Goal: Information Seeking & Learning: Learn about a topic

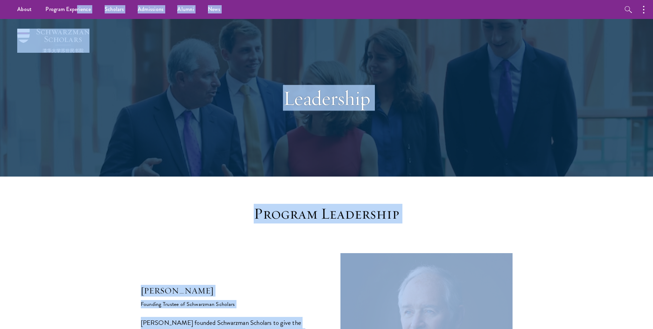
drag, startPoint x: 462, startPoint y: 207, endPoint x: 76, endPoint y: -25, distance: 450.7
click at [196, 120] on div "Leadership" at bounding box center [327, 97] width 496 height 157
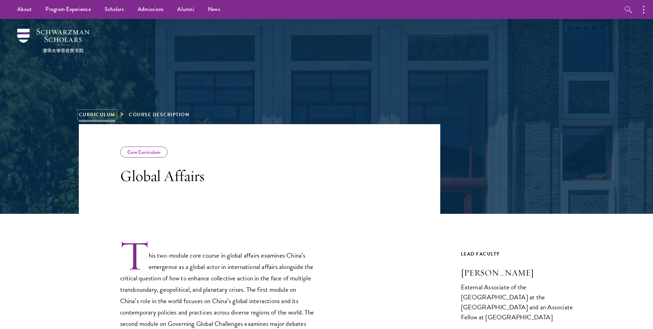
click at [87, 115] on link "Curriculum" at bounding box center [97, 114] width 37 height 7
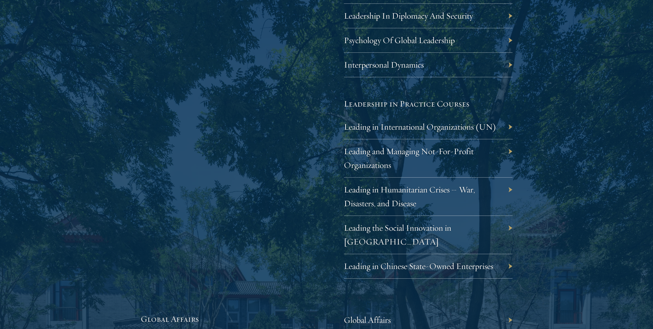
scroll to position [1378, 0]
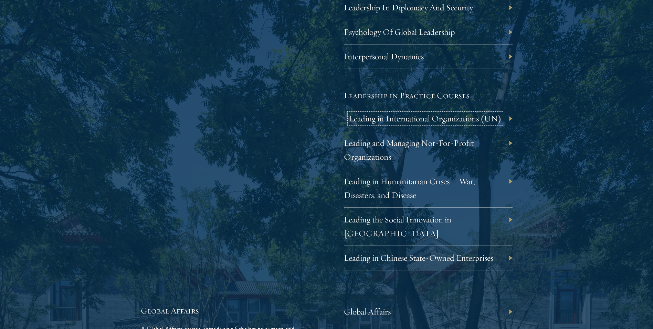
click at [388, 117] on link "Leading in International Organizations (UN)" at bounding box center [425, 118] width 153 height 11
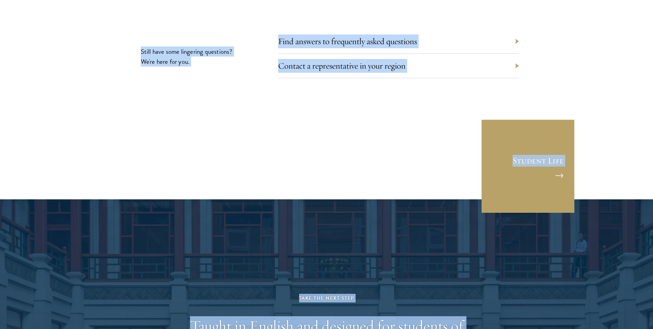
scroll to position [4299, 0]
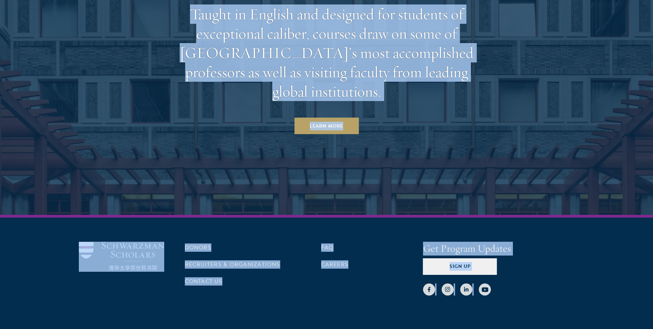
drag, startPoint x: 283, startPoint y: 94, endPoint x: 609, endPoint y: 346, distance: 412.0
click at [557, 274] on div at bounding box center [499, 284] width 152 height 21
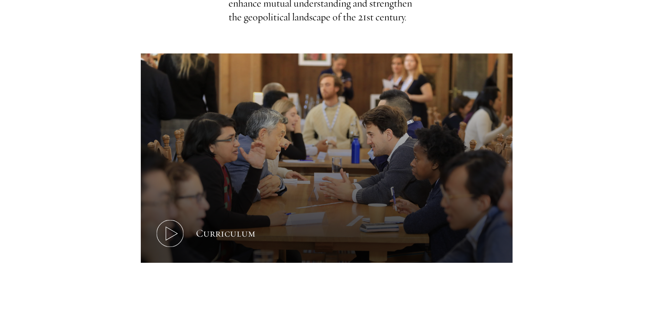
scroll to position [241, 0]
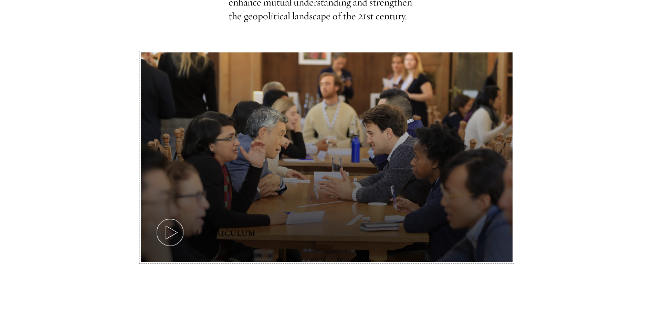
click at [165, 233] on icon at bounding box center [170, 232] width 31 height 31
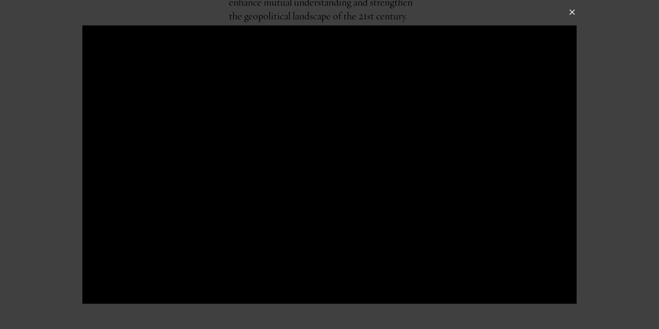
click at [574, 18] on div at bounding box center [329, 164] width 659 height 329
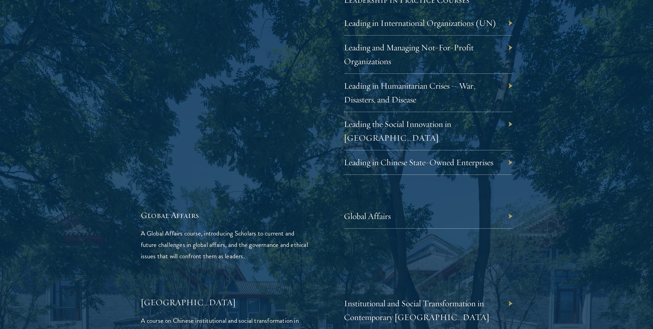
scroll to position [1515, 0]
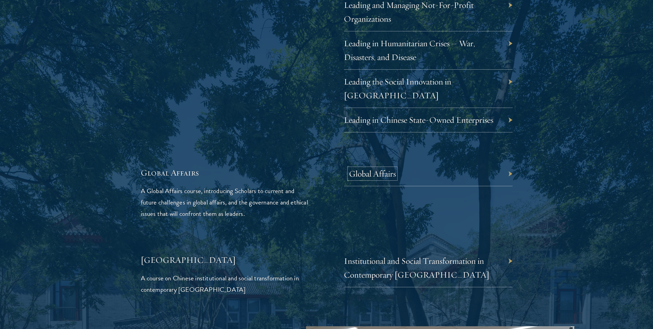
click at [365, 168] on link "Global Affairs" at bounding box center [372, 173] width 47 height 11
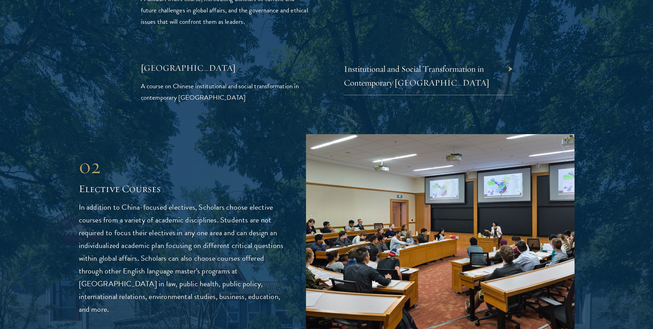
scroll to position [1722, 0]
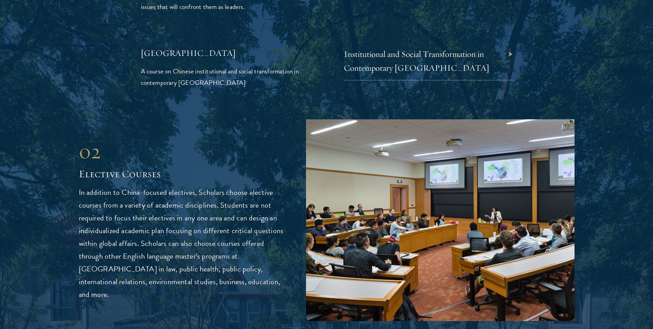
click at [421, 219] on img at bounding box center [440, 219] width 269 height 201
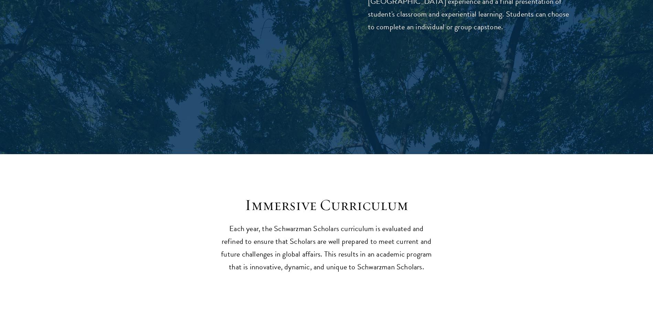
scroll to position [2583, 0]
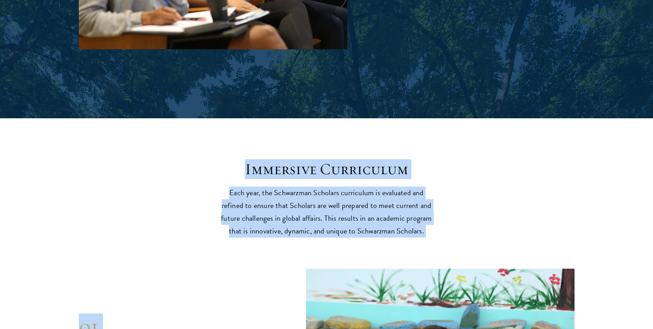
drag, startPoint x: 245, startPoint y: 141, endPoint x: 457, endPoint y: 213, distance: 224.1
click at [336, 186] on p "Each year, the Schwarzman Scholars curriculum is evaluated and refined to ensur…" at bounding box center [327, 211] width 214 height 51
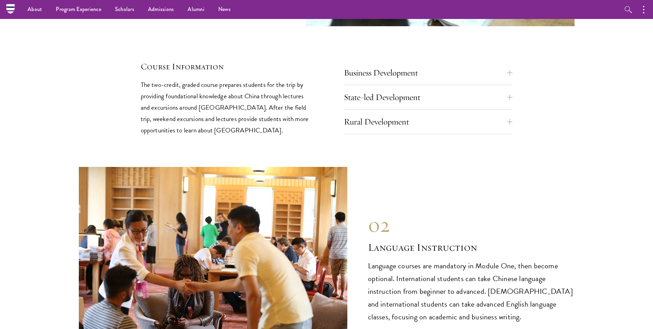
scroll to position [2962, 0]
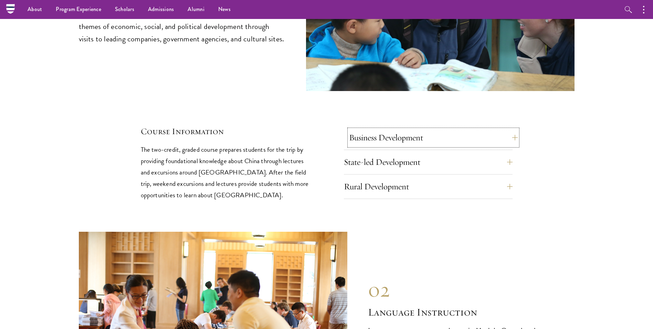
click at [511, 129] on button "Business Development" at bounding box center [433, 137] width 169 height 17
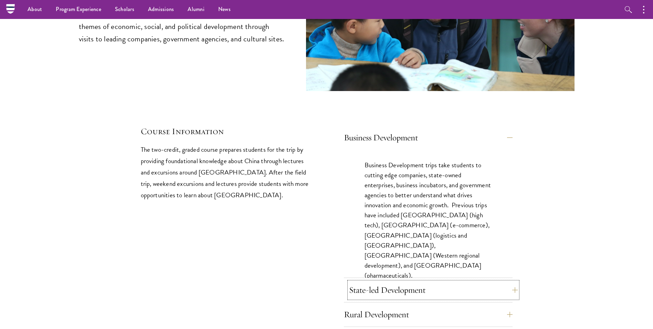
click at [512, 281] on button "State-led Development" at bounding box center [433, 289] width 169 height 17
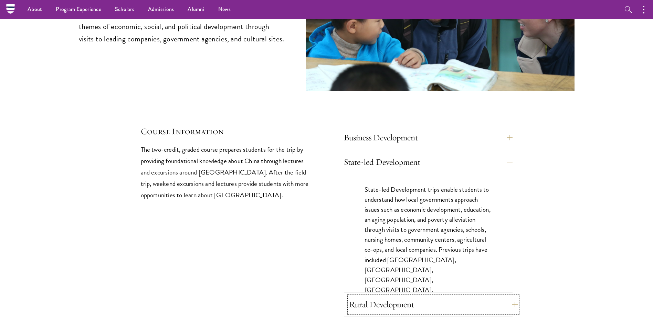
click at [512, 296] on button "Rural Development" at bounding box center [433, 304] width 169 height 17
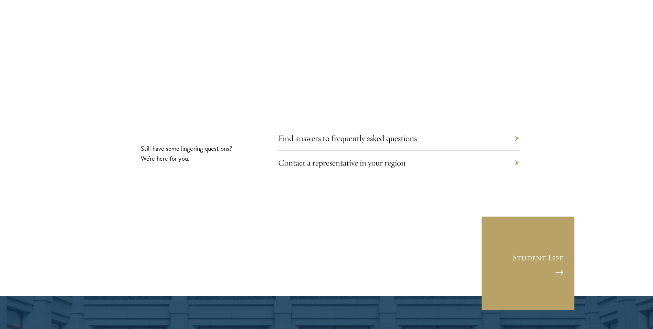
scroll to position [3995, 0]
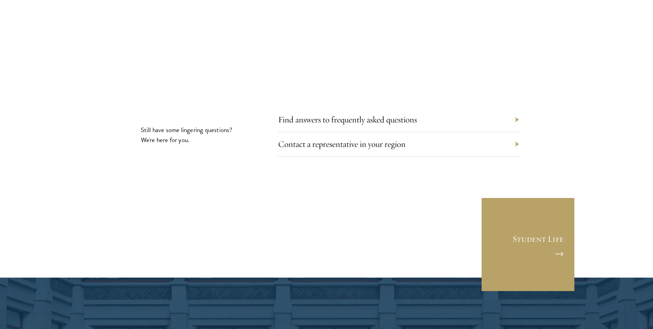
click at [517, 107] on div "Find answers to frequently asked questions" at bounding box center [398, 119] width 241 height 24
click at [370, 114] on link "Find answers to frequently asked questions" at bounding box center [352, 119] width 139 height 11
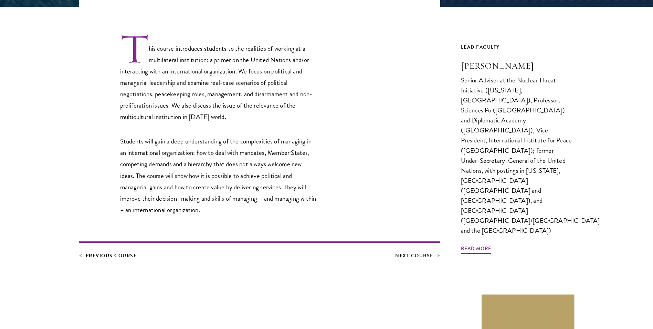
scroll to position [310, 0]
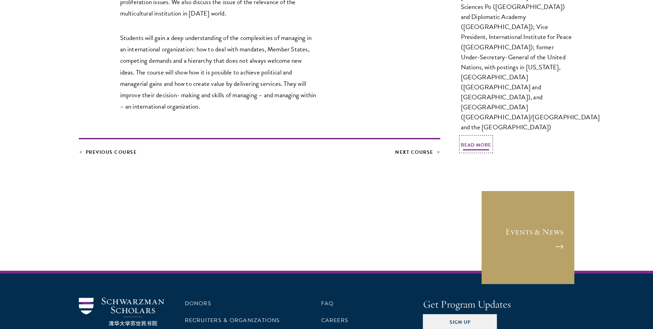
click at [484, 141] on span "Read More" at bounding box center [476, 146] width 30 height 11
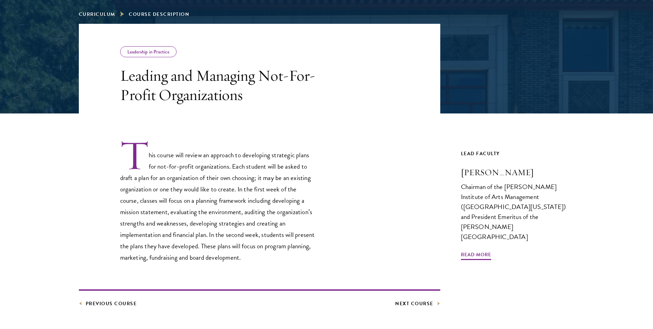
scroll to position [138, 0]
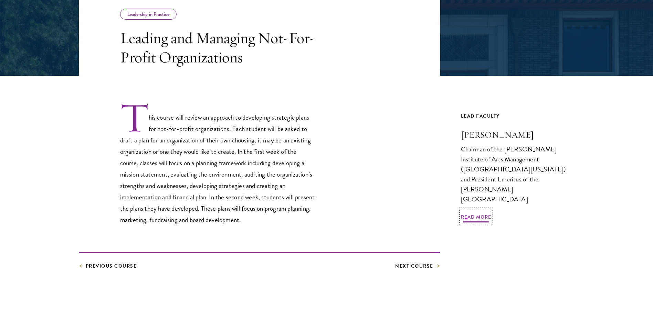
click at [474, 213] on span "Read More" at bounding box center [476, 218] width 30 height 11
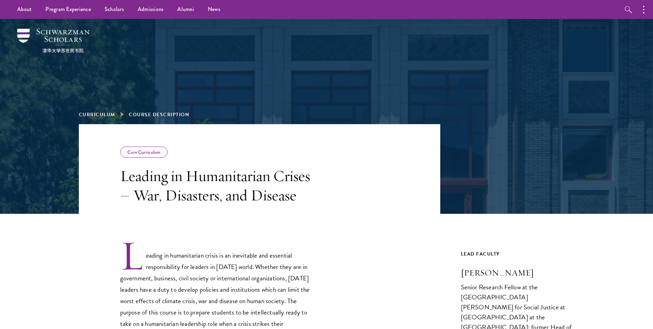
click at [493, 277] on h3 "Hugo Slim" at bounding box center [518, 273] width 114 height 12
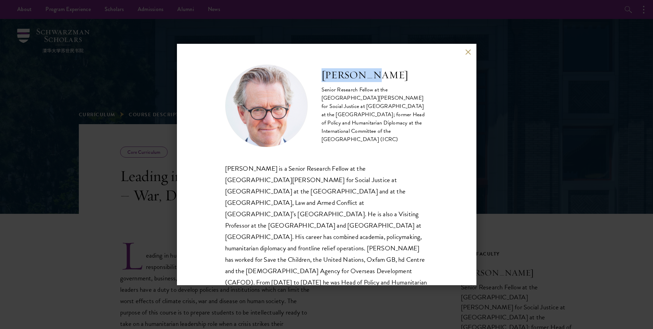
drag, startPoint x: 323, startPoint y: 77, endPoint x: 391, endPoint y: 77, distance: 68.5
click at [391, 77] on h2 "Hugo Slim" at bounding box center [375, 75] width 107 height 14
drag, startPoint x: 391, startPoint y: 77, endPoint x: 364, endPoint y: 79, distance: 26.9
copy h2 "Hugo Slim"
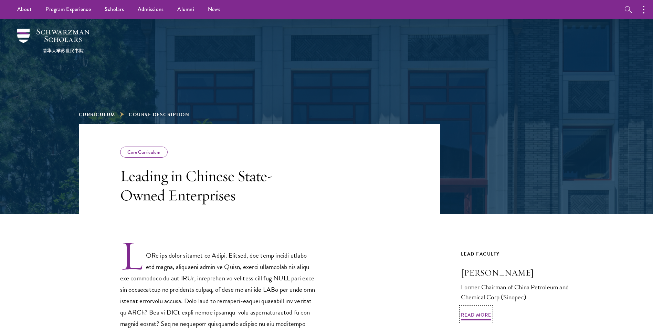
click at [476, 276] on h3 "[PERSON_NAME]" at bounding box center [518, 273] width 114 height 12
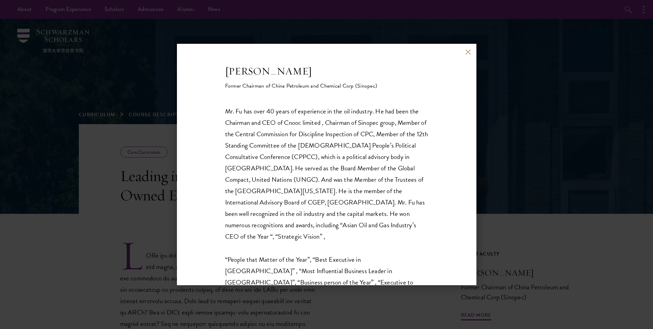
click at [581, 175] on div "Fu Chengyu Former Chairman of China Petroleum and Chemical Corp (Sinopec) Mr. F…" at bounding box center [326, 164] width 653 height 329
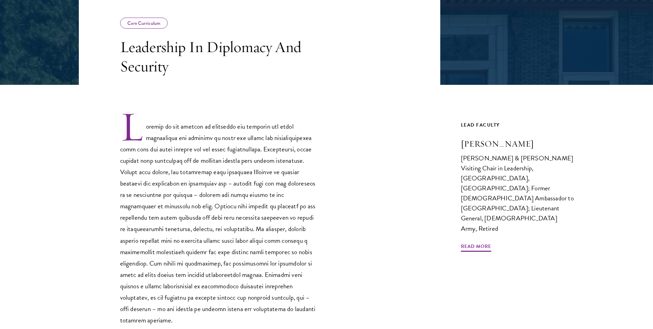
scroll to position [172, 0]
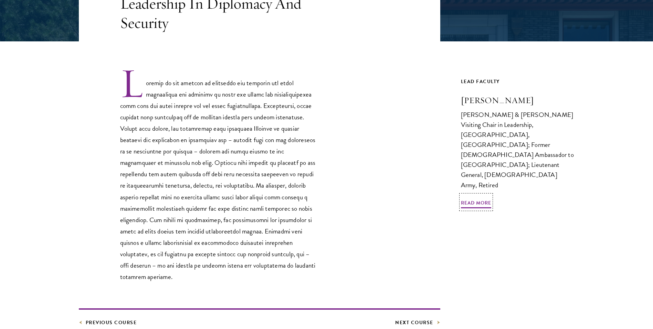
click at [488, 104] on h3 "[PERSON_NAME]" at bounding box center [518, 100] width 114 height 12
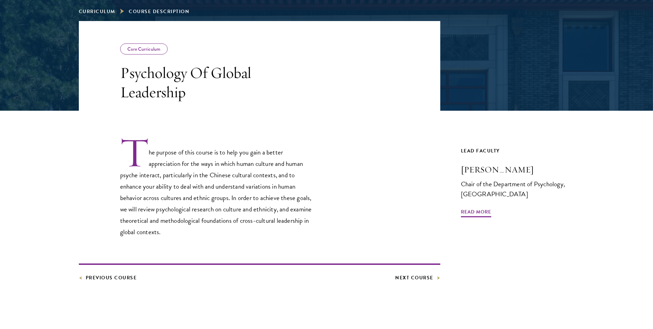
scroll to position [103, 0]
click at [473, 170] on h3 "Peng Kaiping" at bounding box center [518, 169] width 114 height 12
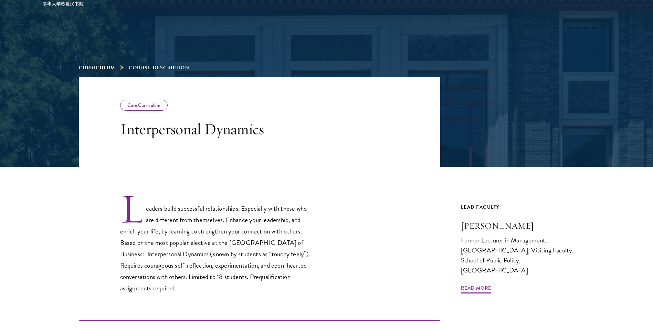
scroll to position [138, 0]
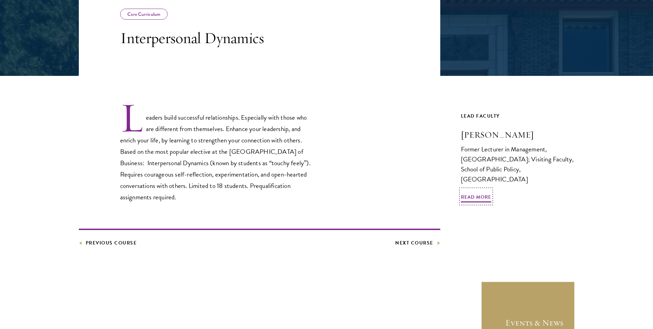
click at [494, 133] on h3 "[PERSON_NAME]" at bounding box center [518, 135] width 114 height 12
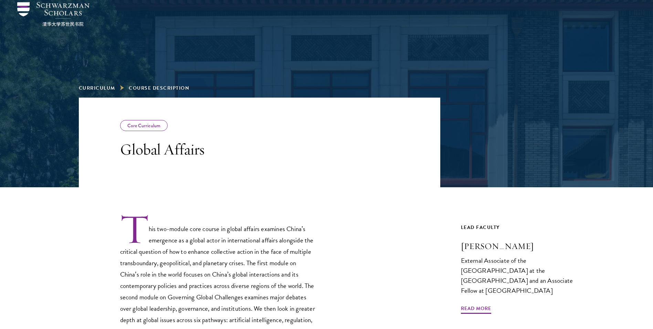
scroll to position [69, 0]
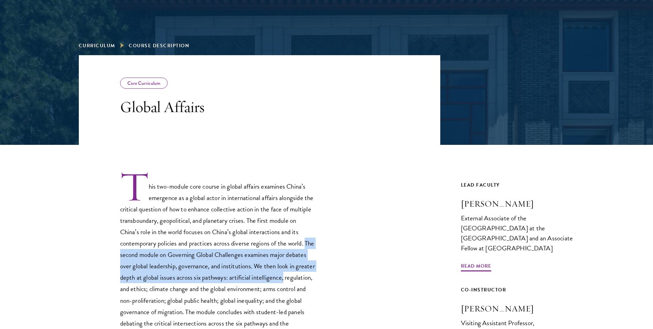
drag, startPoint x: 113, startPoint y: 254, endPoint x: 314, endPoint y: 274, distance: 201.8
click at [317, 273] on div "This two-module core course in global affairs examines China’s emergence as a g…" at bounding box center [260, 254] width 362 height 169
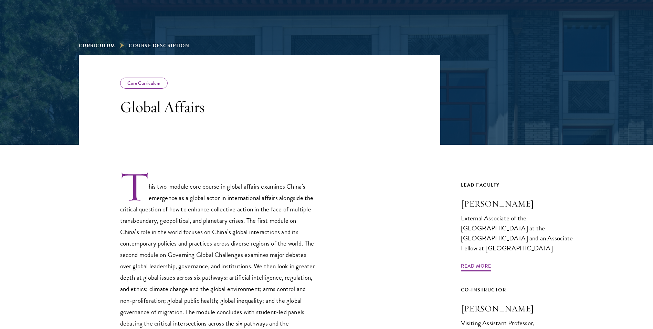
click at [165, 291] on p "This two-module core course in global affairs examines China’s emergence as a g…" at bounding box center [218, 254] width 196 height 169
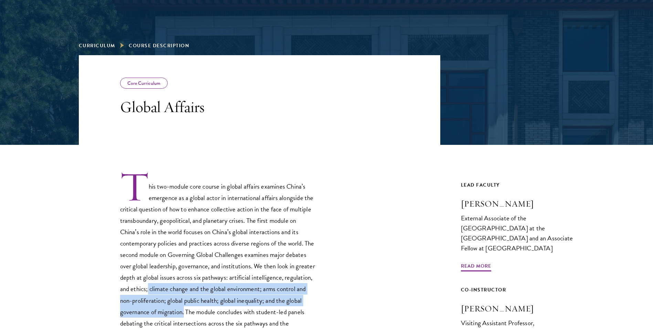
drag, startPoint x: 177, startPoint y: 289, endPoint x: 213, endPoint y: 314, distance: 43.4
click at [213, 314] on p "This two-module core course in global affairs examines China’s emergence as a g…" at bounding box center [218, 254] width 196 height 169
drag, startPoint x: 213, startPoint y: 314, endPoint x: 186, endPoint y: 300, distance: 29.7
click at [186, 300] on p "This two-module core course in global affairs examines China’s emergence as a g…" at bounding box center [218, 254] width 196 height 169
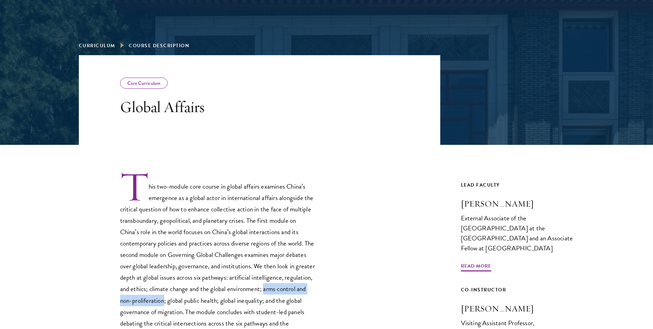
drag, startPoint x: 295, startPoint y: 289, endPoint x: 197, endPoint y: 299, distance: 98.6
click at [197, 299] on p "This two-module core course in global affairs examines China’s emergence as a g…" at bounding box center [218, 254] width 196 height 169
drag, startPoint x: 197, startPoint y: 299, endPoint x: 184, endPoint y: 299, distance: 12.7
copy p "arms control and non-proliferation"
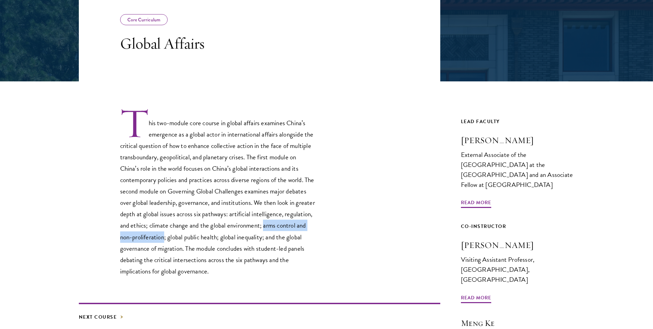
scroll to position [138, 0]
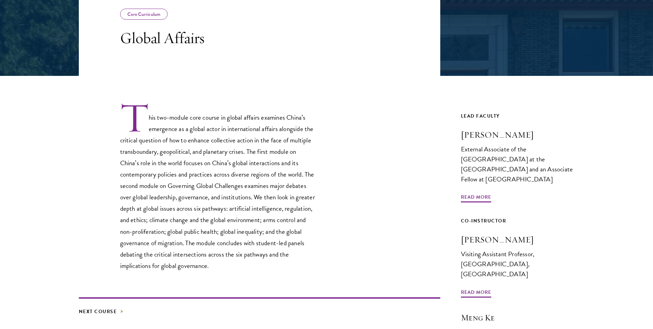
click at [285, 226] on p "This two-module core course in global affairs examines China’s emergence as a g…" at bounding box center [218, 186] width 196 height 169
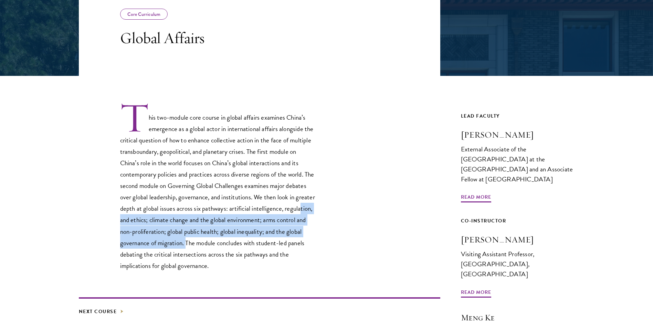
drag, startPoint x: 214, startPoint y: 245, endPoint x: 136, endPoint y: 215, distance: 83.1
click at [136, 215] on p "This two-module core course in global affairs examines China’s emergence as a g…" at bounding box center [218, 186] width 196 height 169
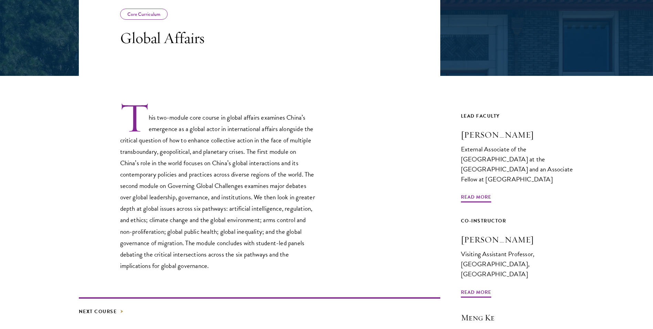
click at [328, 239] on div "This two-module core course in global affairs examines China’s emergence as a g…" at bounding box center [260, 186] width 362 height 169
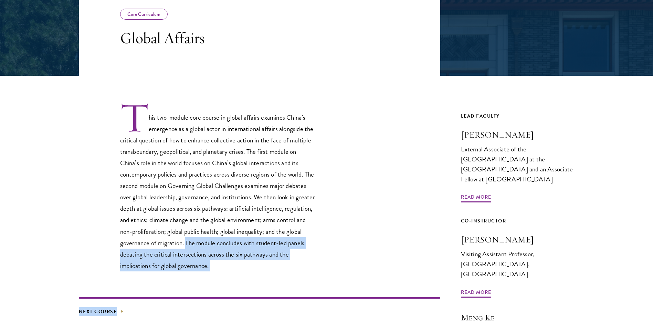
drag, startPoint x: 214, startPoint y: 240, endPoint x: 221, endPoint y: 271, distance: 32.2
click at [221, 271] on div "This two-module core course in global affairs examines China’s emergence as a g…" at bounding box center [260, 221] width 362 height 291
drag, startPoint x: 221, startPoint y: 271, endPoint x: 217, endPoint y: 270, distance: 3.7
click at [217, 270] on p "This two-module core course in global affairs examines China’s emergence as a g…" at bounding box center [218, 186] width 196 height 169
drag, startPoint x: 217, startPoint y: 269, endPoint x: 214, endPoint y: 241, distance: 28.2
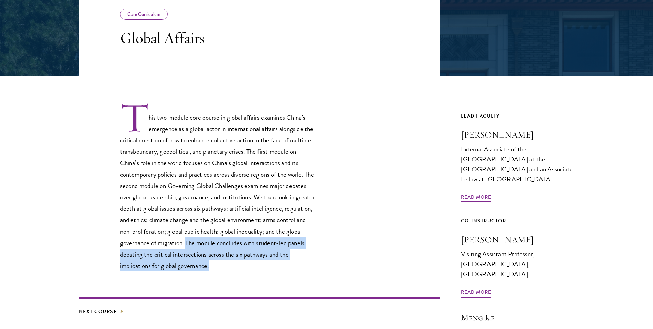
click at [214, 241] on p "This two-module core course in global affairs examines China’s emergence as a g…" at bounding box center [218, 186] width 196 height 169
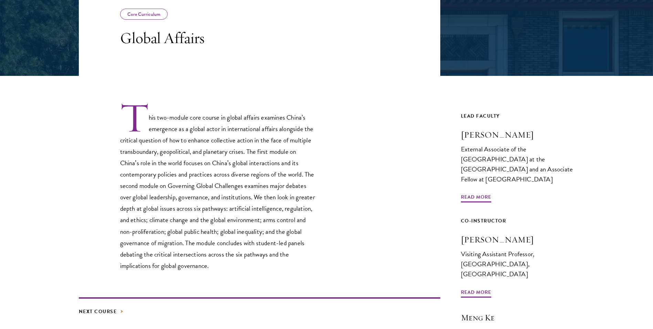
drag, startPoint x: 214, startPoint y: 241, endPoint x: 198, endPoint y: 241, distance: 15.5
click at [198, 241] on p "This two-module core course in global affairs examines China’s emergence as a g…" at bounding box center [218, 186] width 196 height 169
click at [255, 207] on p "This two-module core course in global affairs examines China’s emergence as a g…" at bounding box center [218, 186] width 196 height 169
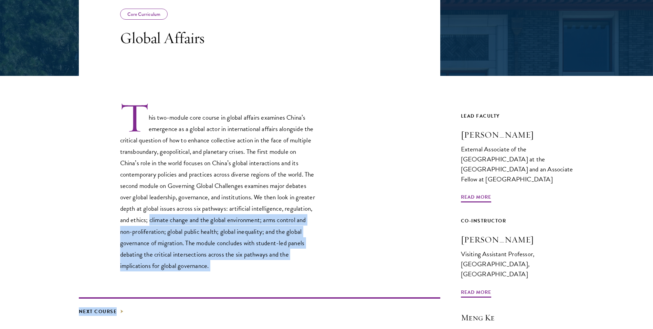
drag, startPoint x: 178, startPoint y: 217, endPoint x: 228, endPoint y: 274, distance: 75.5
click at [228, 274] on div "This two-module core course in global affairs examines China’s emergence as a g…" at bounding box center [260, 221] width 362 height 291
drag, startPoint x: 228, startPoint y: 274, endPoint x: 211, endPoint y: 265, distance: 18.9
click at [211, 265] on p "This two-module core course in global affairs examines China’s emergence as a g…" at bounding box center [218, 186] width 196 height 169
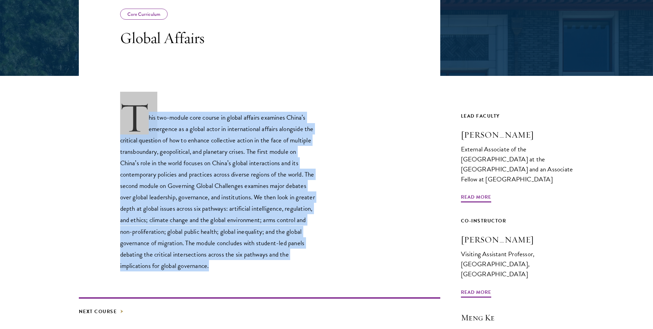
drag, startPoint x: 235, startPoint y: 266, endPoint x: 123, endPoint y: 108, distance: 194.1
click at [123, 108] on p "This two-module core course in global affairs examines China’s emergence as a g…" at bounding box center [218, 186] width 196 height 169
click at [273, 165] on p "This two-module core course in global affairs examines China’s emergence as a g…" at bounding box center [218, 186] width 196 height 169
click at [155, 156] on p "This two-module core course in global affairs examines China’s emergence as a g…" at bounding box center [218, 186] width 196 height 169
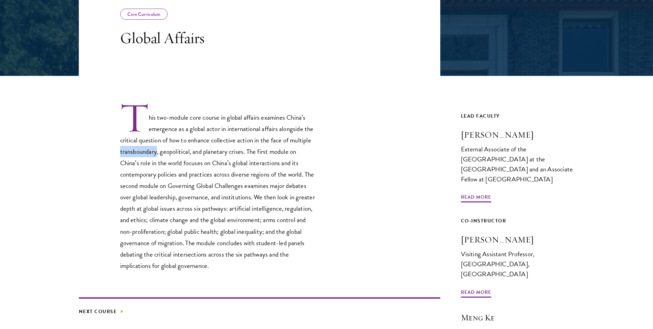
click at [155, 156] on p "This two-module core course in global affairs examines China’s emergence as a g…" at bounding box center [218, 186] width 196 height 169
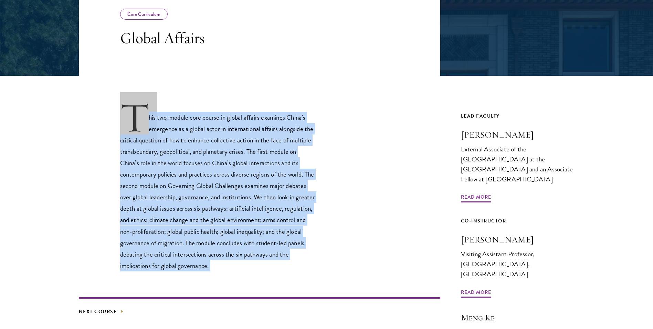
click at [155, 156] on p "This two-module core course in global affairs examines China’s emergence as a g…" at bounding box center [218, 186] width 196 height 169
drag, startPoint x: 155, startPoint y: 156, endPoint x: 127, endPoint y: 187, distance: 41.7
click at [127, 187] on p "This two-module core course in global affairs examines China’s emergence as a g…" at bounding box center [218, 186] width 196 height 169
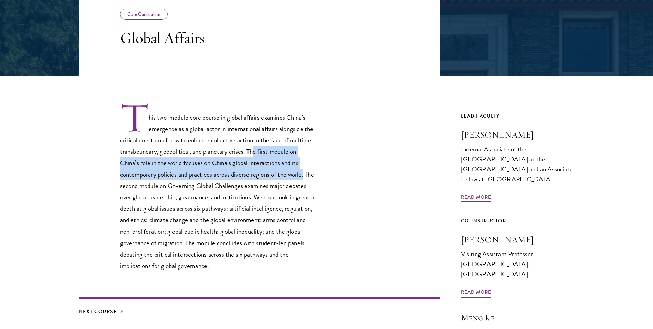
drag, startPoint x: 255, startPoint y: 149, endPoint x: 337, endPoint y: 175, distance: 85.7
click at [337, 175] on div "This two-module core course in global affairs examines China’s emergence as a g…" at bounding box center [260, 186] width 362 height 169
drag, startPoint x: 337, startPoint y: 175, endPoint x: 224, endPoint y: 167, distance: 112.9
click at [223, 167] on p "This two-module core course in global affairs examines China’s emergence as a g…" at bounding box center [218, 186] width 196 height 169
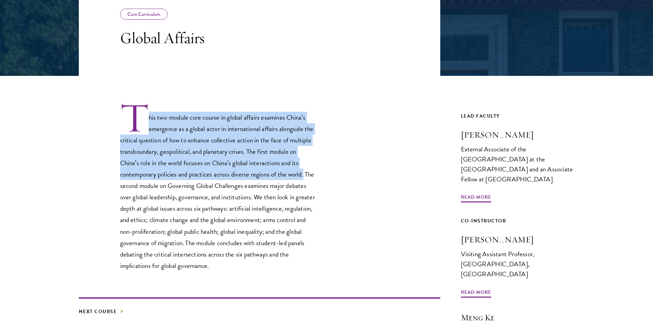
drag, startPoint x: 315, startPoint y: 174, endPoint x: 103, endPoint y: 111, distance: 221.5
click at [103, 111] on div "This two-module core course in global affairs examines China’s emergence as a g…" at bounding box center [260, 186] width 362 height 169
drag, startPoint x: 103, startPoint y: 111, endPoint x: 243, endPoint y: 150, distance: 146.0
click at [243, 150] on p "This two-module core course in global affairs examines China’s emergence as a g…" at bounding box center [218, 186] width 196 height 169
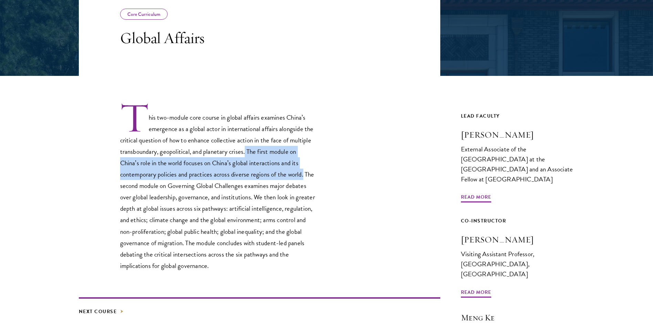
drag, startPoint x: 247, startPoint y: 155, endPoint x: 319, endPoint y: 173, distance: 74.3
click at [319, 173] on div "This two-module core course in global affairs examines China’s emergence as a g…" at bounding box center [260, 186] width 362 height 169
click at [159, 167] on p "This two-module core course in global affairs examines China’s emergence as a g…" at bounding box center [218, 186] width 196 height 169
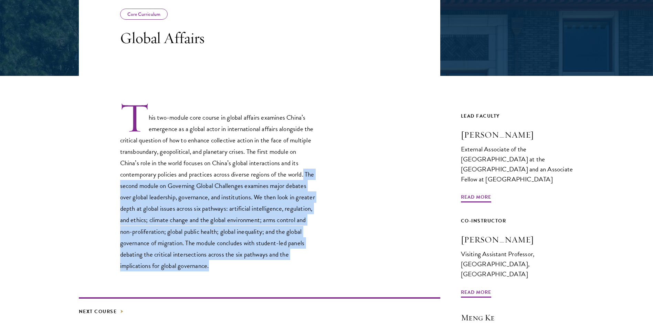
drag, startPoint x: 342, startPoint y: 173, endPoint x: 227, endPoint y: 261, distance: 145.7
click at [227, 261] on div "This two-module core course in global affairs examines China’s emergence as a g…" at bounding box center [260, 186] width 362 height 169
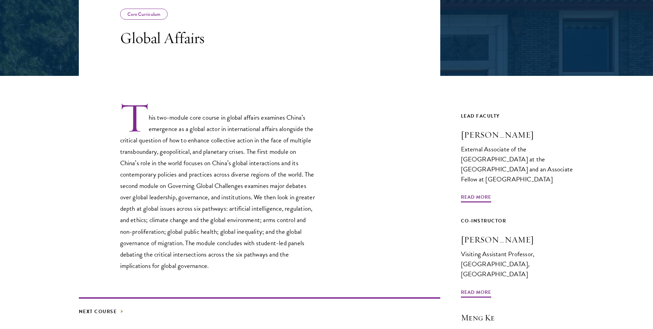
click at [166, 147] on p "This two-module core course in global affairs examines China’s emergence as a g…" at bounding box center [218, 186] width 196 height 169
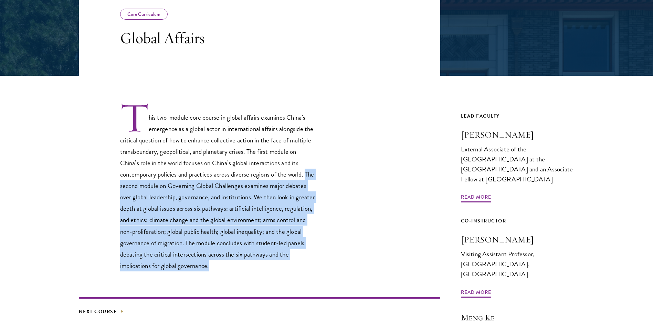
drag, startPoint x: 102, startPoint y: 181, endPoint x: 270, endPoint y: 263, distance: 186.4
click at [270, 263] on div "This two-module core course in global affairs examines China’s emergence as a g…" at bounding box center [260, 186] width 362 height 169
click at [181, 193] on p "This two-module core course in global affairs examines China’s emergence as a g…" at bounding box center [218, 186] width 196 height 169
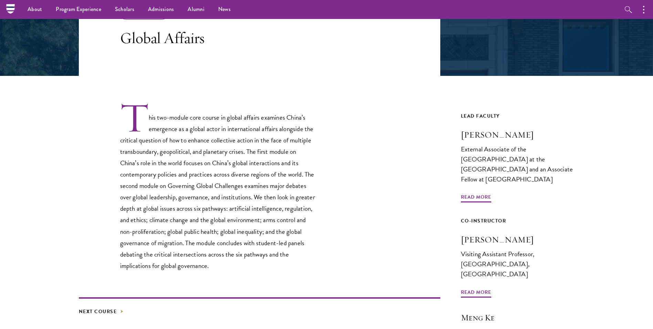
click at [188, 134] on p "This two-module core course in global affairs examines China’s emergence as a g…" at bounding box center [218, 186] width 196 height 169
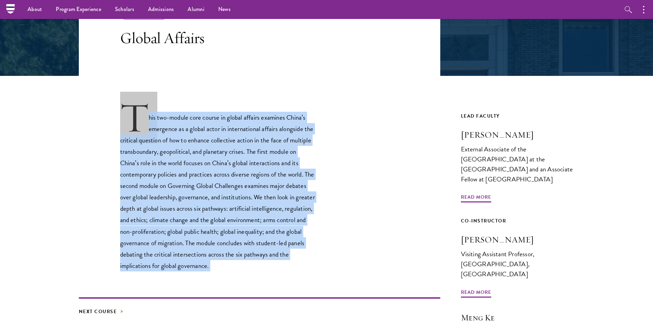
click at [188, 134] on p "This two-module core course in global affairs examines China’s emergence as a g…" at bounding box center [218, 186] width 196 height 169
click at [191, 121] on p "This two-module core course in global affairs examines China’s emergence as a g…" at bounding box center [218, 186] width 196 height 169
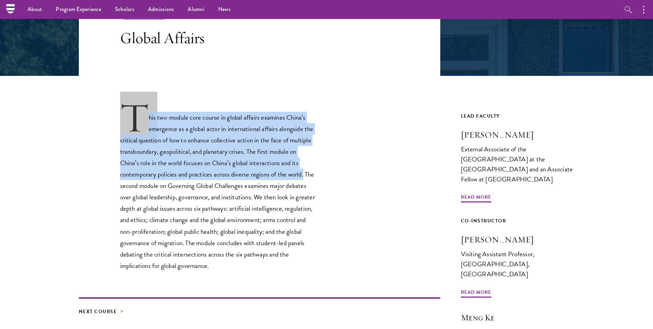
drag, startPoint x: 129, startPoint y: 114, endPoint x: 322, endPoint y: 174, distance: 202.0
click at [322, 174] on div "This two-module core course in global affairs examines China’s emergence as a g…" at bounding box center [260, 186] width 362 height 169
drag, startPoint x: 322, startPoint y: 174, endPoint x: 313, endPoint y: 178, distance: 10.6
click at [313, 178] on p "This two-module core course in global affairs examines China’s emergence as a g…" at bounding box center [218, 186] width 196 height 169
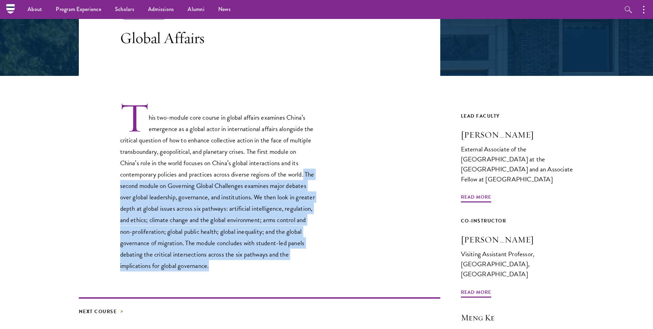
drag, startPoint x: 313, startPoint y: 175, endPoint x: 265, endPoint y: 270, distance: 105.7
click at [265, 270] on p "This two-module core course in global affairs examines China’s emergence as a g…" at bounding box center [218, 186] width 196 height 169
click at [159, 196] on p "This two-module core course in global affairs examines China’s emergence as a g…" at bounding box center [218, 186] width 196 height 169
drag, startPoint x: 114, startPoint y: 183, endPoint x: 318, endPoint y: 284, distance: 228.4
click at [317, 286] on div "This two-module core course in global affairs examines China’s emergence as a g…" at bounding box center [260, 221] width 362 height 291
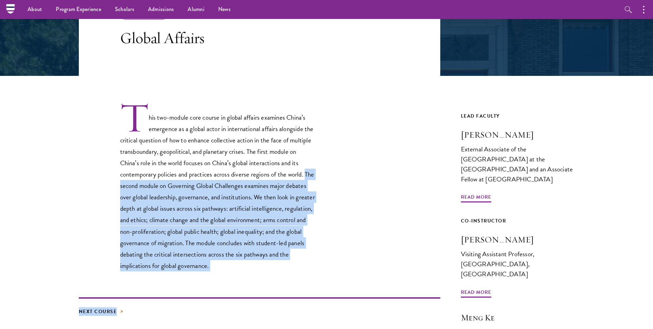
click at [181, 199] on p "This two-module core course in global affairs examines China’s emergence as a g…" at bounding box center [218, 186] width 196 height 169
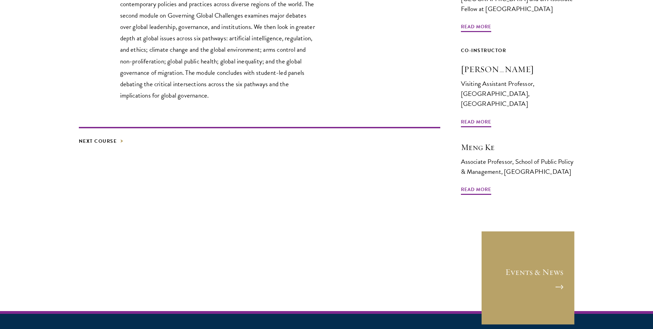
scroll to position [310, 0]
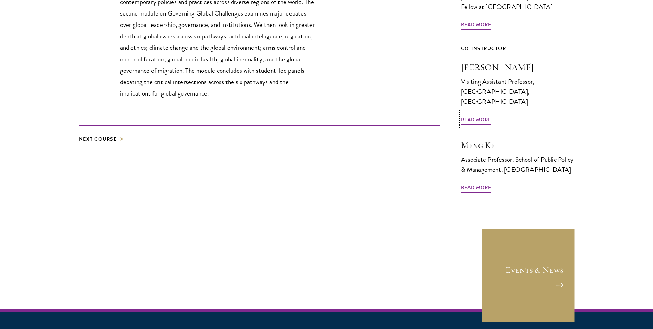
click at [507, 61] on h3 "Vasilis Trigkas" at bounding box center [518, 67] width 114 height 12
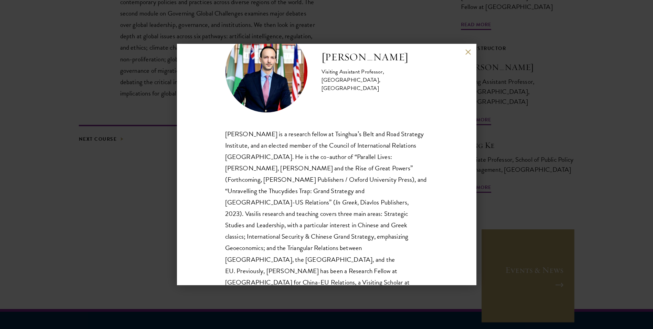
scroll to position [69, 0]
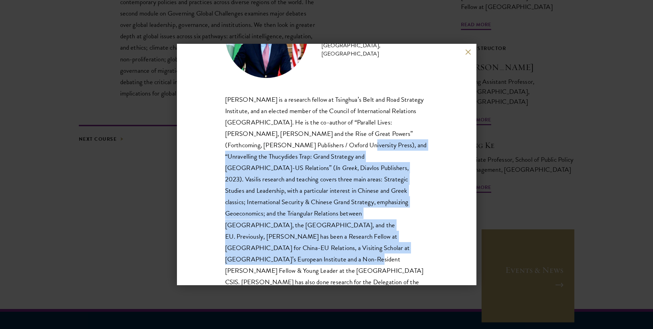
drag, startPoint x: 275, startPoint y: 146, endPoint x: 400, endPoint y: 237, distance: 154.1
click at [400, 237] on p "Vasilis Trigkas is a research fellow at Tsinghua’s Belt and Road Strategy Insti…" at bounding box center [326, 270] width 203 height 353
click at [301, 194] on p "Vasilis Trigkas is a research fellow at Tsinghua’s Belt and Road Strategy Insti…" at bounding box center [326, 270] width 203 height 353
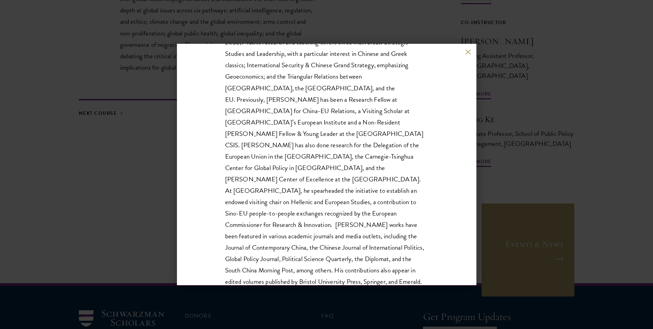
scroll to position [344, 0]
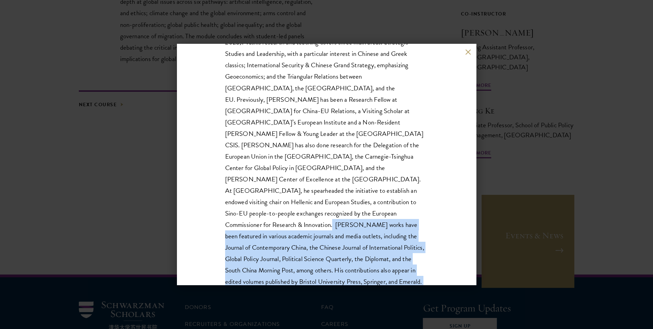
drag, startPoint x: 334, startPoint y: 177, endPoint x: 330, endPoint y: 263, distance: 86.2
click at [330, 263] on p "Vasilis Trigkas is a research fellow at Tsinghua’s Belt and Road Strategy Insti…" at bounding box center [326, 133] width 203 height 353
drag, startPoint x: 330, startPoint y: 263, endPoint x: 297, endPoint y: 260, distance: 32.9
click at [297, 260] on p "Vasilis Trigkas is a research fellow at Tsinghua’s Belt and Road Strategy Insti…" at bounding box center [326, 133] width 203 height 353
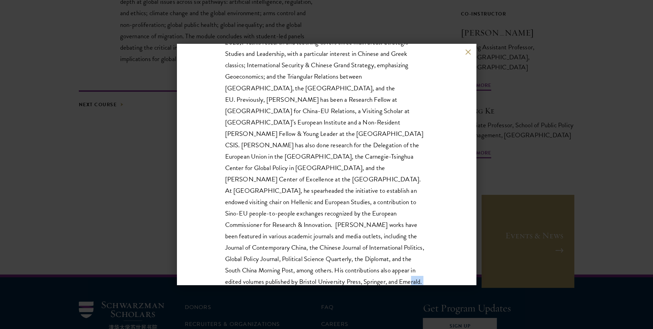
drag, startPoint x: 284, startPoint y: 260, endPoint x: 407, endPoint y: 236, distance: 125.9
click at [407, 236] on p "Vasilis Trigkas is a research fellow at Tsinghua’s Belt and Road Strategy Insti…" at bounding box center [326, 133] width 203 height 353
click at [302, 218] on p "Vasilis Trigkas is a research fellow at Tsinghua’s Belt and Road Strategy Insti…" at bounding box center [326, 133] width 203 height 353
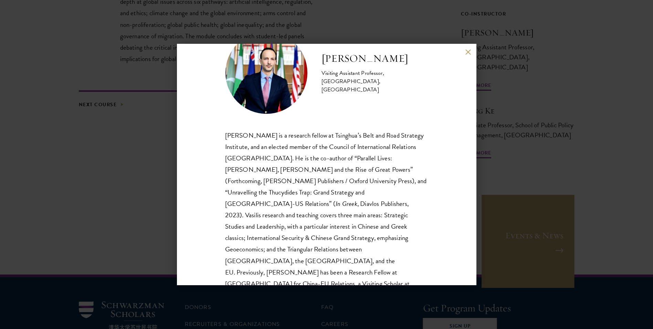
scroll to position [0, 0]
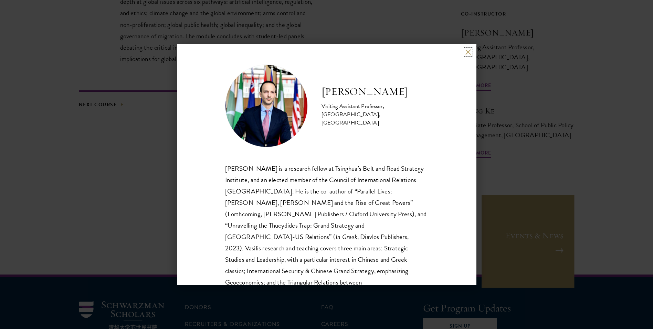
click at [470, 53] on button at bounding box center [469, 52] width 6 height 6
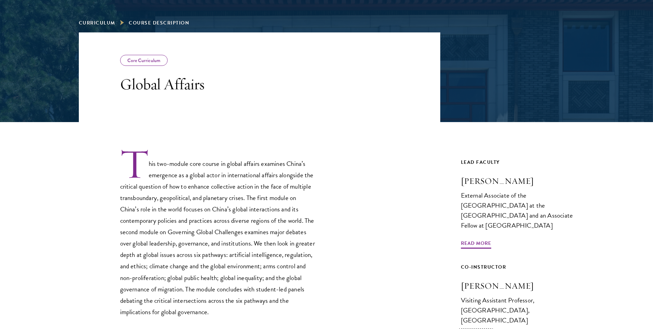
scroll to position [103, 0]
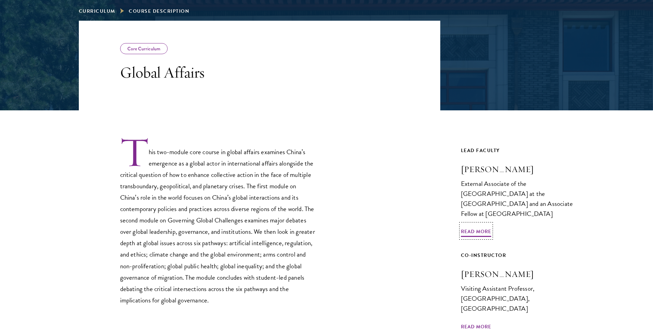
click at [483, 189] on div "External Associate of the China Centre at the University of Oxford and an Assoc…" at bounding box center [518, 198] width 114 height 40
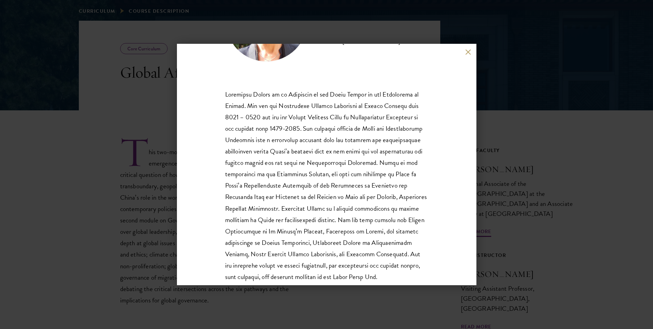
scroll to position [83, 0]
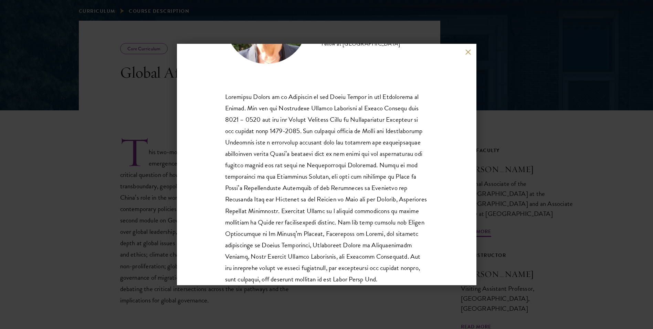
drag, startPoint x: 469, startPoint y: 251, endPoint x: 466, endPoint y: 258, distance: 7.6
click at [466, 258] on div "Katherine Morton External Associate of the China Centre at the University of Ox…" at bounding box center [327, 164] width 300 height 241
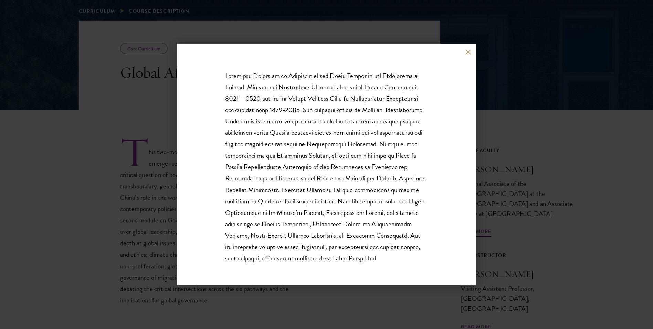
scroll to position [115, 0]
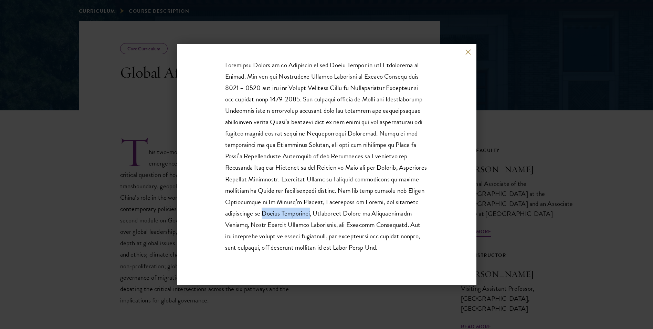
drag, startPoint x: 282, startPoint y: 211, endPoint x: 328, endPoint y: 213, distance: 45.8
click at [328, 213] on span at bounding box center [326, 156] width 202 height 192
drag, startPoint x: 328, startPoint y: 213, endPoint x: 317, endPoint y: 213, distance: 10.7
copy span "Peking University"
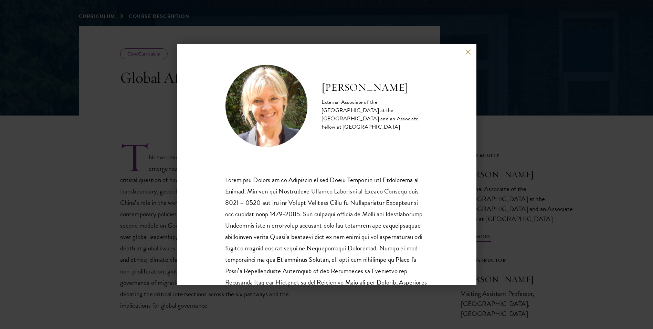
scroll to position [0, 0]
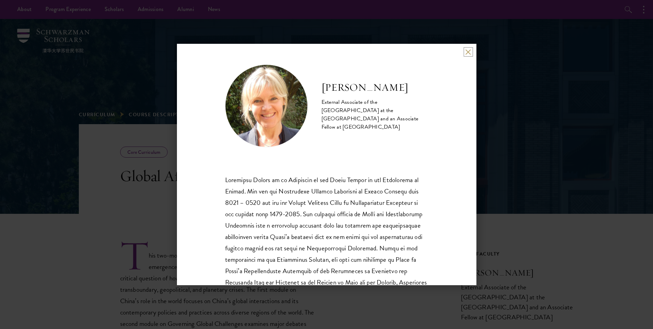
click at [469, 52] on button at bounding box center [469, 52] width 6 height 6
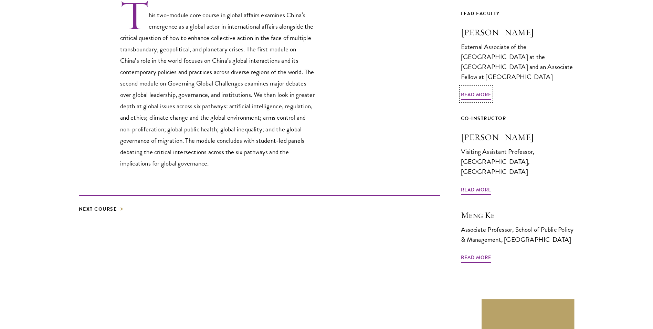
scroll to position [243, 0]
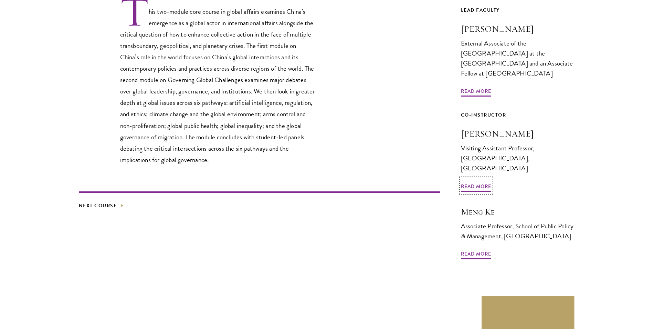
click at [477, 161] on link "Co-Instructor Vasilis Trigkas Visiting Assistant Professor, Schwarzman College,…" at bounding box center [518, 148] width 114 height 75
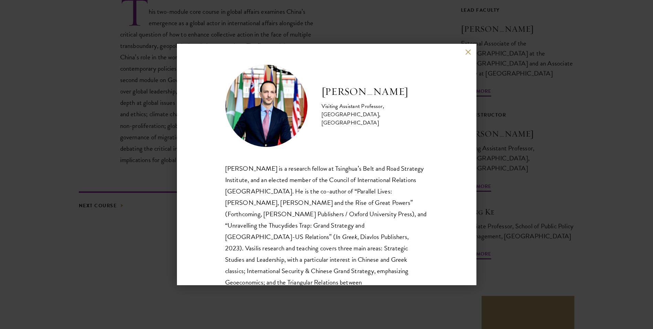
click at [469, 54] on button at bounding box center [469, 52] width 6 height 6
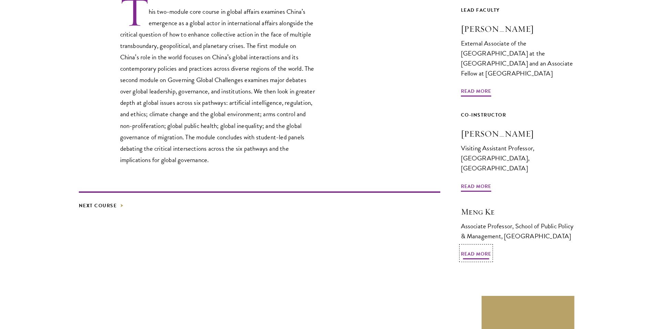
click at [467, 249] on span "Read More" at bounding box center [476, 254] width 30 height 11
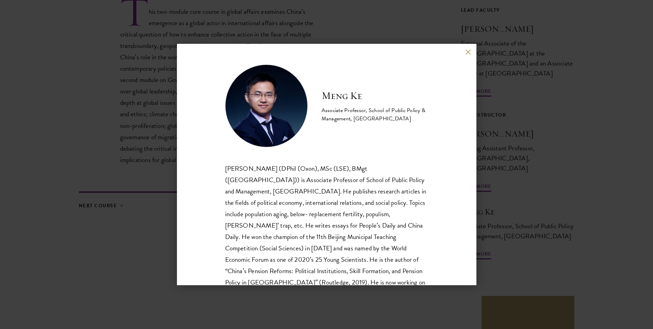
click at [467, 51] on button at bounding box center [469, 52] width 6 height 6
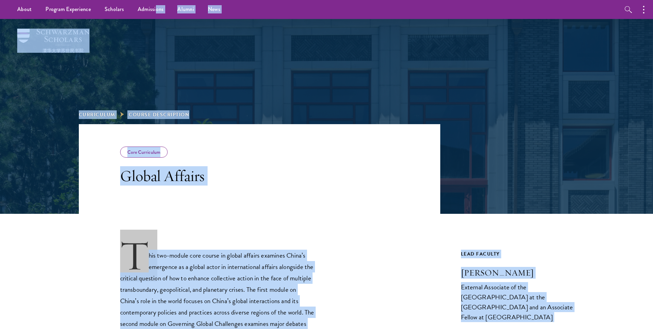
drag, startPoint x: 522, startPoint y: 238, endPoint x: 155, endPoint y: -25, distance: 451.4
drag, startPoint x: 155, startPoint y: -25, endPoint x: 84, endPoint y: 89, distance: 134.3
click at [84, 89] on div "Curriculum Course Description" at bounding box center [327, 71] width 496 height 105
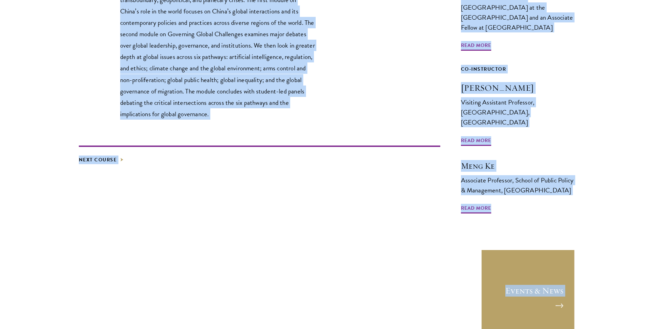
scroll to position [409, 0]
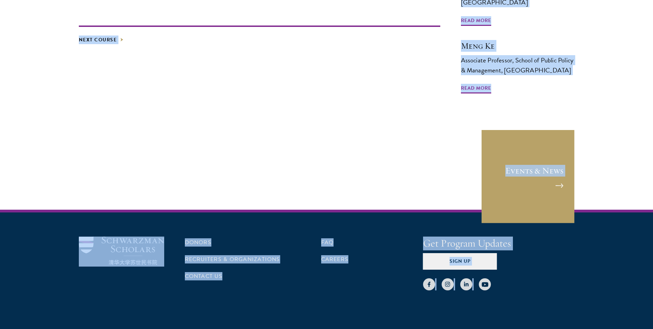
drag, startPoint x: 63, startPoint y: 91, endPoint x: 713, endPoint y: 256, distance: 671.0
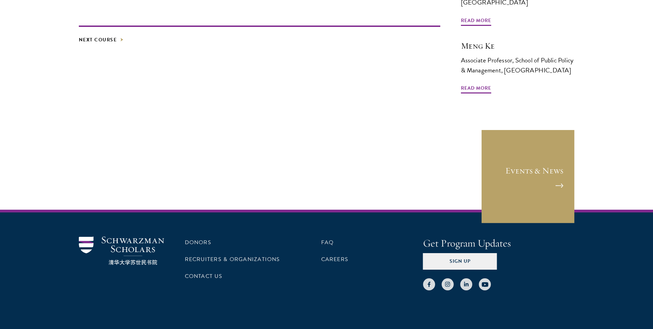
click at [599, 272] on div "Donors Recruiters & Organizations Contact Us FAQ Careers Get Program Updates Si…" at bounding box center [326, 278] width 653 height 139
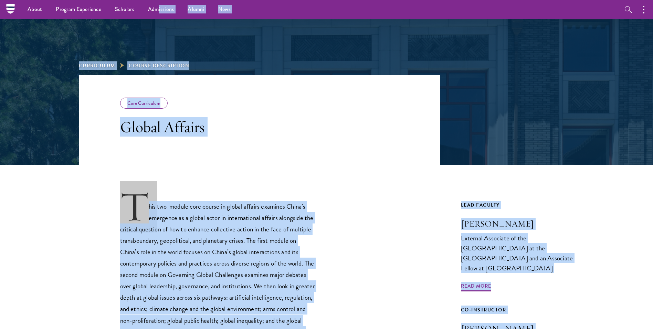
scroll to position [0, 0]
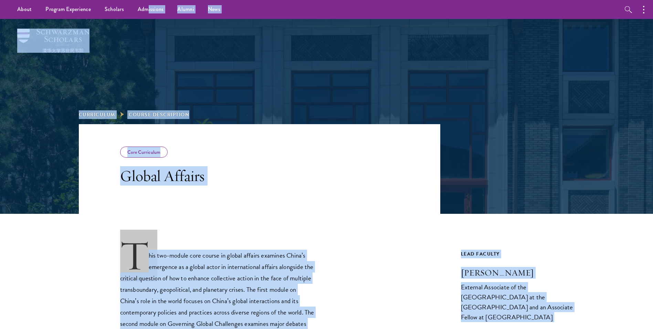
drag, startPoint x: 590, startPoint y: 288, endPoint x: 148, endPoint y: -25, distance: 542.0
drag, startPoint x: 148, startPoint y: -25, endPoint x: 56, endPoint y: 108, distance: 162.5
click at [56, 108] on div at bounding box center [326, 116] width 653 height 195
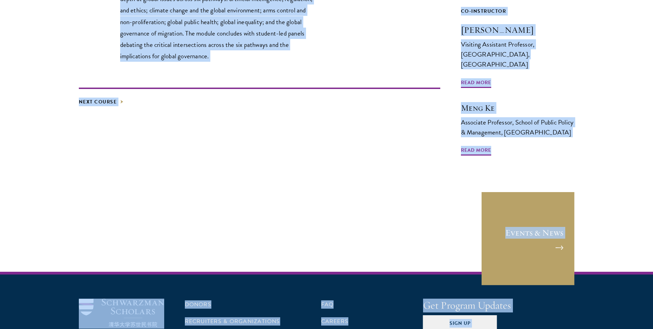
scroll to position [409, 0]
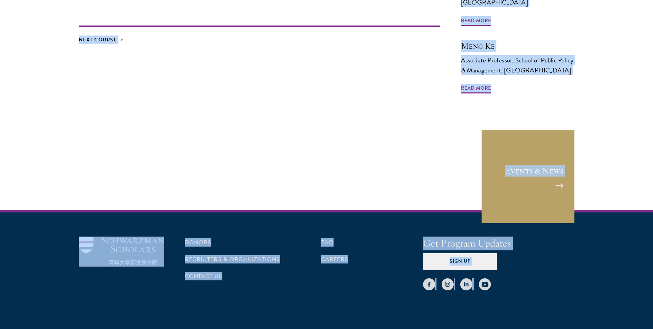
drag, startPoint x: 7, startPoint y: 26, endPoint x: 691, endPoint y: 307, distance: 739.9
drag, startPoint x: 691, startPoint y: 307, endPoint x: 566, endPoint y: 260, distance: 133.4
click at [566, 269] on div at bounding box center [499, 279] width 152 height 21
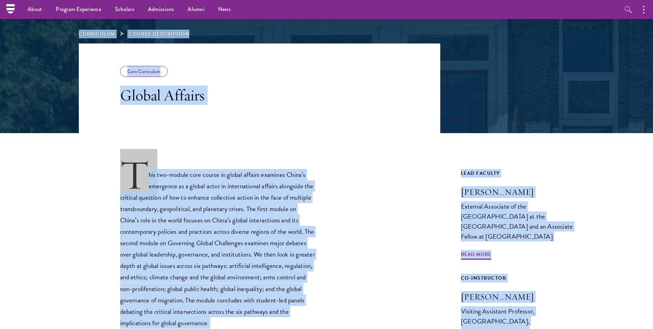
scroll to position [0, 0]
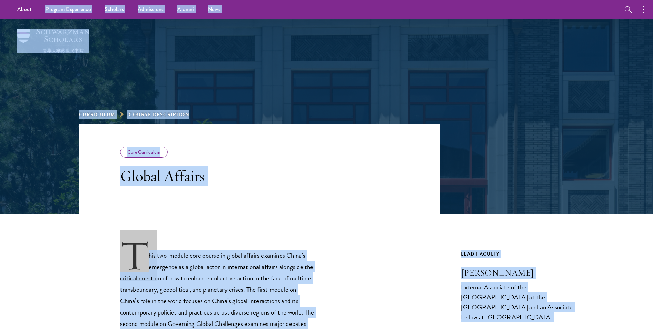
drag, startPoint x: 647, startPoint y: 327, endPoint x: 39, endPoint y: -25, distance: 702.4
click at [179, 172] on h3 "Global Affairs" at bounding box center [218, 175] width 196 height 19
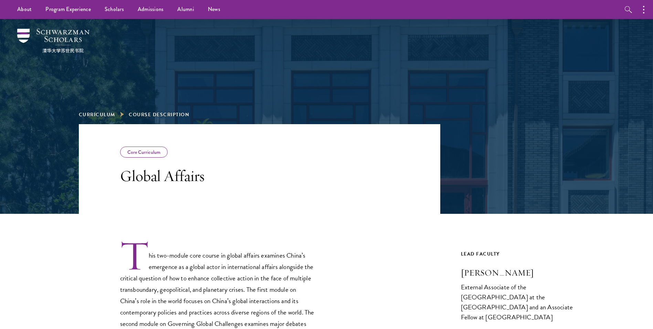
click at [184, 257] on p "This two-module core course in global affairs examines China’s emergence as a g…" at bounding box center [218, 323] width 196 height 169
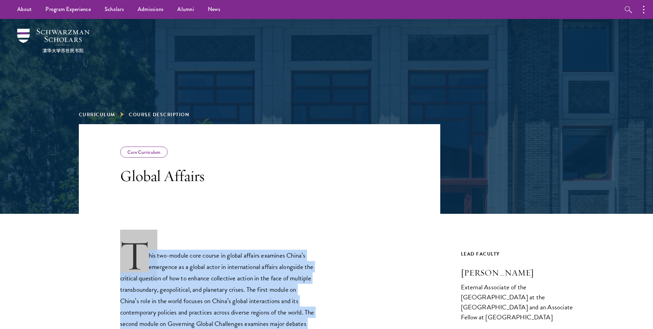
click at [184, 257] on p "This two-module core course in global affairs examines China’s emergence as a g…" at bounding box center [218, 323] width 196 height 169
click at [534, 297] on div "External Associate of the [GEOGRAPHIC_DATA] at the [GEOGRAPHIC_DATA] and an Ass…" at bounding box center [518, 302] width 114 height 40
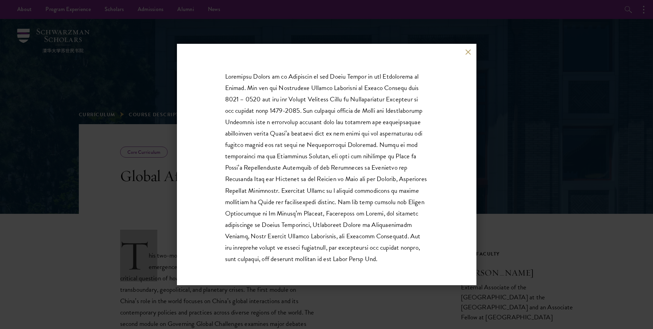
scroll to position [115, 0]
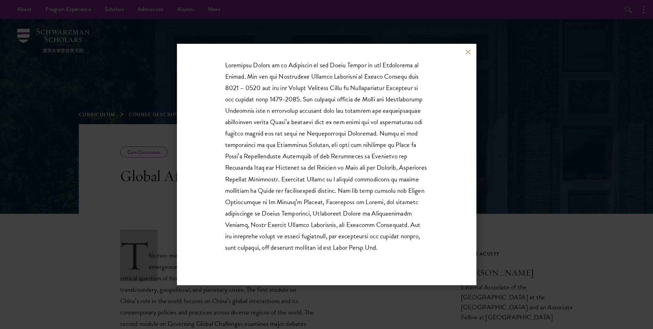
click at [576, 236] on div "[PERSON_NAME] External Associate of the [GEOGRAPHIC_DATA] at the [GEOGRAPHIC_DA…" at bounding box center [326, 164] width 653 height 329
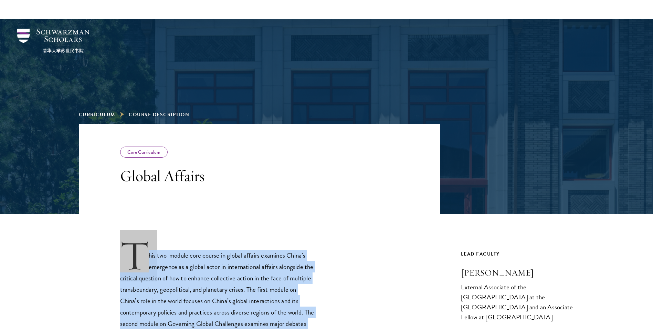
scroll to position [216, 0]
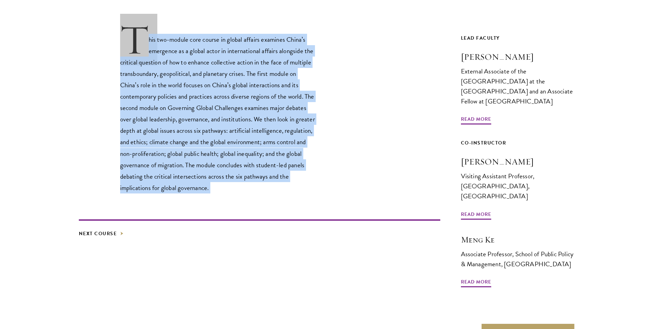
click at [395, 70] on div "This two-module core course in global affairs examines China’s emergence as a g…" at bounding box center [260, 108] width 362 height 169
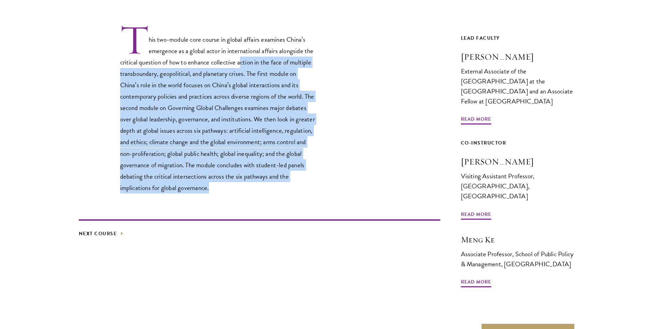
drag, startPoint x: 242, startPoint y: 65, endPoint x: 248, endPoint y: 189, distance: 123.4
click at [248, 189] on p "This two-module core course in global affairs examines China’s emergence as a g…" at bounding box center [218, 108] width 196 height 169
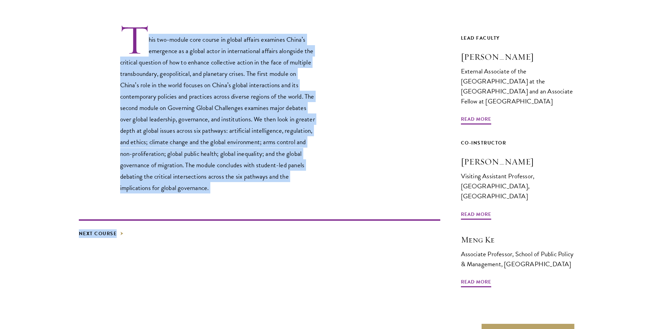
drag, startPoint x: 235, startPoint y: 194, endPoint x: 100, endPoint y: 33, distance: 210.2
click at [100, 33] on div "This two-module core course in global affairs examines China’s emergence as a g…" at bounding box center [260, 143] width 362 height 291
click at [252, 44] on p "This two-module core course in global affairs examines China’s emergence as a g…" at bounding box center [218, 108] width 196 height 169
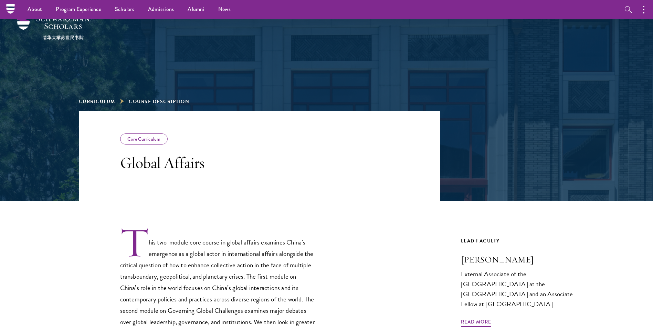
scroll to position [0, 0]
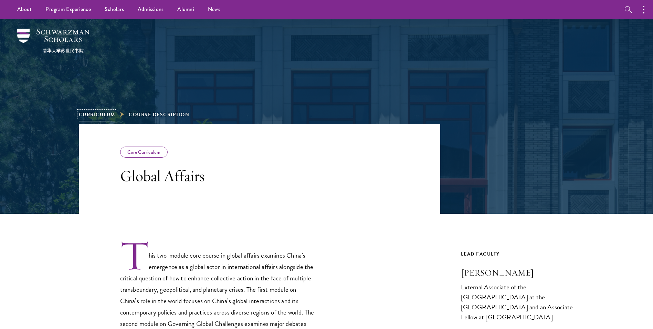
click at [95, 111] on link "Curriculum" at bounding box center [97, 114] width 37 height 7
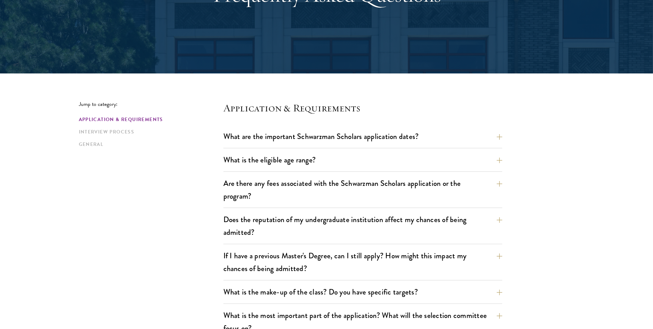
scroll to position [103, 0]
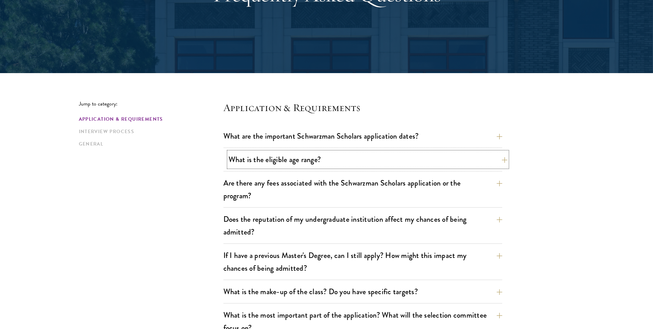
click at [309, 158] on button "What is the eligible age range?" at bounding box center [368, 159] width 279 height 15
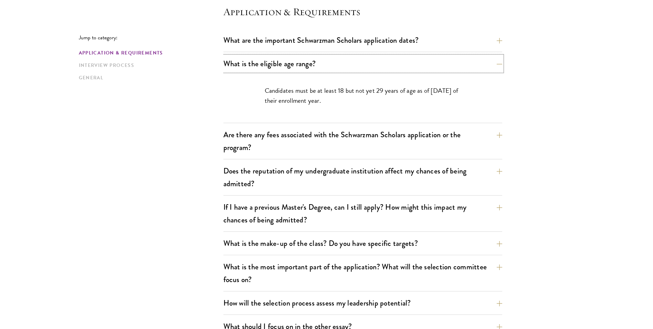
scroll to position [207, 0]
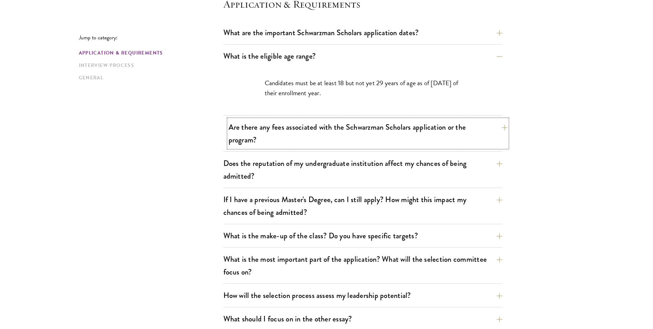
click at [250, 128] on button "Are there any fees associated with the Schwarzman Scholars application or the p…" at bounding box center [368, 133] width 279 height 28
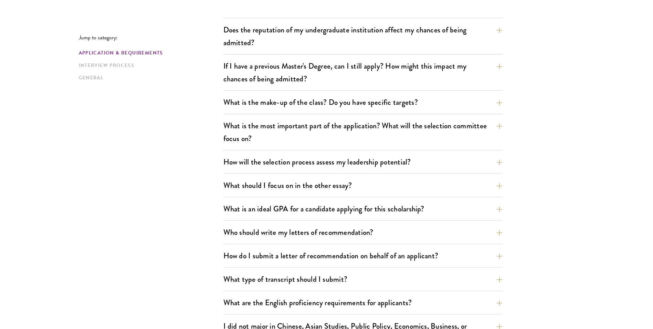
scroll to position [413, 0]
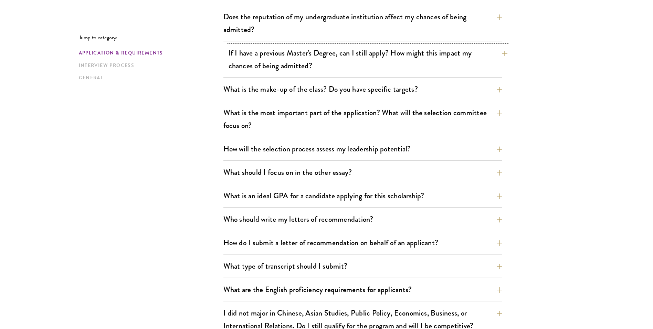
click at [261, 54] on button "If I have a previous Master's Degree, can I still apply? How might this impact …" at bounding box center [368, 59] width 279 height 28
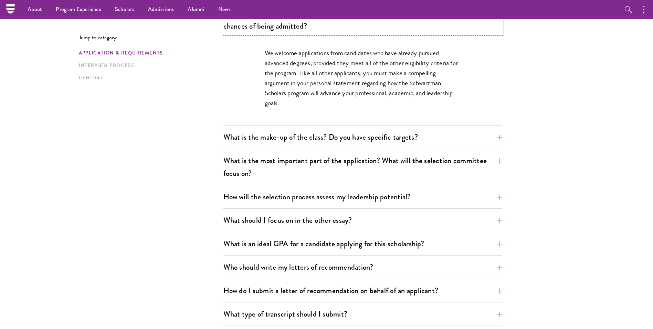
scroll to position [344, 0]
drag, startPoint x: 310, startPoint y: 108, endPoint x: 243, endPoint y: 112, distance: 66.6
click at [243, 112] on div "We welcome applications from candidates who have already pursued advanced degre…" at bounding box center [363, 81] width 279 height 87
drag, startPoint x: 243, startPoint y: 112, endPoint x: 184, endPoint y: 114, distance: 59.3
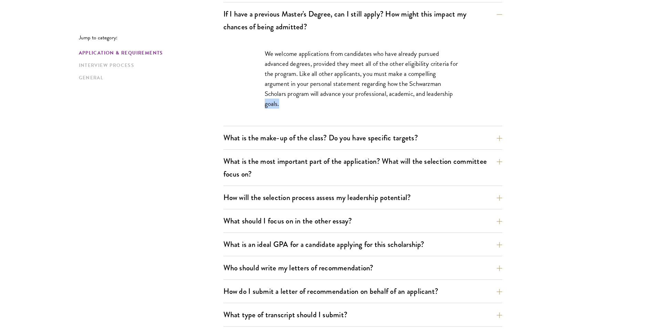
scroll to position [379, 0]
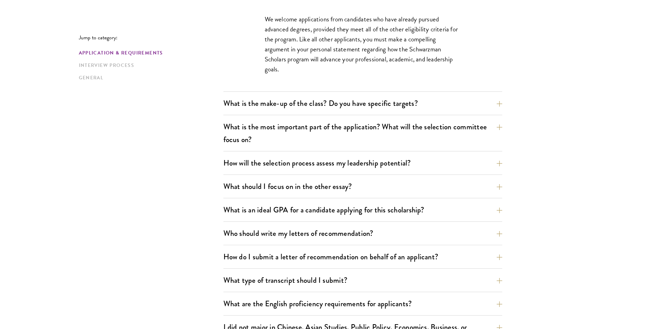
click at [229, 112] on div "What is the make-up of the class? Do you have specific targets? The only firm t…" at bounding box center [363, 105] width 279 height 20
click at [249, 104] on button "What is the make-up of the class? Do you have specific targets?" at bounding box center [368, 102] width 279 height 15
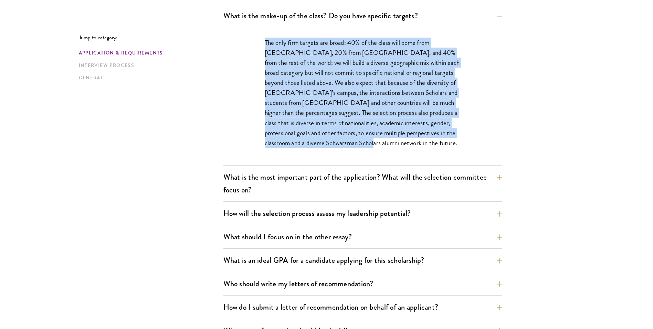
drag, startPoint x: 258, startPoint y: 45, endPoint x: 338, endPoint y: 144, distance: 127.1
click at [338, 144] on div "The only firm targets are broad: 40% of the class will come from the United Sta…" at bounding box center [363, 96] width 238 height 138
drag, startPoint x: 338, startPoint y: 144, endPoint x: 282, endPoint y: 130, distance: 57.6
click at [282, 130] on p "The only firm targets are broad: 40% of the class will come from the United Sta…" at bounding box center [363, 93] width 196 height 110
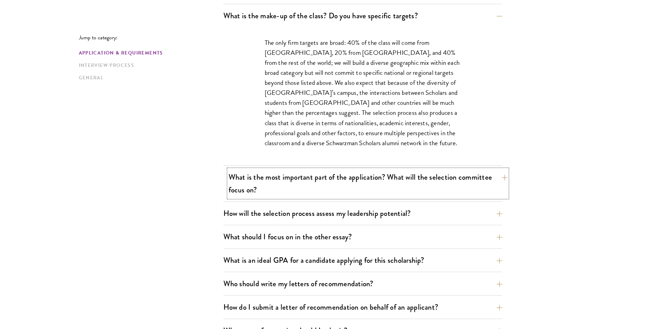
click at [502, 176] on button "What is the most important part of the application? What will the selection com…" at bounding box center [368, 183] width 279 height 28
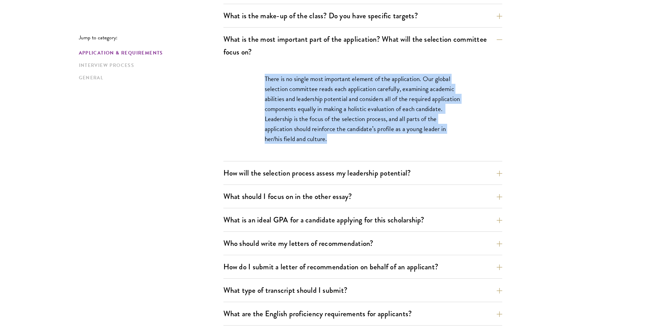
drag, startPoint x: 352, startPoint y: 139, endPoint x: 254, endPoint y: 73, distance: 118.1
click at [254, 73] on div "There is no single most important element of the application. Our global select…" at bounding box center [363, 111] width 238 height 97
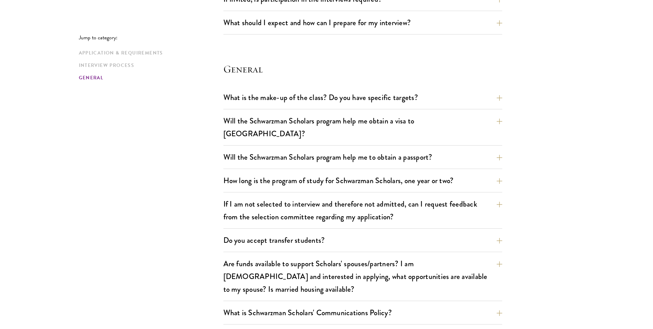
scroll to position [1033, 0]
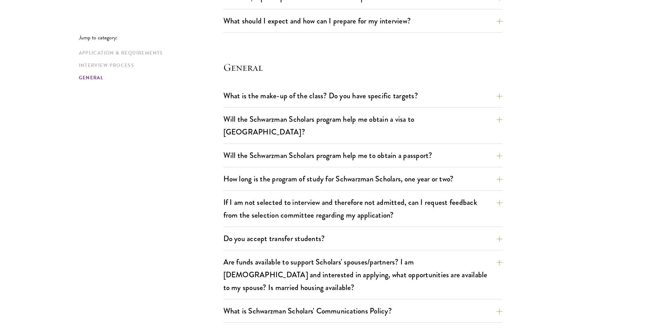
click at [460, 85] on section "General What is the make-up of the class? Do you have specific targets? The onl…" at bounding box center [363, 191] width 279 height 262
click at [450, 101] on button "What is the make-up of the class? Do you have specific targets?" at bounding box center [368, 95] width 279 height 15
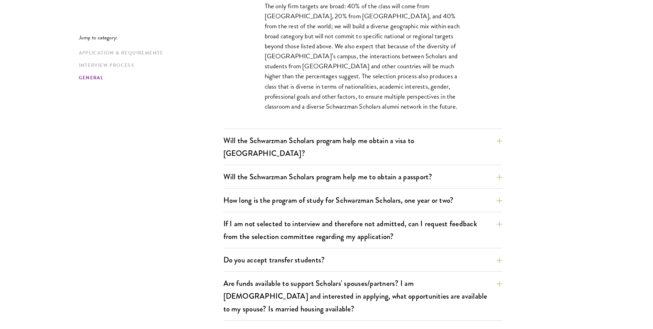
scroll to position [1074, 0]
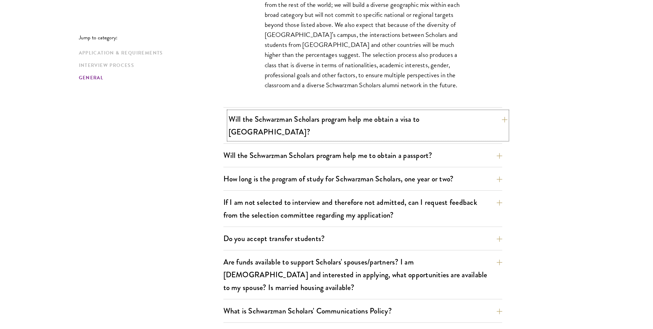
click at [313, 123] on button "Will the Schwarzman Scholars program help me obtain a visa to China?" at bounding box center [368, 125] width 279 height 28
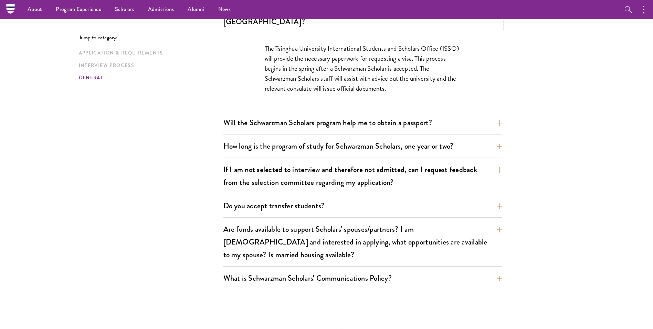
scroll to position [1005, 0]
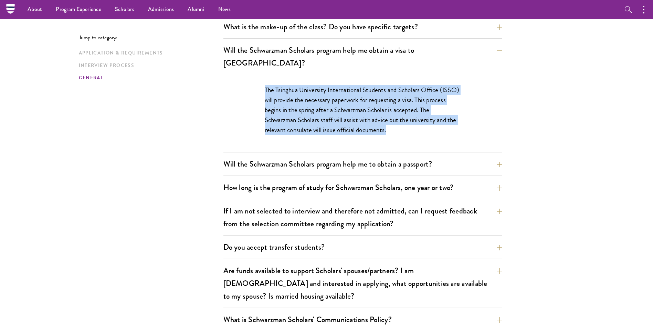
drag, startPoint x: 423, startPoint y: 120, endPoint x: 239, endPoint y: 74, distance: 188.9
click at [239, 74] on div "The Tsinghua University International Students and Scholars Office (ISSO) will …" at bounding box center [363, 112] width 279 height 77
drag, startPoint x: 239, startPoint y: 74, endPoint x: 362, endPoint y: 112, distance: 128.1
click at [362, 112] on p "The Tsinghua University International Students and Scholars Office (ISSO) will …" at bounding box center [363, 110] width 196 height 50
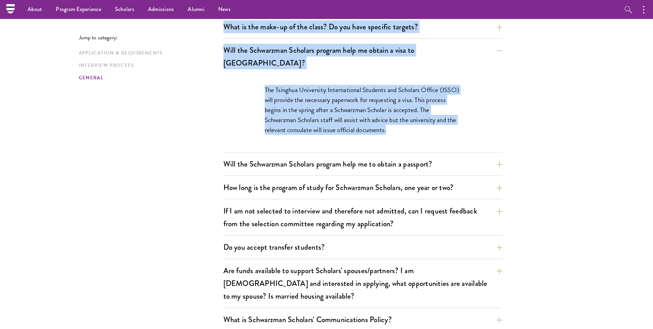
drag, startPoint x: 395, startPoint y: 119, endPoint x: 197, endPoint y: 74, distance: 203.5
drag, startPoint x: 197, startPoint y: 74, endPoint x: 346, endPoint y: 103, distance: 151.9
click at [346, 103] on p "The Tsinghua University International Students and Scholars Office (ISSO) will …" at bounding box center [363, 110] width 196 height 50
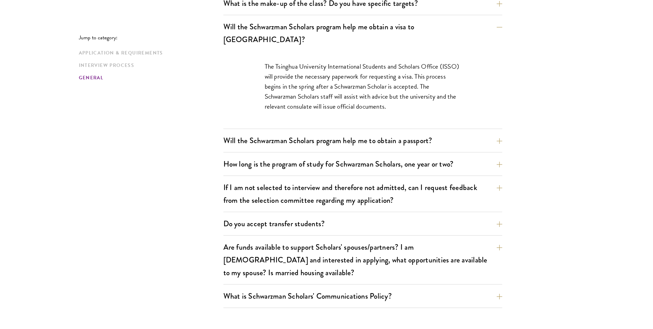
scroll to position [1039, 0]
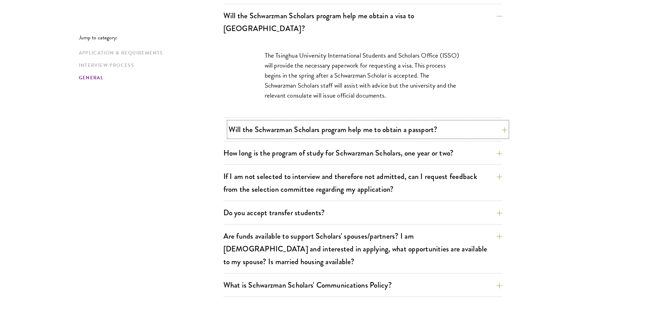
click at [237, 122] on button "Will the Schwarzman Scholars program help me to obtain a passport?" at bounding box center [368, 129] width 279 height 15
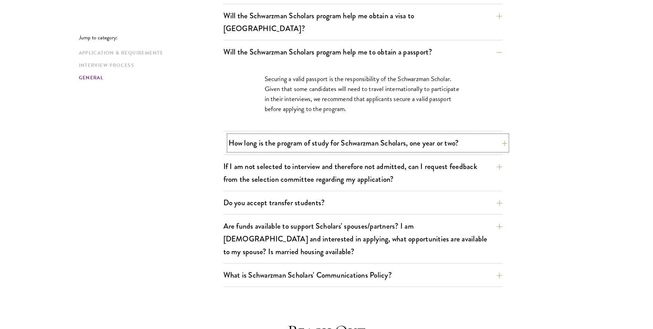
click at [229, 137] on button "How long is the program of study for Schwarzman Scholars, one year or two?" at bounding box center [368, 142] width 279 height 15
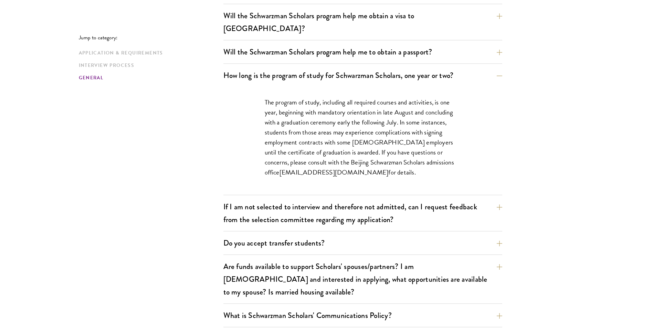
drag, startPoint x: 397, startPoint y: 162, endPoint x: 239, endPoint y: 93, distance: 172.4
click at [239, 93] on div "The program of study, including all required courses and activities, is one yea…" at bounding box center [363, 141] width 279 height 108
click at [468, 142] on div "The program of study, including all required courses and activities, is one yea…" at bounding box center [363, 141] width 238 height 108
click at [433, 205] on button "If I am not selected to interview and therefore not admitted, can I request fee…" at bounding box center [368, 213] width 279 height 28
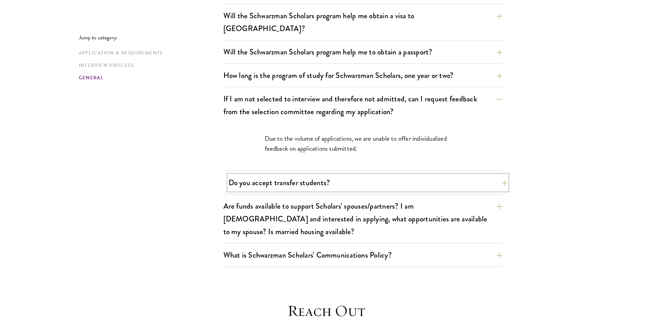
click at [399, 175] on button "Do you accept transfer students?" at bounding box center [368, 182] width 279 height 15
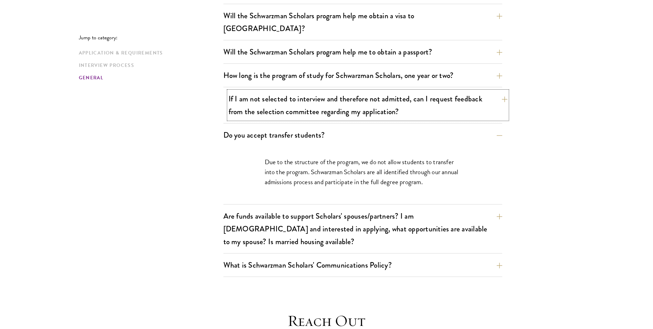
click at [405, 91] on button "If I am not selected to interview and therefore not admitted, can I request fee…" at bounding box center [368, 105] width 279 height 28
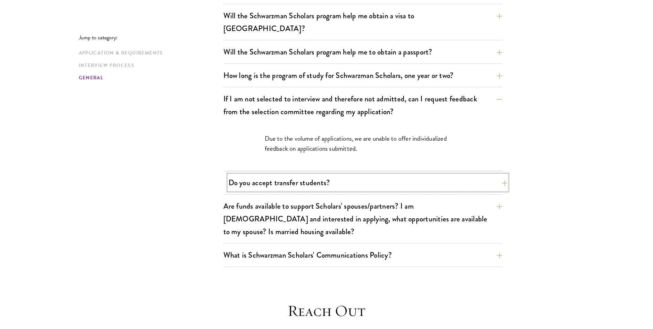
click at [395, 175] on button "Do you accept transfer students?" at bounding box center [368, 182] width 279 height 15
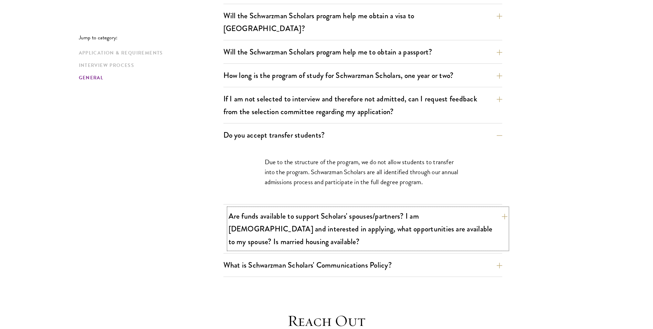
click at [382, 218] on button "Are funds available to support Scholars' spouses/partners? I am married and int…" at bounding box center [368, 228] width 279 height 41
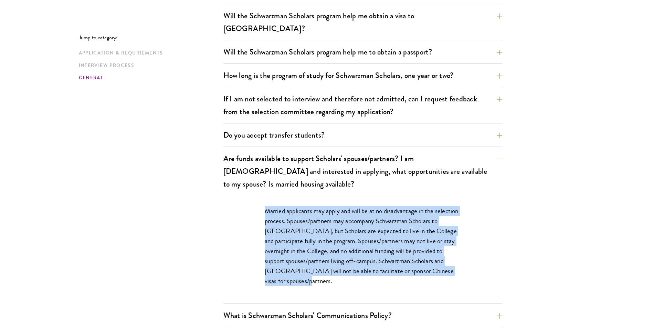
drag, startPoint x: 239, startPoint y: 179, endPoint x: 382, endPoint y: 256, distance: 162.3
click at [382, 256] on div "Married applicants may apply and will be at no disadvantage in the selection pr…" at bounding box center [363, 249] width 279 height 108
drag, startPoint x: 382, startPoint y: 256, endPoint x: 305, endPoint y: 236, distance: 80.2
click at [305, 236] on p "Married applicants may apply and will be at no disadvantage in the selection pr…" at bounding box center [363, 246] width 196 height 80
drag, startPoint x: 328, startPoint y: 258, endPoint x: 253, endPoint y: 181, distance: 107.7
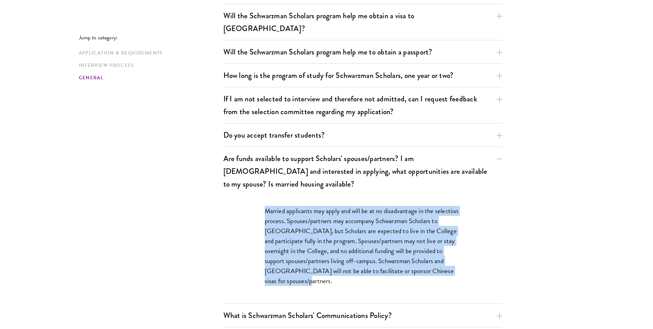
click at [253, 195] on div "Married applicants may apply and will be at no disadvantage in the selection pr…" at bounding box center [363, 249] width 238 height 108
click at [384, 213] on p "Married applicants may apply and will be at no disadvantage in the selection pr…" at bounding box center [363, 246] width 196 height 80
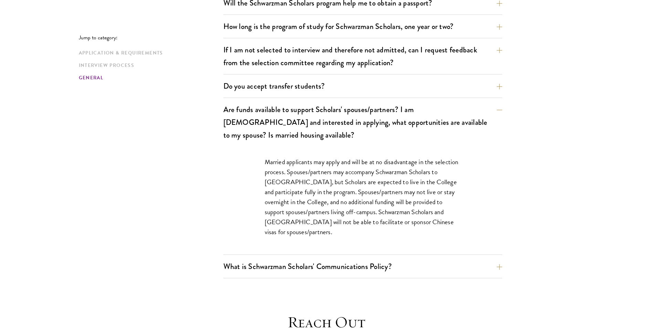
scroll to position [1108, 0]
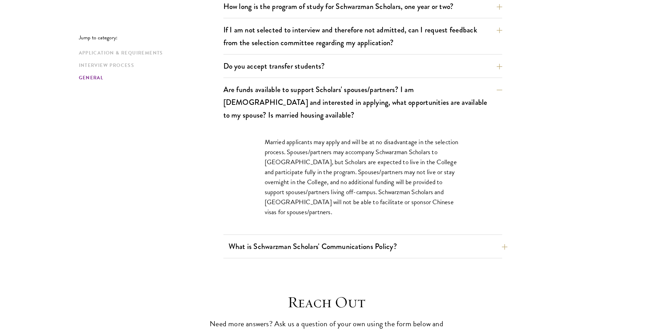
click at [227, 238] on div "What is Schwarzman Scholars' Communications Policy? Social Media and Public Com…" at bounding box center [363, 248] width 279 height 20
click at [283, 238] on button "What is Schwarzman Scholars' Communications Policy?" at bounding box center [368, 245] width 279 height 15
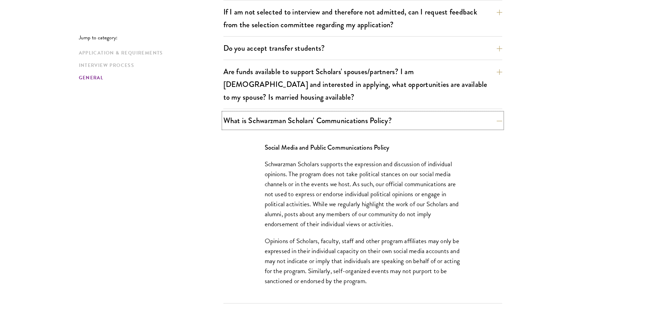
scroll to position [1142, 0]
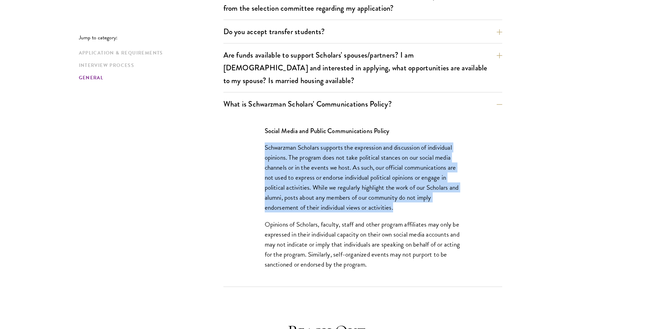
drag, startPoint x: 263, startPoint y: 122, endPoint x: 411, endPoint y: 180, distance: 159.7
click at [411, 180] on div "Social Media and Public Communications Policy Schwarzman Scholars supports the …" at bounding box center [363, 200] width 238 height 171
click at [408, 180] on p "Schwarzman Scholars supports the expression and discussion of individual opinio…" at bounding box center [363, 177] width 196 height 70
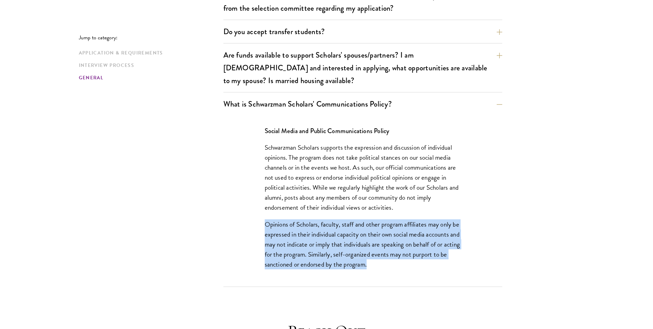
drag, startPoint x: 405, startPoint y: 182, endPoint x: 428, endPoint y: 248, distance: 69.3
click at [428, 248] on div "Social Media and Public Communications Policy Schwarzman Scholars supports the …" at bounding box center [363, 200] width 238 height 171
click at [359, 219] on p "Opinions of Scholars, faculty, staff and other program affiliates may only be e…" at bounding box center [363, 244] width 196 height 50
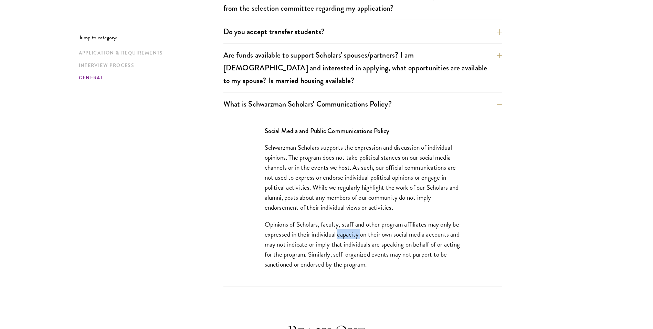
click at [359, 219] on p "Opinions of Scholars, faculty, staff and other program affiliates may only be e…" at bounding box center [363, 244] width 196 height 50
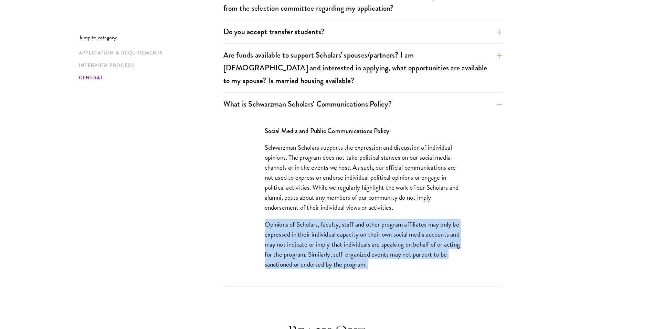
click at [359, 219] on p "Opinions of Scholars, faculty, staff and other program affiliates may only be e…" at bounding box center [363, 244] width 196 height 50
drag, startPoint x: 359, startPoint y: 212, endPoint x: 245, endPoint y: 213, distance: 114.3
click at [245, 213] on div "Social Media and Public Communications Policy Schwarzman Scholars supports the …" at bounding box center [363, 200] width 238 height 171
drag, startPoint x: 251, startPoint y: 193, endPoint x: 408, endPoint y: 242, distance: 164.8
click at [408, 242] on div "Social Media and Public Communications Policy Schwarzman Scholars supports the …" at bounding box center [363, 200] width 238 height 171
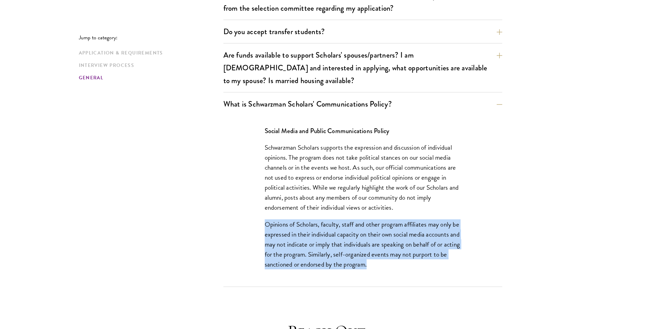
drag, startPoint x: 408, startPoint y: 242, endPoint x: 398, endPoint y: 245, distance: 9.9
click at [398, 245] on div "Social Media and Public Communications Policy Schwarzman Scholars supports the …" at bounding box center [363, 200] width 238 height 171
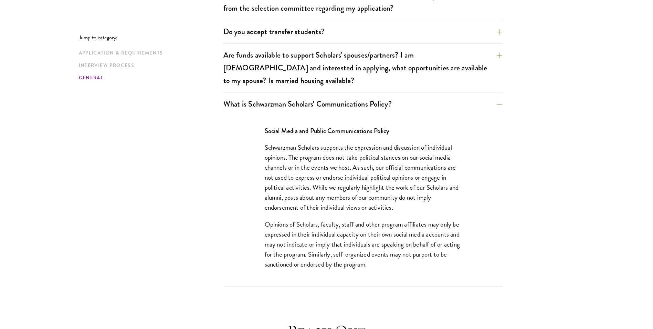
click at [313, 219] on p "Opinions of Scholars, faculty, staff and other program affiliates may only be e…" at bounding box center [363, 244] width 196 height 50
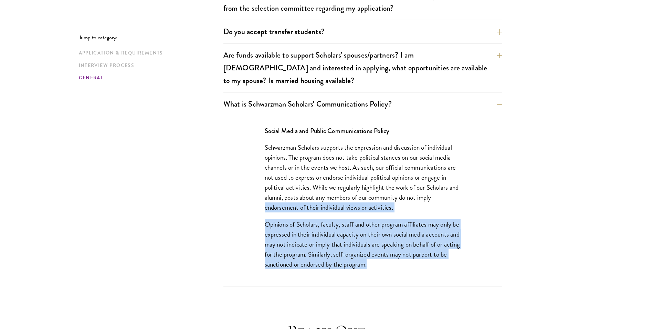
drag, startPoint x: 400, startPoint y: 242, endPoint x: 254, endPoint y: 183, distance: 157.3
click at [254, 183] on div "Social Media and Public Communications Policy Schwarzman Scholars supports the …" at bounding box center [363, 200] width 238 height 171
drag, startPoint x: 254, startPoint y: 183, endPoint x: 361, endPoint y: 224, distance: 114.4
click at [379, 223] on p "Opinions of Scholars, faculty, staff and other program affiliates may only be e…" at bounding box center [363, 244] width 196 height 50
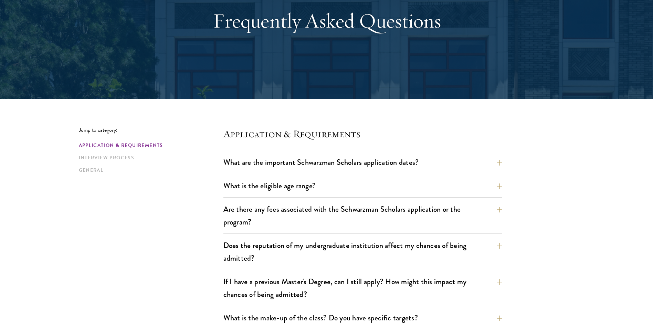
scroll to position [0, 0]
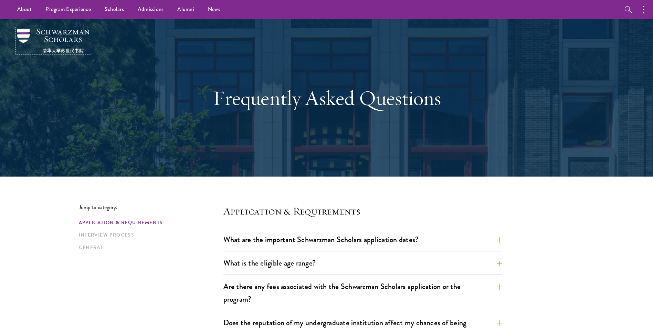
click at [66, 33] on img at bounding box center [53, 41] width 72 height 24
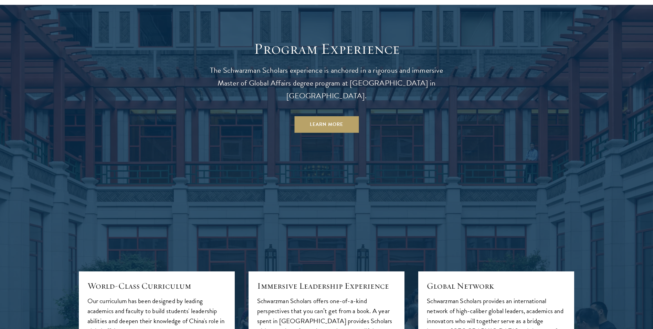
scroll to position [654, 0]
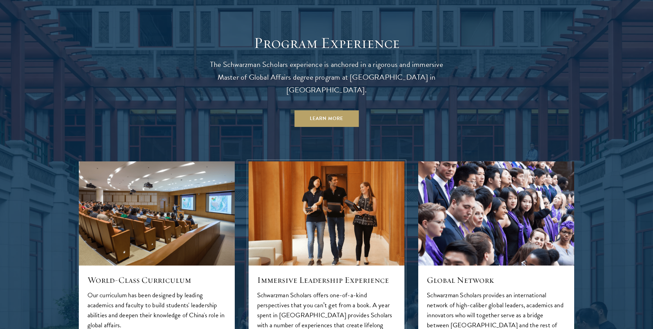
click at [298, 195] on img at bounding box center [327, 213] width 166 height 111
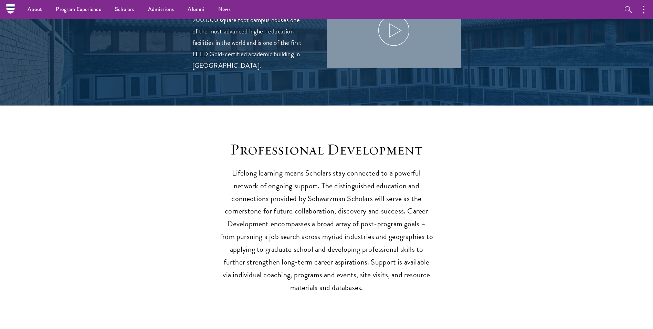
scroll to position [723, 0]
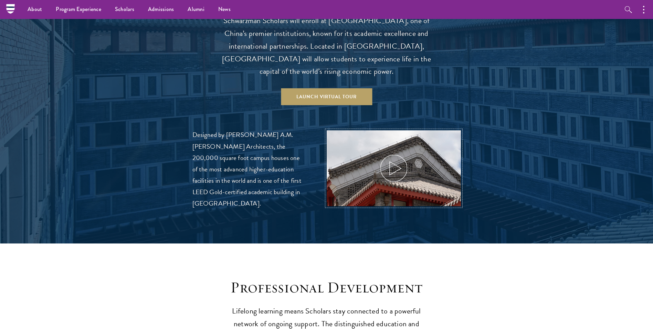
click at [385, 158] on icon at bounding box center [394, 168] width 31 height 31
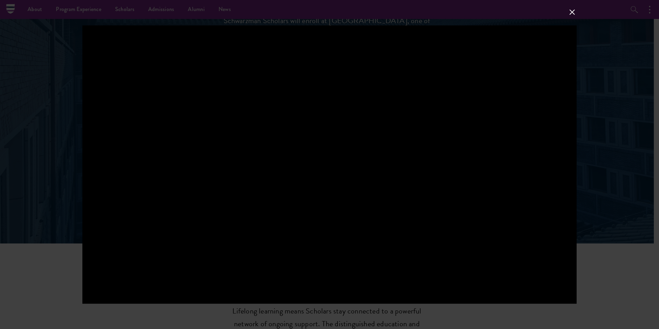
click at [639, 114] on div at bounding box center [329, 164] width 659 height 329
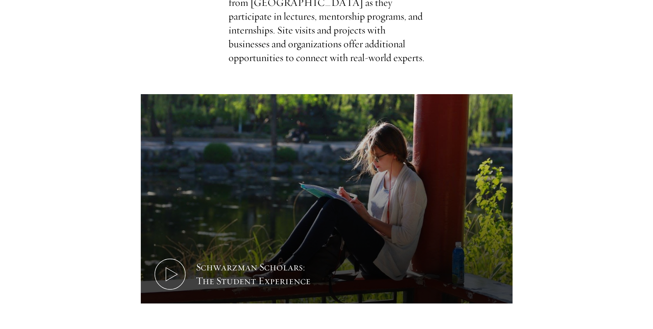
scroll to position [391, 0]
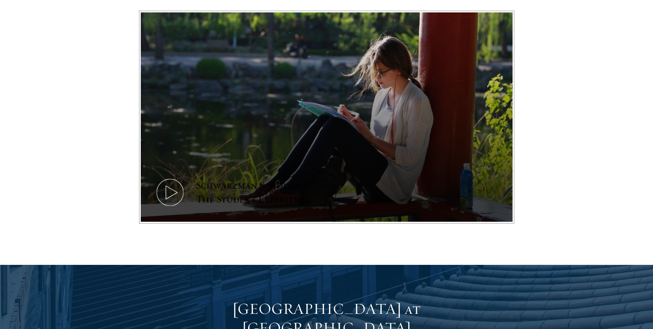
click at [179, 178] on icon at bounding box center [170, 192] width 31 height 31
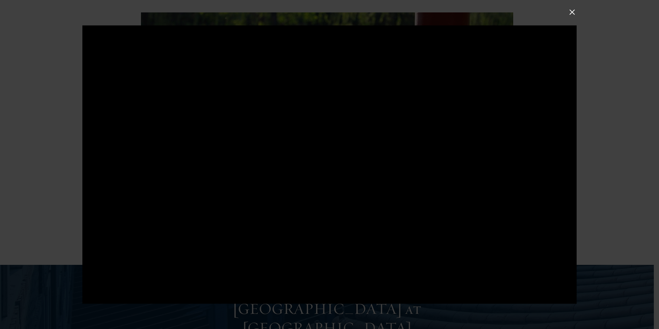
click at [573, 8] on button at bounding box center [571, 12] width 9 height 9
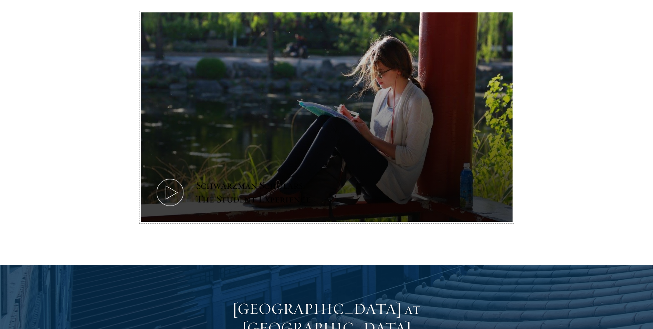
click at [164, 180] on icon at bounding box center [170, 192] width 31 height 31
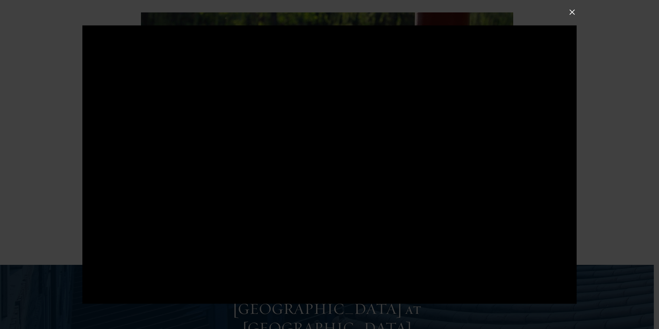
drag, startPoint x: 281, startPoint y: 154, endPoint x: 230, endPoint y: 173, distance: 55.1
click at [230, 173] on div at bounding box center [329, 164] width 494 height 278
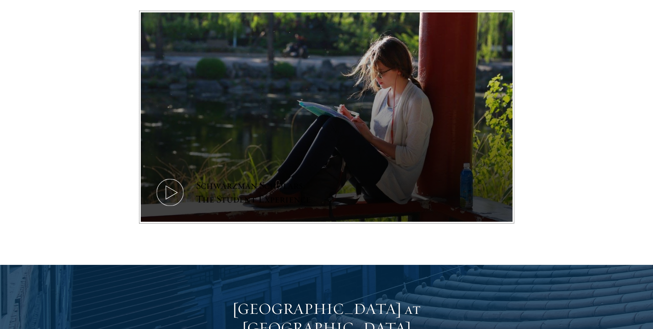
click at [505, 122] on button "Schwarzman Scholars: The Student Experience" at bounding box center [327, 116] width 372 height 209
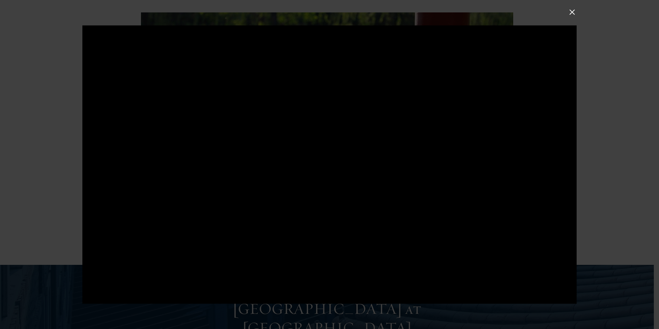
click at [570, 10] on button at bounding box center [571, 12] width 9 height 9
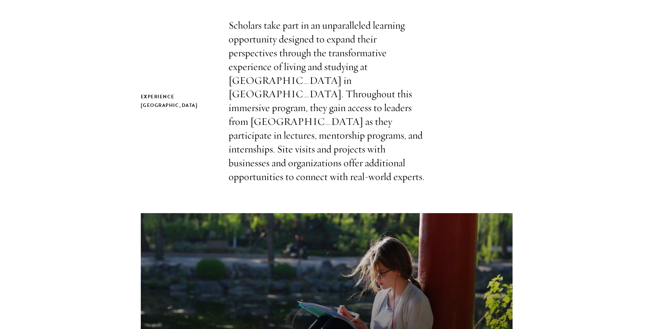
scroll to position [288, 0]
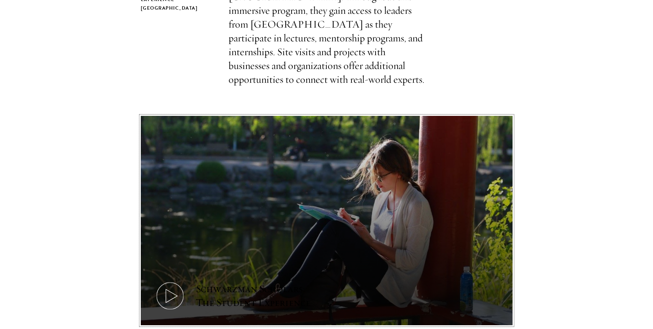
click at [246, 264] on button "Schwarzman Scholars: The Student Experience" at bounding box center [327, 220] width 372 height 209
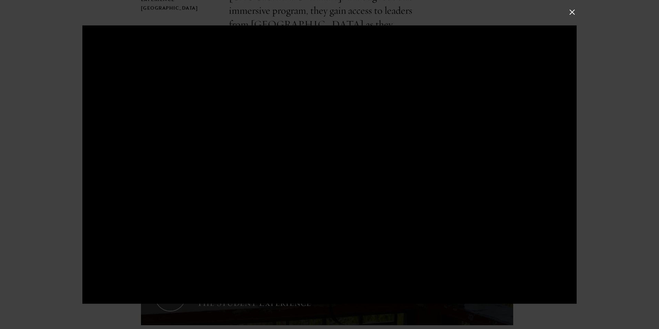
click at [239, 268] on div at bounding box center [329, 164] width 494 height 278
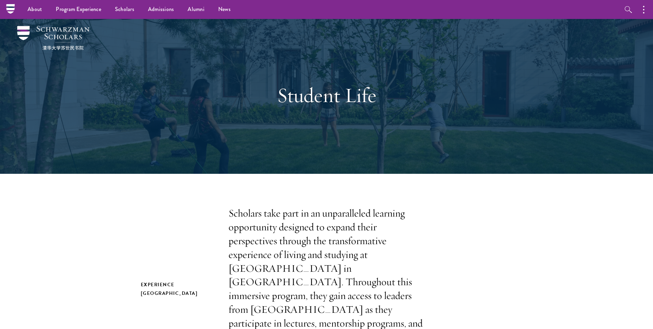
scroll to position [0, 0]
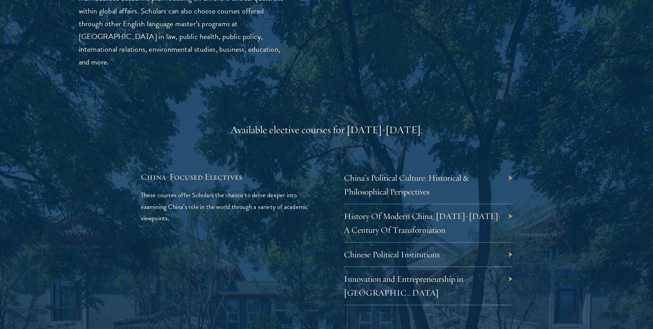
scroll to position [1963, 0]
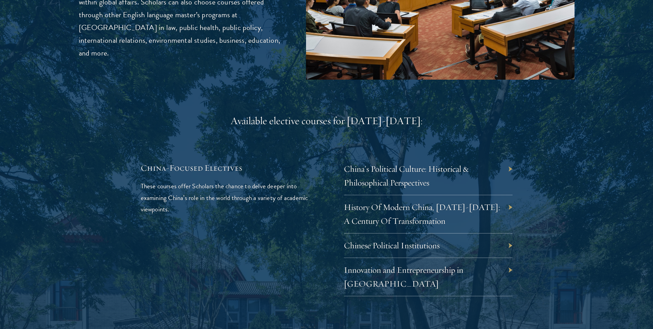
click at [354, 114] on div "Available elective courses for [DATE]-[DATE]:" at bounding box center [327, 121] width 372 height 14
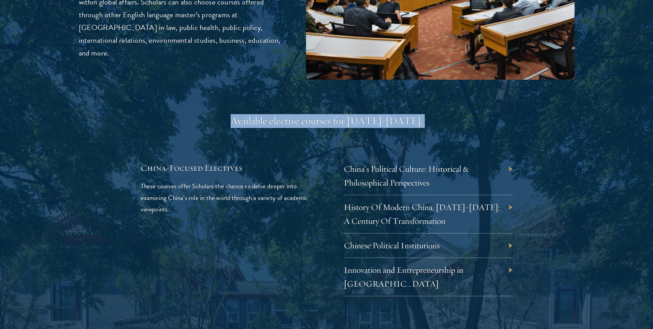
click at [354, 114] on div "Available elective courses for [DATE]-[DATE]:" at bounding box center [327, 121] width 372 height 14
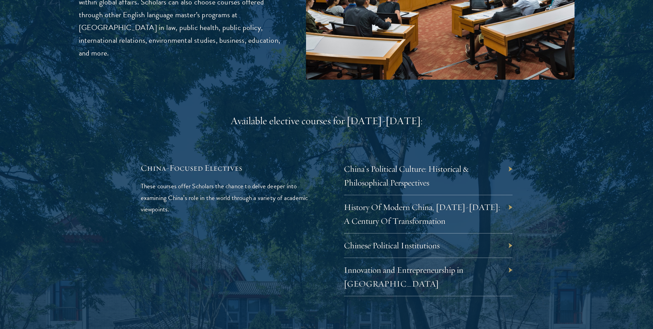
click at [231, 188] on p "These courses offer Scholars the chance to delve deeper into examining China’s …" at bounding box center [225, 197] width 169 height 34
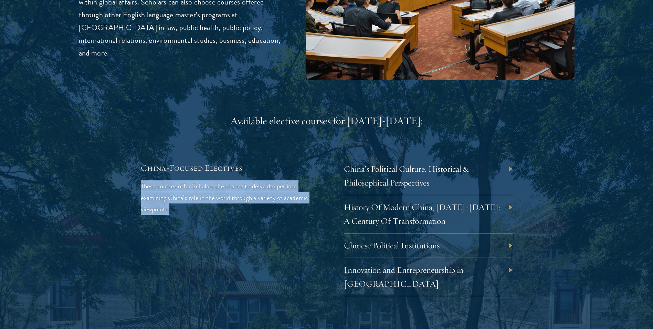
click at [231, 188] on p "These courses offer Scholars the chance to delve deeper into examining China’s …" at bounding box center [225, 197] width 169 height 34
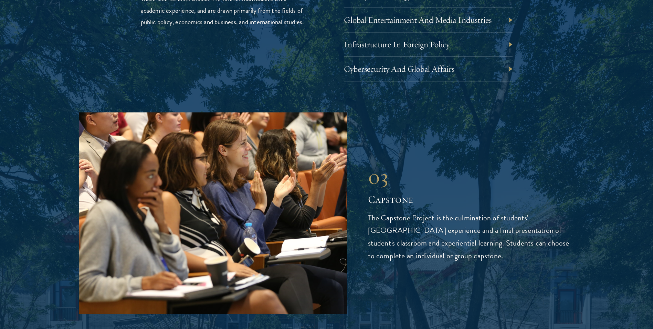
scroll to position [2342, 0]
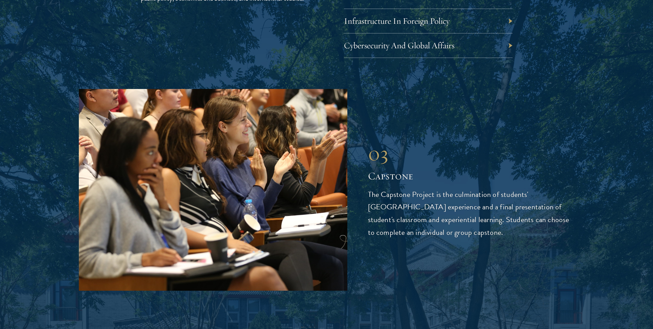
click at [379, 188] on p "The Capstone Project is the culmination of students' Schwarzman College experie…" at bounding box center [471, 213] width 207 height 51
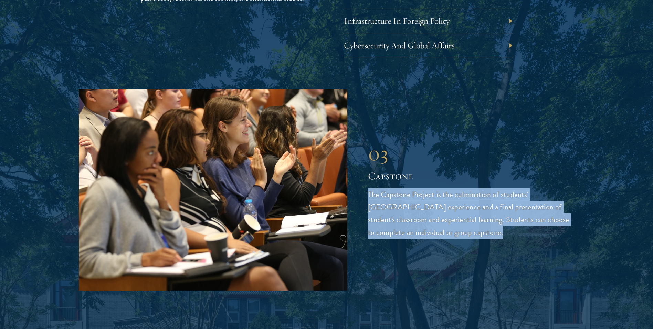
click at [379, 188] on p "The Capstone Project is the culmination of students' Schwarzman College experie…" at bounding box center [471, 213] width 207 height 51
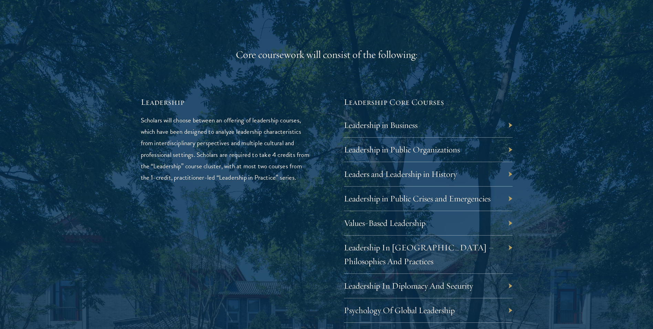
scroll to position [1102, 0]
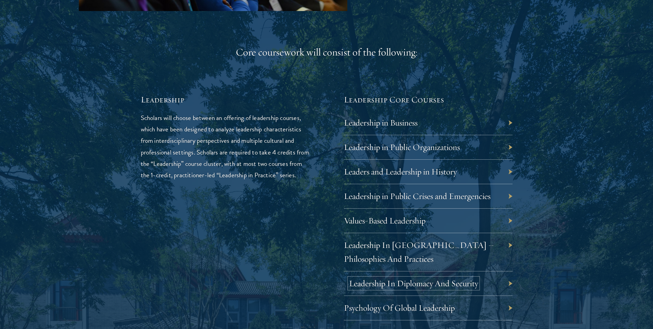
click at [429, 285] on link "Leadership In Diplomacy And Security" at bounding box center [413, 283] width 129 height 11
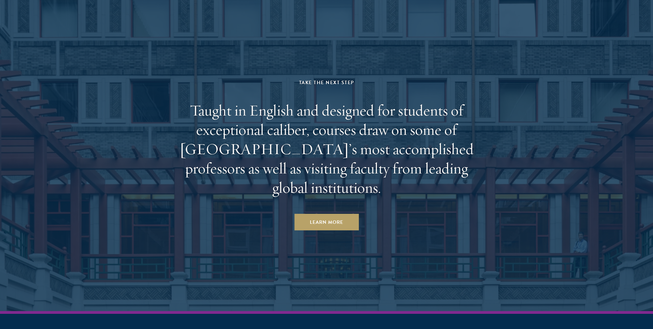
scroll to position [4299, 0]
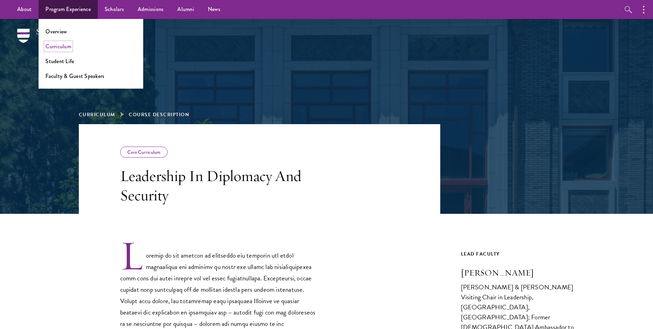
click at [65, 47] on link "Curriculum" at bounding box center [58, 46] width 26 height 8
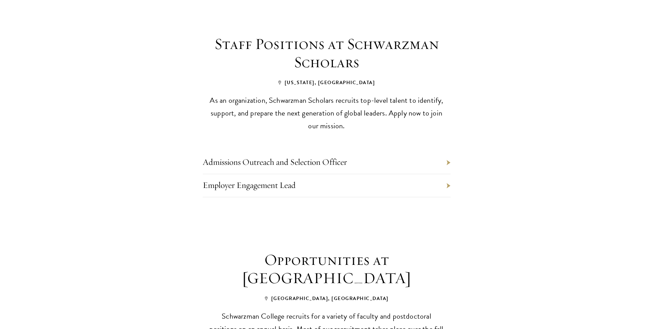
scroll to position [413, 0]
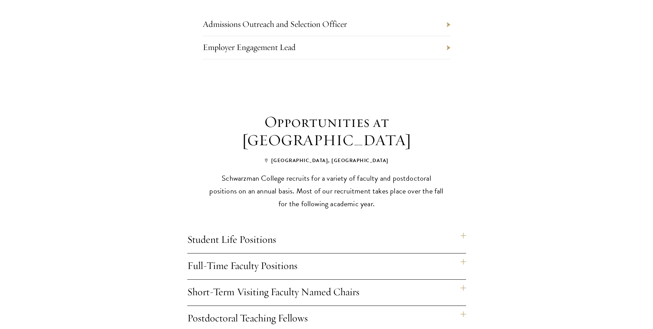
click at [249, 254] on h4 "Full-Time Faculty Positions" at bounding box center [326, 266] width 279 height 26
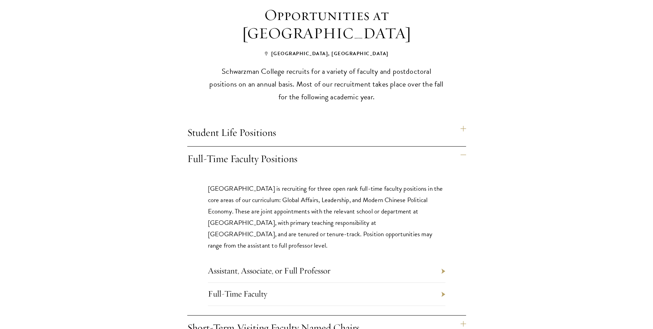
scroll to position [585, 0]
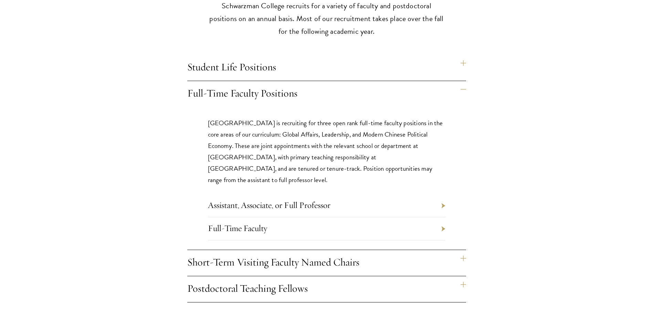
click at [281, 134] on p "[GEOGRAPHIC_DATA] is recruiting for three open rank full-time faculty positions…" at bounding box center [327, 151] width 238 height 68
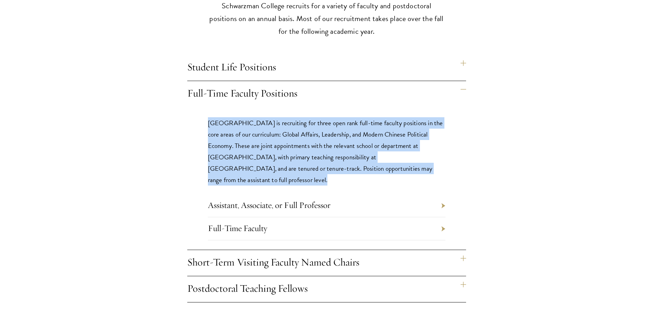
copy div "[GEOGRAPHIC_DATA] is recruiting for three open rank full-time faculty positions…"
click at [321, 199] on link "Assistant, Associate, or Full Professor" at bounding box center [269, 204] width 123 height 11
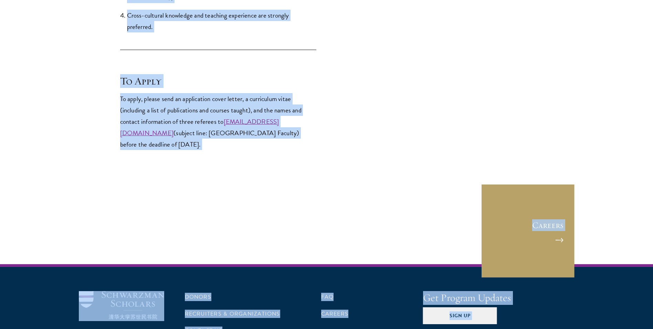
scroll to position [1046, 0]
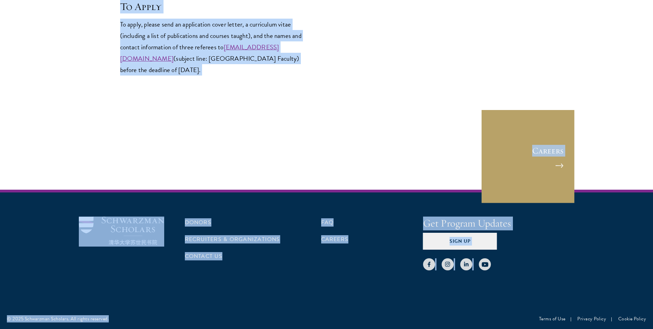
drag, startPoint x: 122, startPoint y: 164, endPoint x: 340, endPoint y: 89, distance: 230.3
copy div "Assistant, Associate, or Full Professor Full-Time Faculty Position at Schwarzma…"
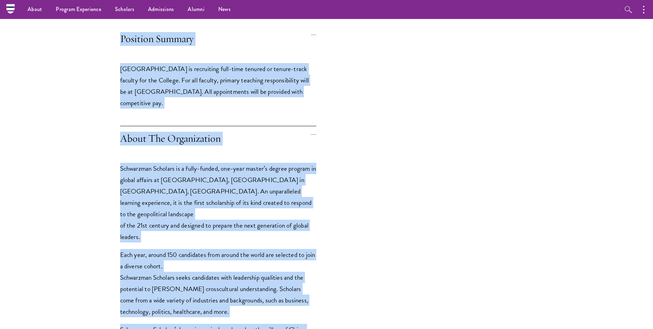
scroll to position [13, 0]
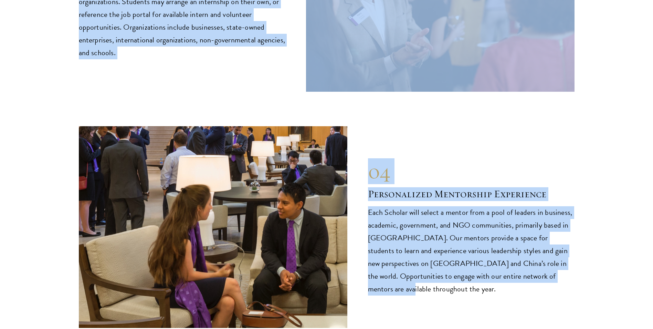
scroll to position [3546, 0]
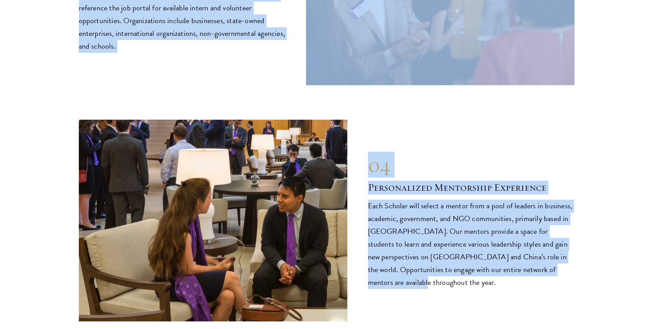
drag, startPoint x: 283, startPoint y: 100, endPoint x: 577, endPoint y: 263, distance: 336.7
copy main "Loremipsum Dol Sitamet Consectetu Adipisci eli seddoeiu te incid utlab etdolor …"
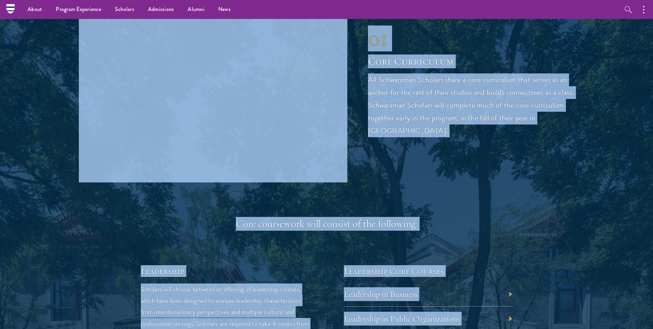
scroll to position [928, 0]
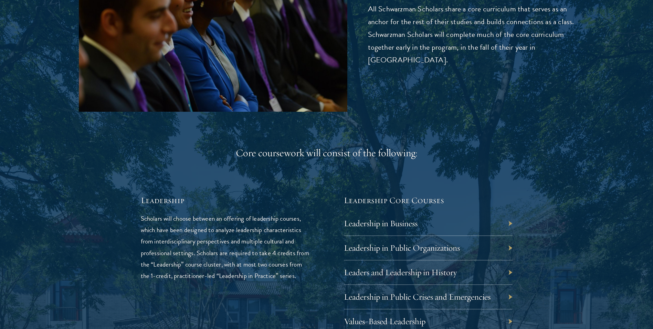
scroll to position [1100, 0]
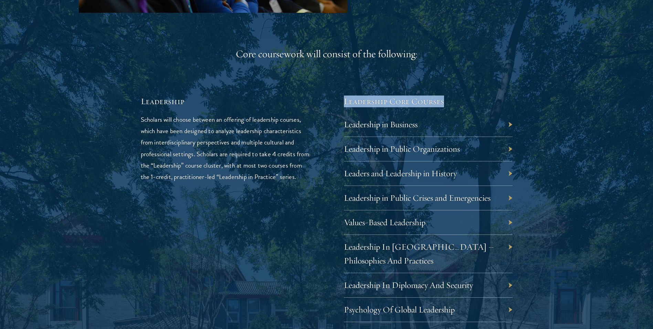
drag, startPoint x: 343, startPoint y: 101, endPoint x: 453, endPoint y: 105, distance: 109.9
click at [453, 105] on div "Leadership Scholars will choose between an offering of leadership courses, whic…" at bounding box center [327, 321] width 372 height 452
drag, startPoint x: 453, startPoint y: 105, endPoint x: 414, endPoint y: 99, distance: 39.5
copy h5 "Leadership Core Courses"
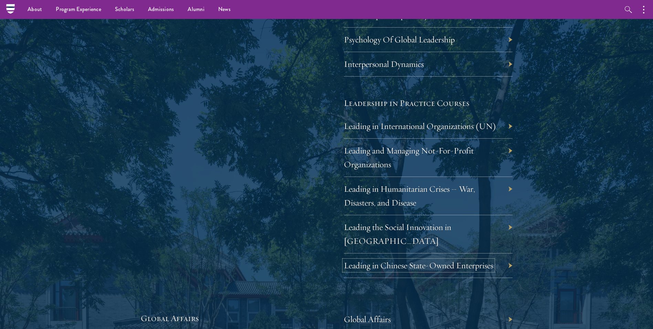
scroll to position [1307, 0]
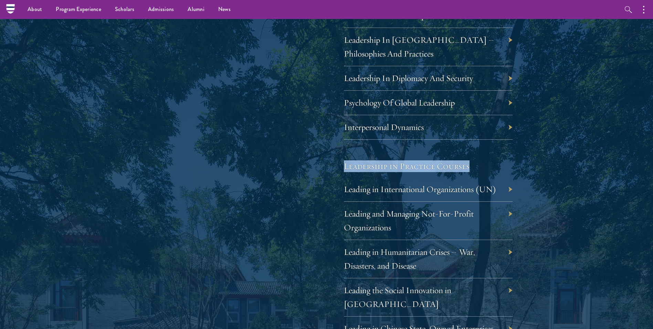
drag, startPoint x: 483, startPoint y: 167, endPoint x: 336, endPoint y: 167, distance: 146.4
click at [336, 167] on div "Leadership Scholars will choose between an offering of leadership courses, whic…" at bounding box center [327, 115] width 372 height 452
copy h5 "Leadership in Practice Courses"
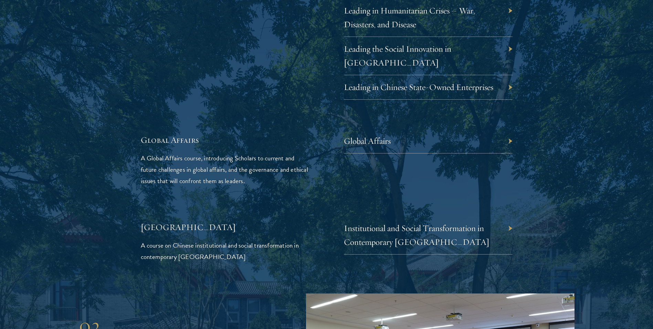
scroll to position [1583, 0]
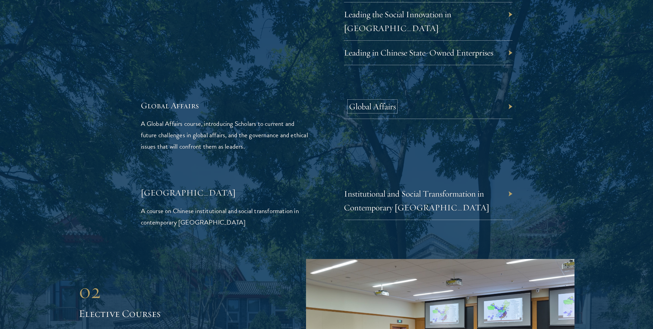
click at [382, 101] on link "Global Affairs" at bounding box center [372, 106] width 47 height 11
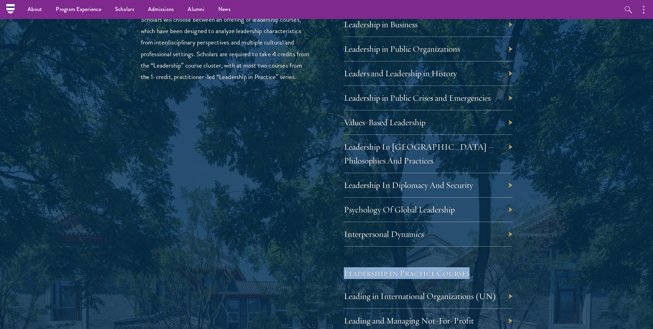
scroll to position [1135, 0]
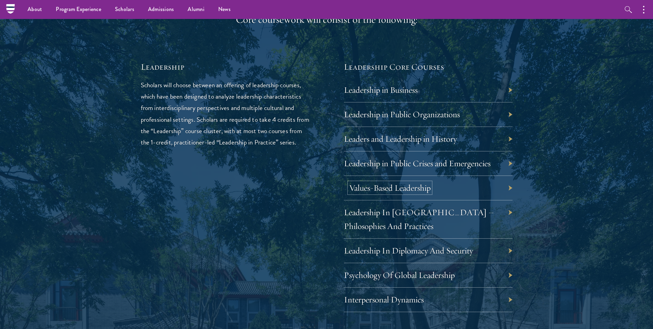
click at [408, 187] on link "Values-Based Leadership" at bounding box center [390, 187] width 82 height 11
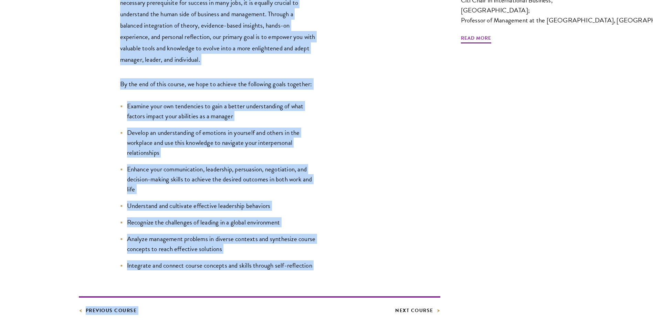
scroll to position [336, 0]
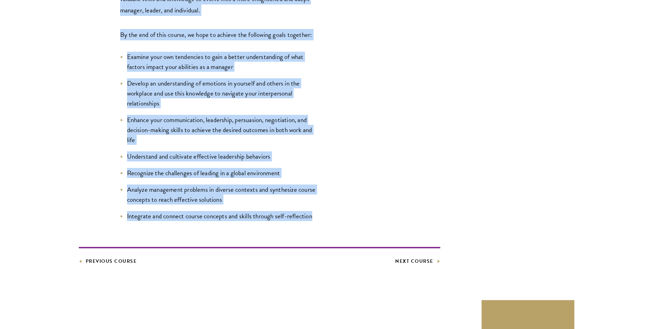
drag, startPoint x: 123, startPoint y: 107, endPoint x: 320, endPoint y: 221, distance: 227.3
click at [320, 221] on div "Core Curriculum Leadership in Business The course is designed to provide you wi…" at bounding box center [327, 26] width 496 height 477
copy div "Leadership in Business The course is designed to provide you with an understand…"
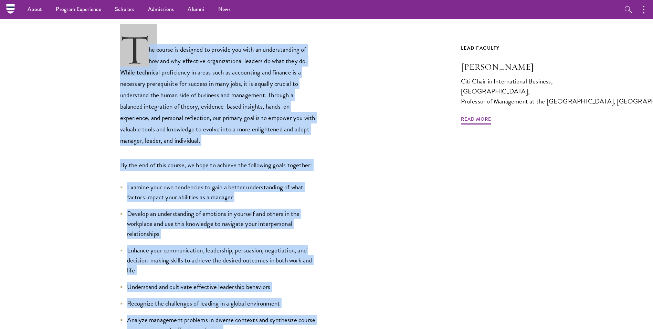
scroll to position [60, 0]
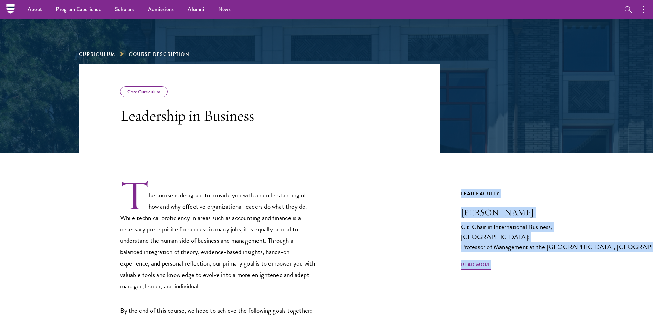
drag, startPoint x: 457, startPoint y: 190, endPoint x: 526, endPoint y: 273, distance: 107.6
click at [526, 273] on div "Core Curriculum Leadership in Business The course is designed to provide you wi…" at bounding box center [327, 302] width 496 height 477
copy link "Lead Faculty [PERSON_NAME] Chair in International Business, [GEOGRAPHIC_DATA]; …"
click at [480, 266] on span "Read More" at bounding box center [476, 265] width 30 height 11
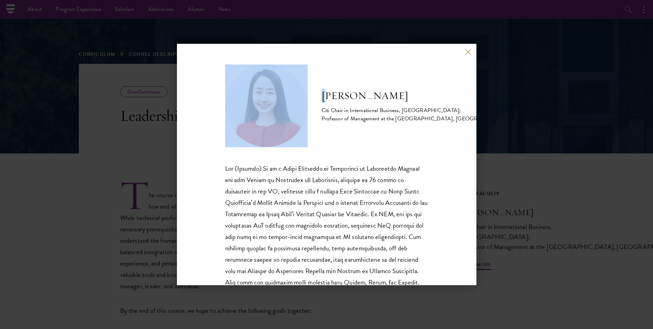
scroll to position [131, 0]
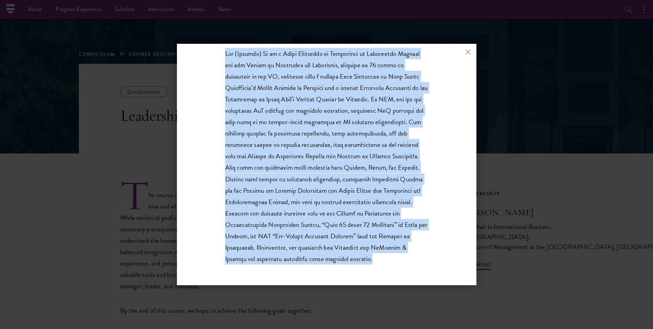
drag, startPoint x: 336, startPoint y: 101, endPoint x: 415, endPoint y: 262, distance: 178.5
click at [415, 262] on div "[PERSON_NAME] Citi Chair in International Business, [GEOGRAPHIC_DATA]; Professo…" at bounding box center [327, 164] width 300 height 241
copy div "loremi Do Sita Conse ad Elitseddoeius Temporin, Utlaboreet Dolorem; Aliquaeni a…"
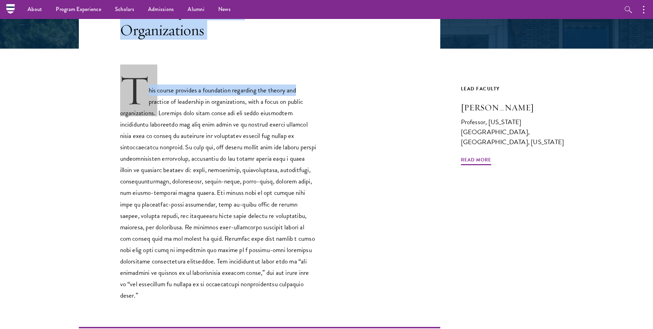
scroll to position [142, 0]
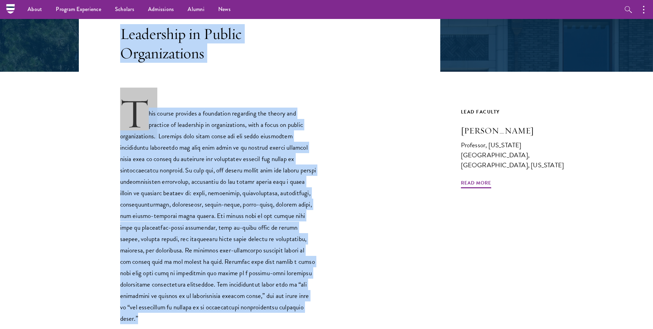
drag, startPoint x: 212, startPoint y: 190, endPoint x: 247, endPoint y: 308, distance: 122.4
click at [247, 308] on div "Core Curriculum Leadership in Public Organizations This course provides a found…" at bounding box center [327, 175] width 496 height 386
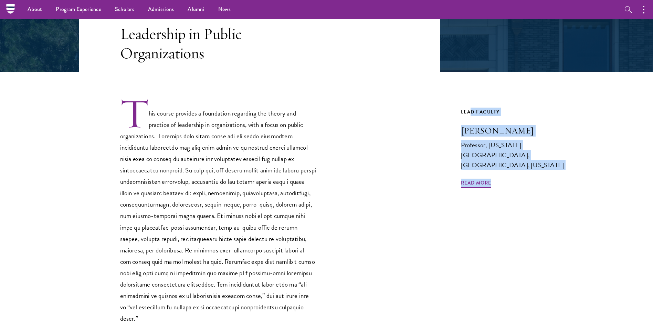
drag, startPoint x: 537, startPoint y: 176, endPoint x: 473, endPoint y: 104, distance: 96.6
click at [473, 104] on div "Core Curriculum Leadership in Public Organizations This course provides a found…" at bounding box center [327, 175] width 496 height 386
drag, startPoint x: 473, startPoint y: 104, endPoint x: 464, endPoint y: 113, distance: 12.7
click at [464, 113] on div "Lead Faculty" at bounding box center [518, 111] width 114 height 9
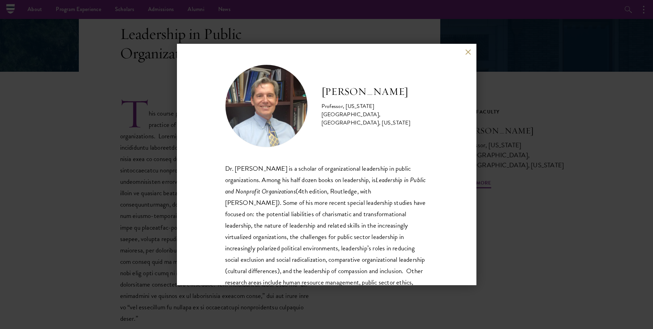
click at [468, 50] on button at bounding box center [469, 52] width 6 height 6
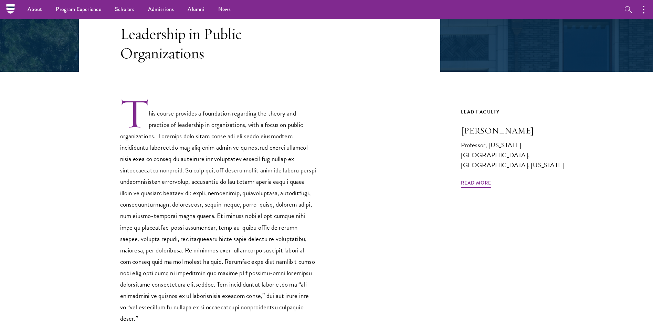
drag, startPoint x: 578, startPoint y: 239, endPoint x: 559, endPoint y: 222, distance: 25.1
click at [577, 239] on article "Core Curriculum Leadership in Public Organizations This course provides a found…" at bounding box center [326, 215] width 653 height 466
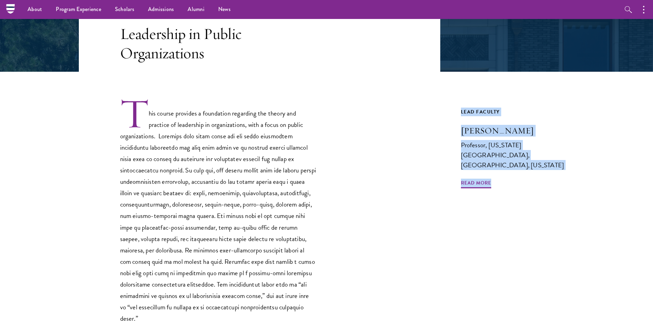
drag, startPoint x: 468, startPoint y: 113, endPoint x: 529, endPoint y: 171, distance: 84.3
click at [529, 171] on div "Core Curriculum Leadership in Public Organizations This course provides a found…" at bounding box center [327, 175] width 496 height 386
copy link "Lead Faculty [PERSON_NAME] Professor, [US_STATE][GEOGRAPHIC_DATA], [GEOGRAPHIC_…"
click at [468, 178] on span "Read More" at bounding box center [476, 183] width 30 height 11
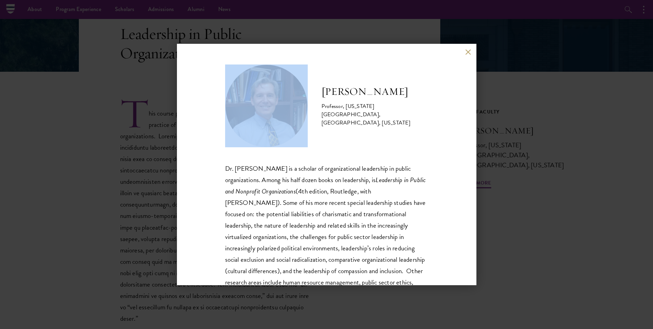
scroll to position [92, 0]
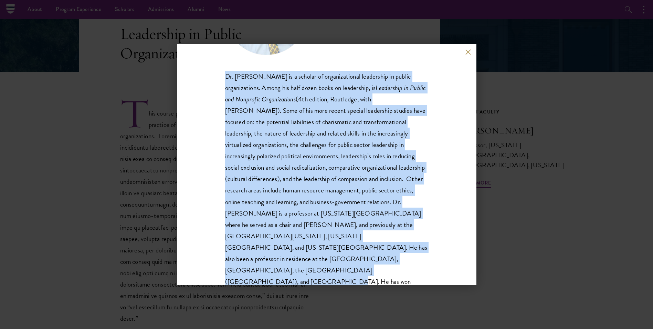
drag, startPoint x: 323, startPoint y: 88, endPoint x: 403, endPoint y: 272, distance: 200.7
click at [403, 272] on div "[PERSON_NAME] Professor, [US_STATE][GEOGRAPHIC_DATA], [GEOGRAPHIC_DATA], [US_ST…" at bounding box center [327, 164] width 300 height 241
copy div "Loremipsum Dol Sita Consectet, Adipiscing Elits Doeiusmodt, Inc Utlaboreet, Dol…"
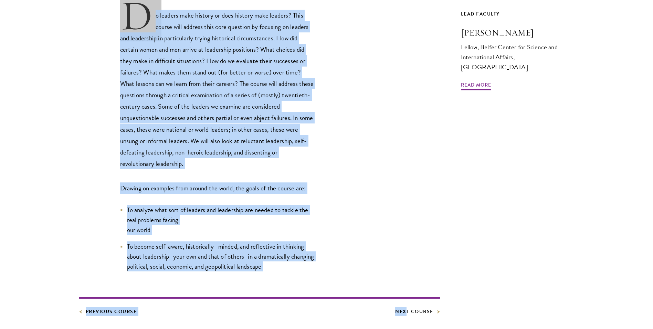
scroll to position [394, 0]
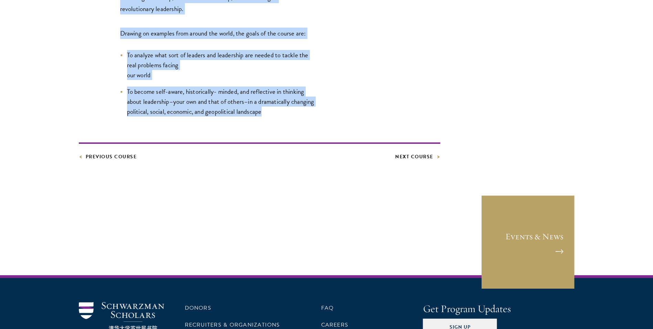
drag, startPoint x: 124, startPoint y: 175, endPoint x: 301, endPoint y: 114, distance: 187.8
drag, startPoint x: 301, startPoint y: 114, endPoint x: 265, endPoint y: 110, distance: 36.4
copy div "Leaders and Leadership in History Do leaders make history or does history make …"
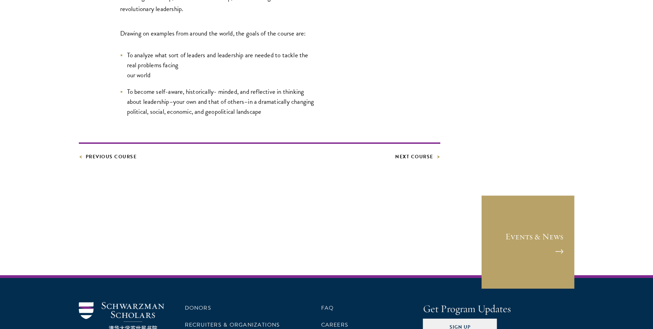
click at [479, 79] on div "Lead Faculty [PERSON_NAME] Fellow, Belfer Center for Science and International …" at bounding box center [518, 8] width 114 height 306
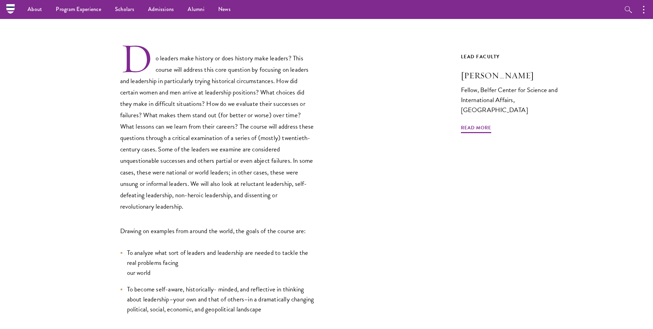
scroll to position [153, 0]
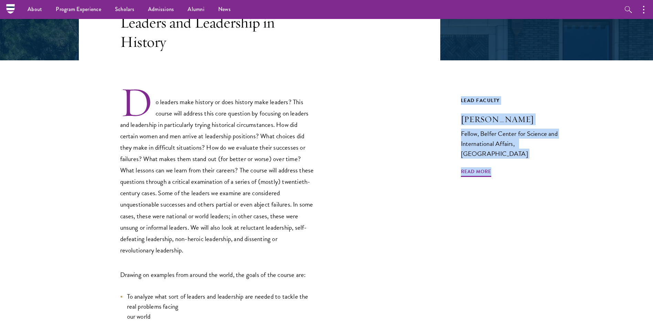
drag, startPoint x: 512, startPoint y: 166, endPoint x: 457, endPoint y: 97, distance: 88.5
click at [457, 97] on div "Core Curriculum Leaders and Leadership in History revolutionary leadership. Dra…" at bounding box center [327, 186] width 496 height 431
copy link "Lead Faculty [PERSON_NAME] Fellow, Belfer Center for Science and International …"
click at [483, 167] on span "Read More" at bounding box center [476, 172] width 30 height 11
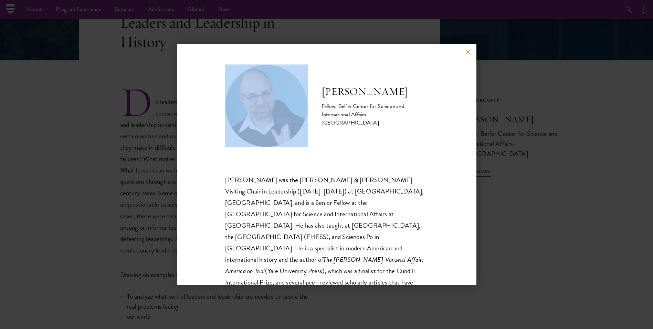
scroll to position [115, 0]
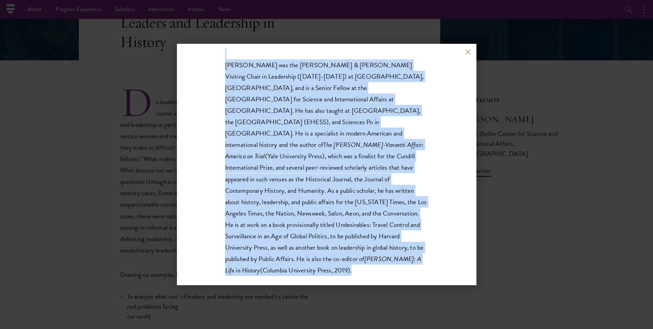
drag, startPoint x: 324, startPoint y: 95, endPoint x: 386, endPoint y: 245, distance: 161.8
click at [386, 245] on div "Moshik Temkin Fellow, Belfer Center for Science and International Affairs,  Har…" at bounding box center [326, 118] width 203 height 337
drag, startPoint x: 386, startPoint y: 245, endPoint x: 353, endPoint y: 165, distance: 86.7
copy div "Moshik Temkin Fellow, Belfer Center for Science and International Affairs,  Har…"
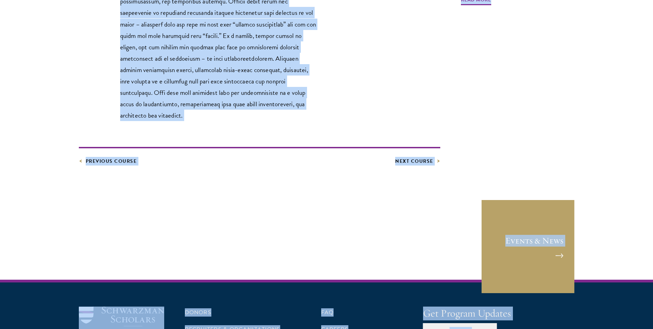
scroll to position [386, 0]
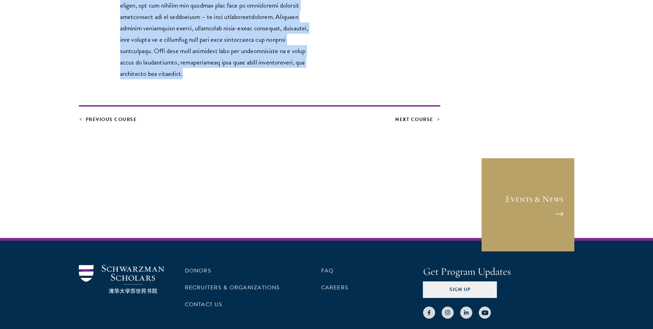
drag, startPoint x: 123, startPoint y: 175, endPoint x: 369, endPoint y: 66, distance: 269.1
drag, startPoint x: 369, startPoint y: 66, endPoint x: 286, endPoint y: 52, distance: 83.7
copy div "Leadership in Public Crises and Emergencies When disasters occur, news headline…"
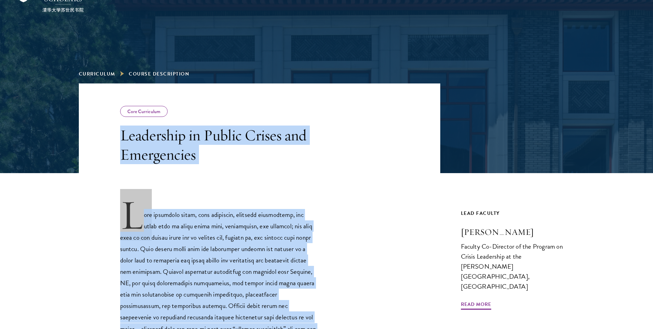
scroll to position [138, 0]
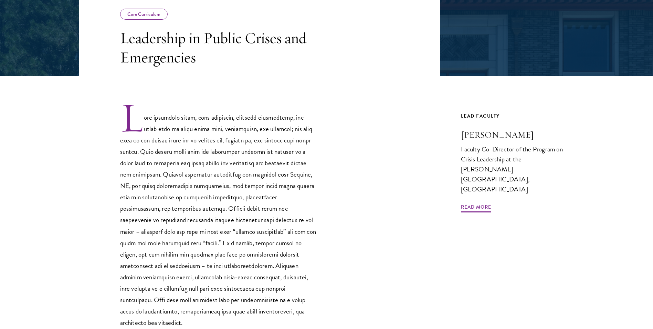
drag, startPoint x: 586, startPoint y: 257, endPoint x: 563, endPoint y: 221, distance: 41.8
click at [587, 257] on article "Core Curriculum Leadership in Public Crises and Emergencies Previous Course Nex…" at bounding box center [326, 219] width 653 height 466
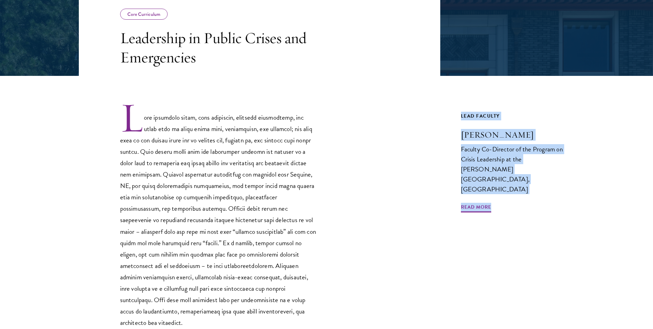
drag, startPoint x: 459, startPoint y: 112, endPoint x: 537, endPoint y: 191, distance: 110.3
click at [537, 191] on div "Core Curriculum Leadership in Public Crises and Emergencies Previous Course Nex…" at bounding box center [327, 179] width 496 height 386
copy link "Lead Faculty Arnold M. Howitt Faculty Co-Director of the Program on Crisis Lead…"
click at [469, 203] on span "Read More" at bounding box center [476, 208] width 30 height 11
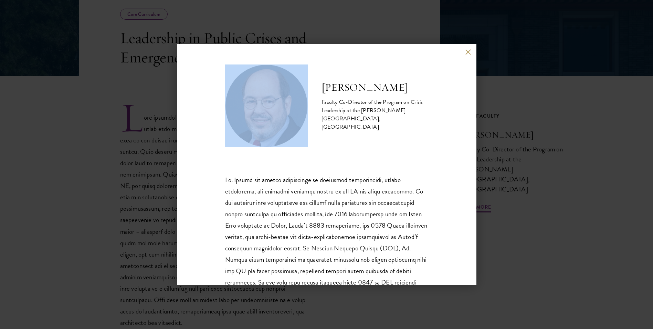
scroll to position [183, 0]
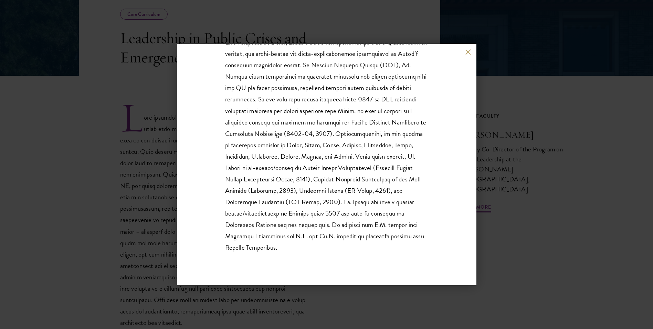
drag, startPoint x: 324, startPoint y: 91, endPoint x: 378, endPoint y: 254, distance: 172.1
click at [378, 254] on div "Arnold M. Howitt Faculty Co-Director of the Program on Crisis Leadership at the…" at bounding box center [326, 73] width 203 height 383
copy div "Arnold M. Howitt Faculty Co-Director of the Program on Crisis Leadership at the…"
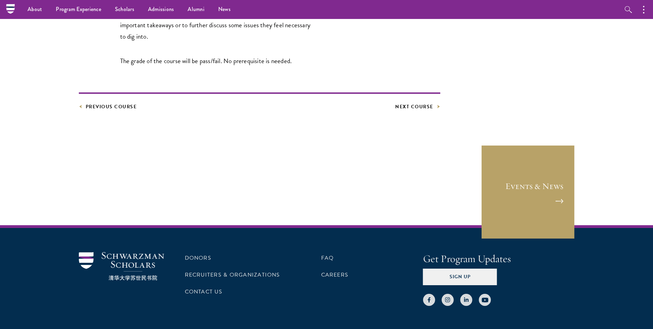
scroll to position [499, 0]
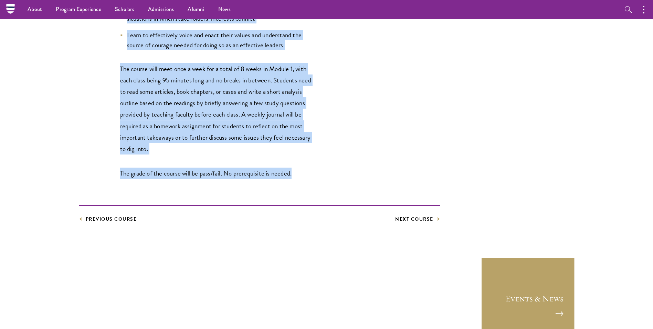
drag, startPoint x: 123, startPoint y: 104, endPoint x: 294, endPoint y: 177, distance: 186.4
drag, startPoint x: 294, startPoint y: 177, endPoint x: 257, endPoint y: 170, distance: 37.6
copy div "Values-Based Leadership Values determine who we are (the BEING part). Values-ba…"
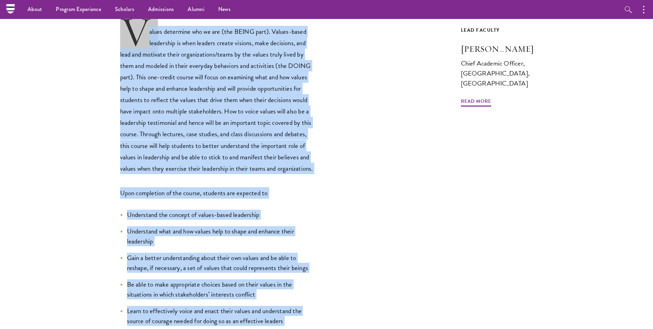
scroll to position [0, 0]
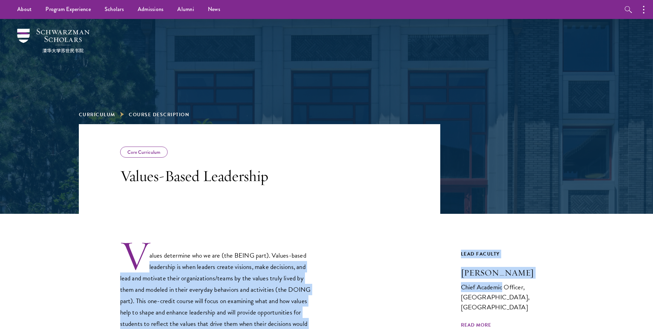
drag, startPoint x: 462, startPoint y: 256, endPoint x: 503, endPoint y: 290, distance: 53.8
drag, startPoint x: 503, startPoint y: 290, endPoint x: 574, endPoint y: 308, distance: 72.9
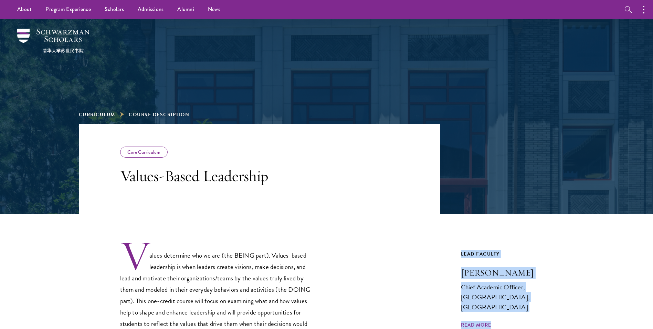
drag, startPoint x: 539, startPoint y: 319, endPoint x: 454, endPoint y: 253, distance: 108.0
copy link "Lead Faculty [PERSON_NAME] Chief Academic Officer, [GEOGRAPHIC_DATA], [GEOGRAPH…"
click at [480, 320] on span "Read More" at bounding box center [476, 325] width 30 height 11
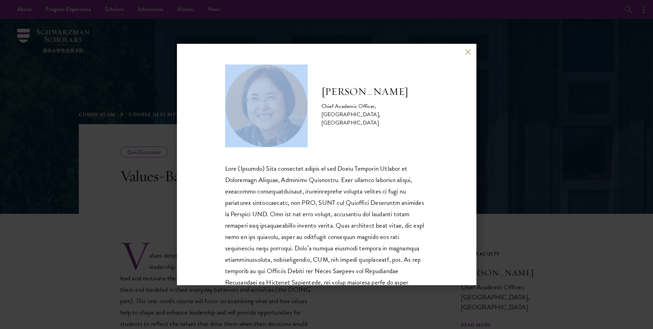
scroll to position [126, 0]
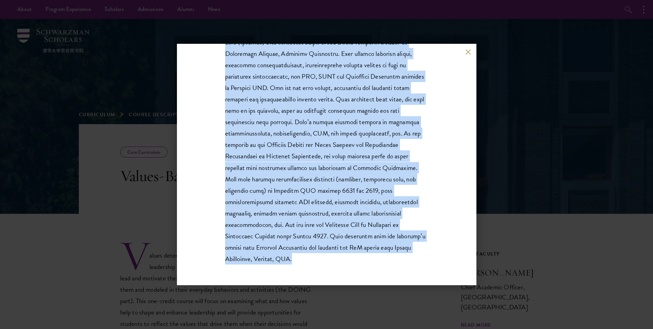
drag, startPoint x: 322, startPoint y: 96, endPoint x: 384, endPoint y: 271, distance: 186.5
click at [384, 271] on div "June Qian Chief Academic Officer, Schwarzman College, Tsinghua University" at bounding box center [327, 164] width 300 height 241
copy div "June Qian Chief Academic Officer, Schwarzman College, Tsinghua University June …"
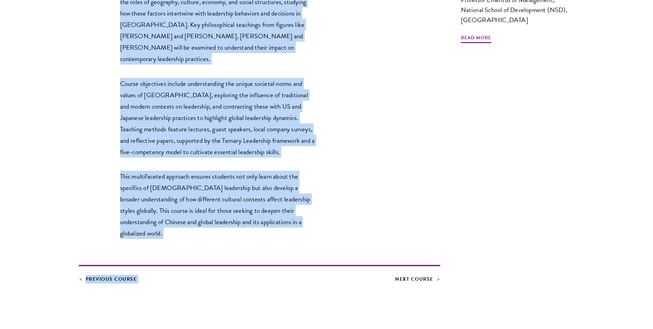
scroll to position [352, 0]
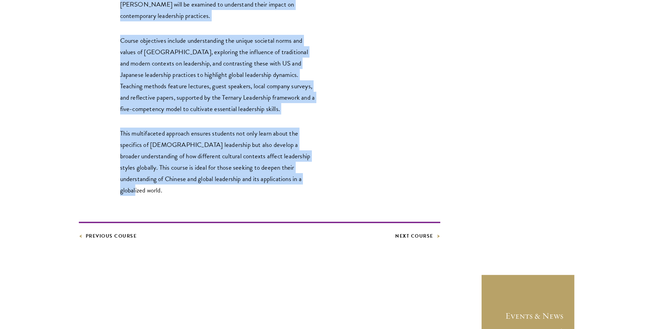
drag, startPoint x: 120, startPoint y: 174, endPoint x: 299, endPoint y: 147, distance: 181.1
click at [299, 147] on div "Core Curriculum Leadership In [GEOGRAPHIC_DATA] – Philosophies And Practices Th…" at bounding box center [327, 6] width 496 height 468
drag, startPoint x: 299, startPoint y: 147, endPoint x: 258, endPoint y: 134, distance: 42.3
copy div "Loremipsum Do Sitam – Consectetura Eli Seddoeius Temp incidi utlabo et do-magna…"
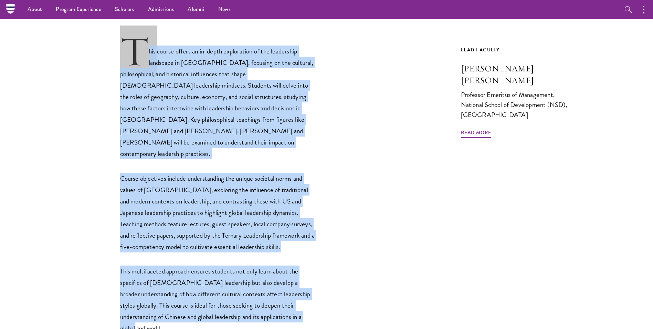
scroll to position [76, 0]
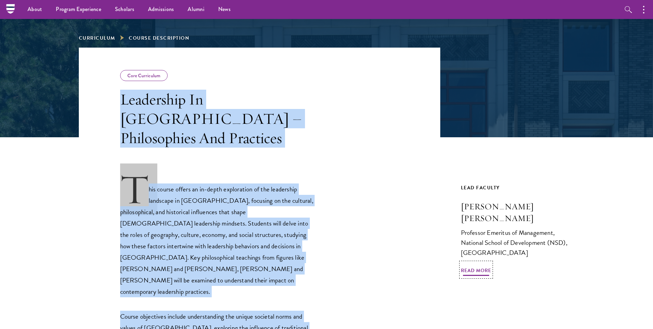
click at [478, 266] on span "Read More" at bounding box center [476, 271] width 30 height 11
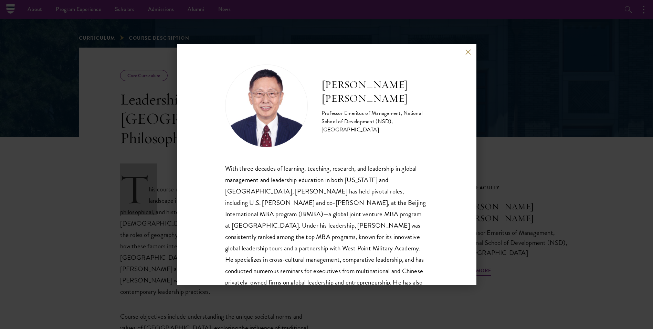
click at [470, 50] on button at bounding box center [469, 52] width 6 height 6
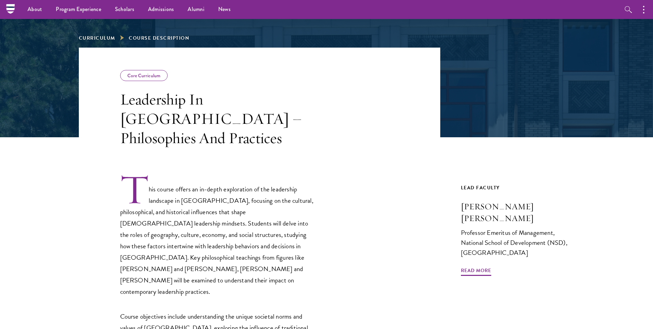
click at [545, 254] on div "Lead Faculty John Zhuang Yang Professor Emeritus of Management, National School…" at bounding box center [518, 229] width 114 height 93
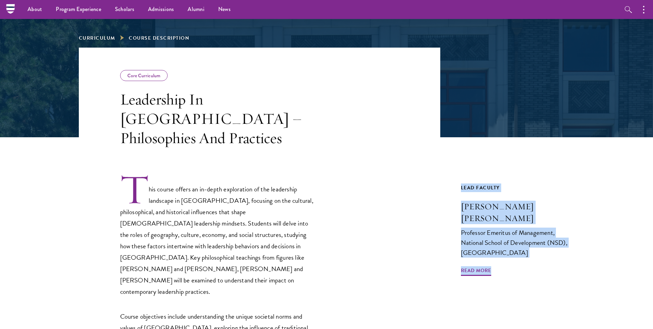
drag, startPoint x: 534, startPoint y: 255, endPoint x: 455, endPoint y: 175, distance: 112.3
click at [455, 175] on div "Core Curriculum Leadership In China – Philosophies And Practices This course of…" at bounding box center [327, 282] width 496 height 468
copy link "Lead Faculty John Zhuang Yang Professor Emeritus of Management, National School…"
click at [471, 266] on span "Read More" at bounding box center [476, 271] width 30 height 11
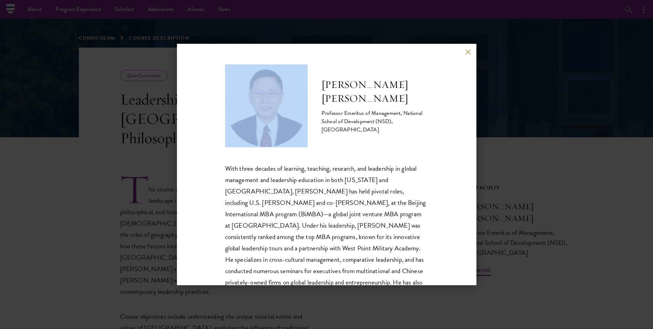
scroll to position [35, 0]
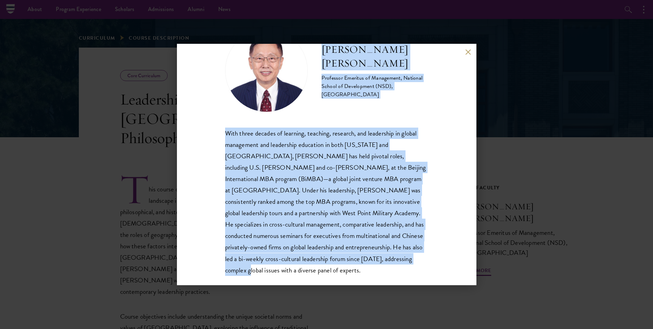
drag, startPoint x: 322, startPoint y: 92, endPoint x: 410, endPoint y: 270, distance: 197.8
click at [410, 270] on div "John Zhuang Yang Professor Emeritus of Management, National School of Developme…" at bounding box center [327, 164] width 300 height 241
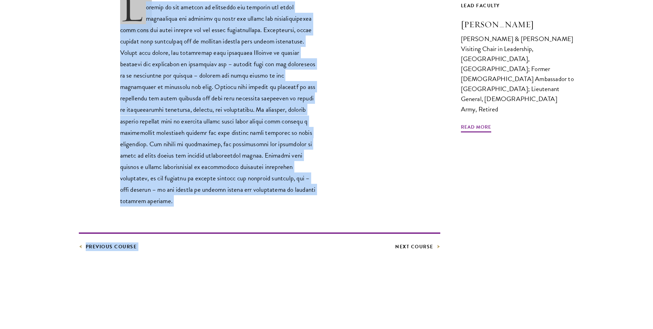
scroll to position [379, 0]
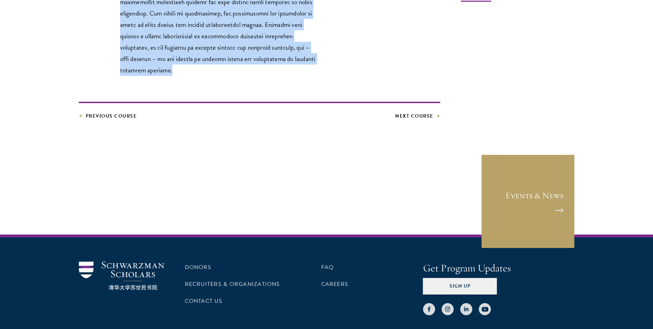
drag, startPoint x: 119, startPoint y: 175, endPoint x: 319, endPoint y: 58, distance: 231.7
copy div "Loremipsum Do Sitametco Adi Elitsedd Eiusmod te inc utlabor et doloremag ali en…"
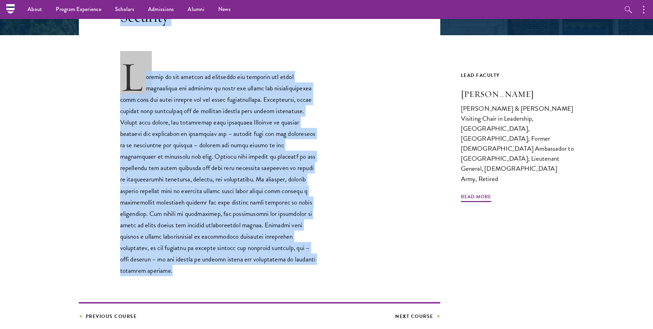
scroll to position [103, 0]
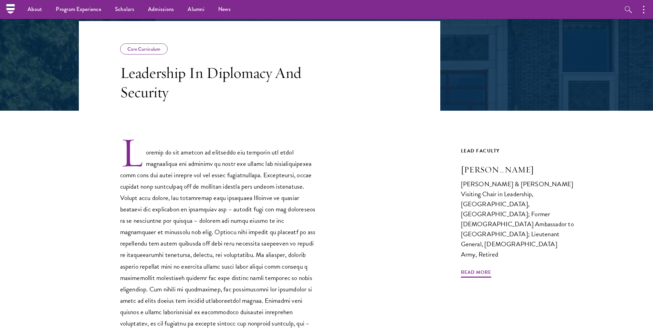
click at [548, 255] on div "Lead Faculty [PERSON_NAME] [PERSON_NAME] & [PERSON_NAME] Visiting Chair in Lead…" at bounding box center [518, 270] width 114 height 249
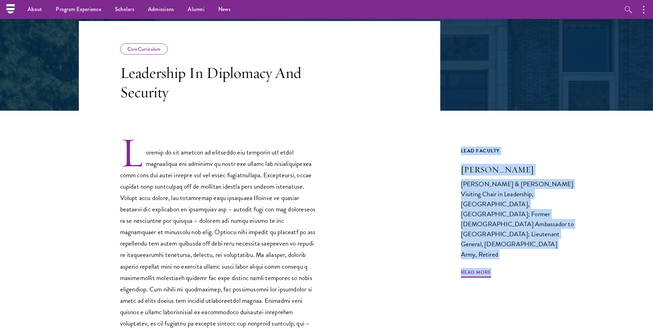
drag, startPoint x: 541, startPoint y: 245, endPoint x: 459, endPoint y: 145, distance: 128.7
click at [459, 145] on div "Core Curriculum Leadership In Diplomacy And Security Previous Course Next Cours…" at bounding box center [327, 208] width 496 height 375
copy link "Lead Faculty [PERSON_NAME] [PERSON_NAME] & [PERSON_NAME] Visiting Chair in Lead…"
click at [477, 268] on span "Read More" at bounding box center [476, 273] width 30 height 11
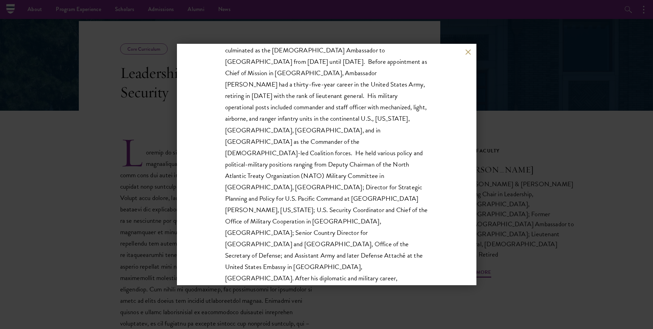
scroll to position [183, 0]
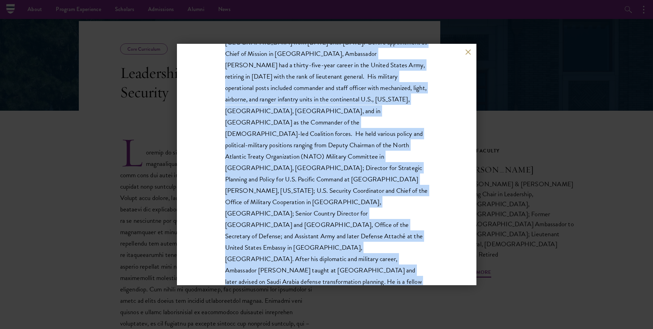
drag, startPoint x: 321, startPoint y: 84, endPoint x: 397, endPoint y: 259, distance: 190.7
click at [397, 259] on div "[PERSON_NAME] [PERSON_NAME] & [PERSON_NAME] Visiting Chair in Leadership, [GEOG…" at bounding box center [326, 113] width 203 height 463
copy div "Lore Ipsumdolor Sitamet & Consect Adipisci Elits do Eiusmodtem, Incididunt Utla…"
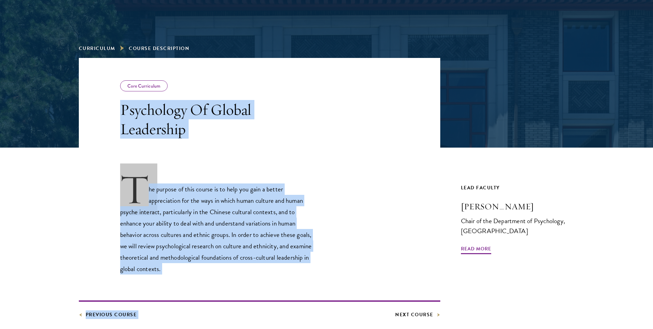
scroll to position [129, 0]
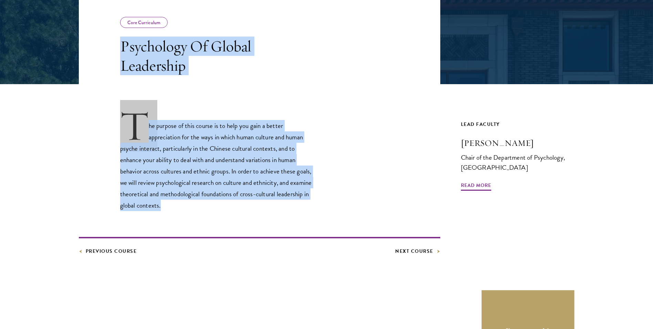
drag, startPoint x: 121, startPoint y: 175, endPoint x: 344, endPoint y: 204, distance: 225.0
click at [344, 204] on div "Core Curriculum Psychology Of Global Leadership The purpose of this course is t…" at bounding box center [327, 124] width 496 height 261
copy div "Psychology Of Global Leadership The purpose of this course is to help you gain …"
click at [275, 190] on p "The purpose of this course is to help you gain a better appreciation for the wa…" at bounding box center [218, 160] width 196 height 101
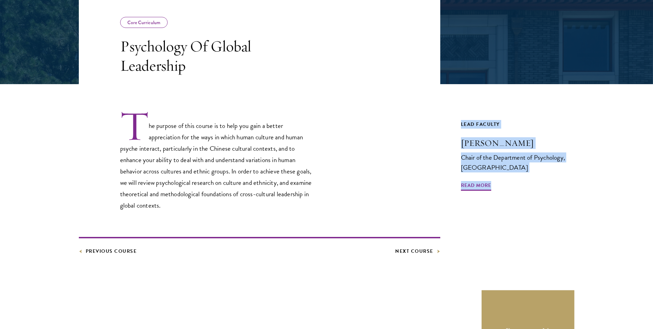
drag, startPoint x: 510, startPoint y: 188, endPoint x: 457, endPoint y: 124, distance: 83.4
click at [457, 124] on div "Core Curriculum Psychology Of Global Leadership The purpose of this course is t…" at bounding box center [327, 124] width 496 height 261
copy link "Lead Faculty Peng Kaiping Chair of the Department of Psychology, Tsinghua Unive…"
click at [485, 187] on span "Read More" at bounding box center [476, 186] width 30 height 11
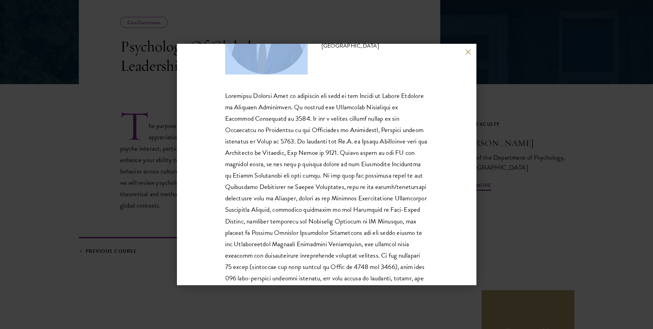
scroll to position [137, 0]
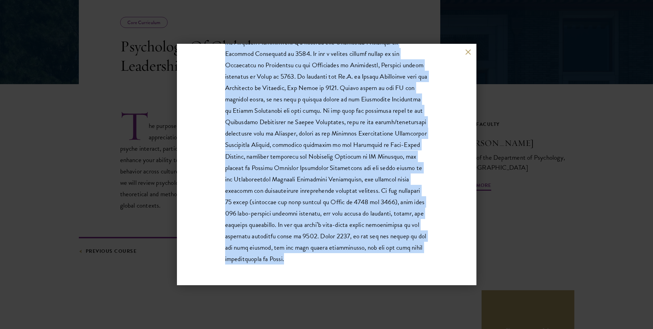
drag, startPoint x: 324, startPoint y: 93, endPoint x: 404, endPoint y: 261, distance: 185.8
click at [404, 261] on div "Peng Kaiping Chair of the Department of Psychology, Tsinghua University" at bounding box center [326, 95] width 203 height 337
copy div "Peng Kaiping Chair of the Department of Psychology, Tsinghua University Profess…"
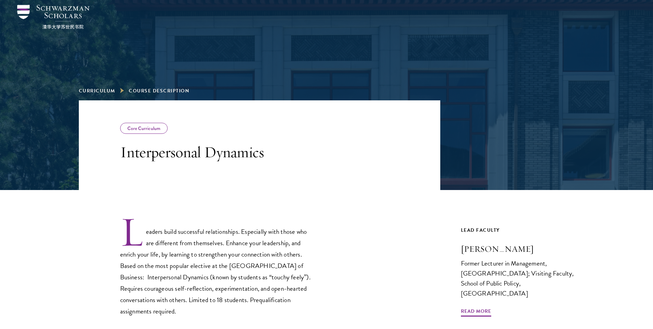
scroll to position [69, 0]
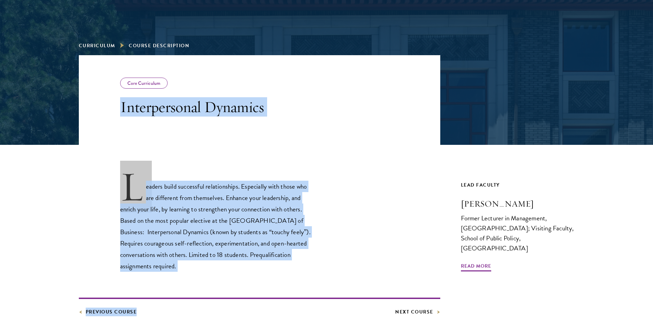
drag, startPoint x: 119, startPoint y: 106, endPoint x: 252, endPoint y: 275, distance: 215.1
click at [252, 275] on div "Core Curriculum Interpersonal Dynamics Leaders build successful relationships. …" at bounding box center [327, 185] width 496 height 261
drag, startPoint x: 252, startPoint y: 275, endPoint x: 165, endPoint y: 286, distance: 87.5
click at [251, 274] on div "Leaders build successful relationships. Especially with those who are different…" at bounding box center [260, 230] width 362 height 171
click at [203, 213] on p "Leaders build successful relationships. Especially with those who are different…" at bounding box center [218, 220] width 196 height 101
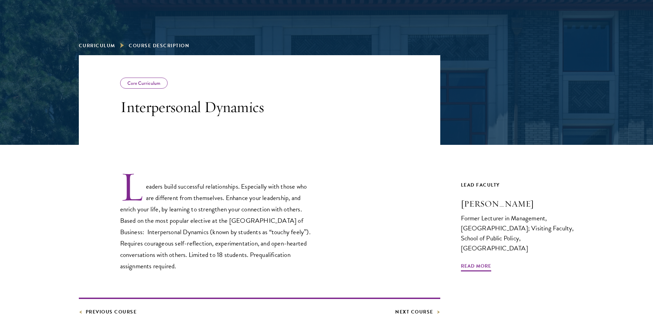
drag, startPoint x: 205, startPoint y: 268, endPoint x: 120, endPoint y: 114, distance: 175.9
click at [120, 114] on div "Core Curriculum Interpersonal Dynamics Leaders build successful relationships. …" at bounding box center [327, 185] width 496 height 261
copy div "Interpersonal Dynamics Leaders build successful relationships. Especially with …"
click at [521, 257] on div "Lead Faculty Gary Dexter Former Lecturer in Management, Stanford Graduate Schoo…" at bounding box center [518, 226] width 114 height 92
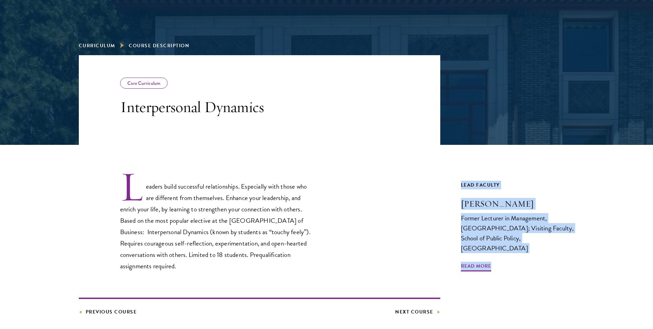
drag, startPoint x: 531, startPoint y: 277, endPoint x: 460, endPoint y: 184, distance: 116.9
click at [460, 184] on div "Core Curriculum Interpersonal Dynamics Leaders build successful relationships. …" at bounding box center [327, 185] width 496 height 261
copy link "Lead Faculty Gary Dexter Former Lecturer in Management, Stanford Graduate Schoo…"
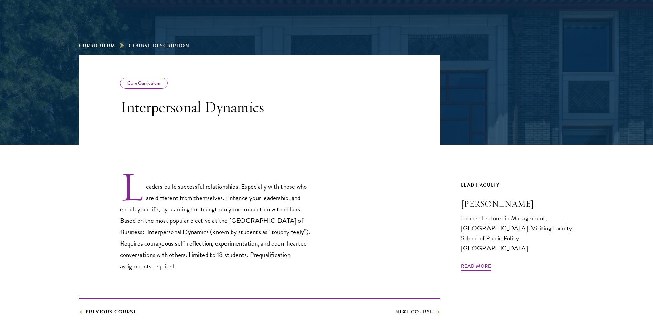
click at [549, 255] on div "Lead Faculty Gary Dexter Former Lecturer in Management, Stanford Graduate Schoo…" at bounding box center [518, 226] width 114 height 92
click at [470, 269] on span "Read More" at bounding box center [476, 266] width 30 height 11
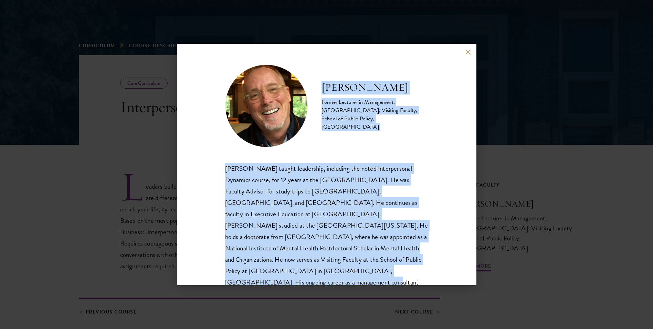
scroll to position [12, 0]
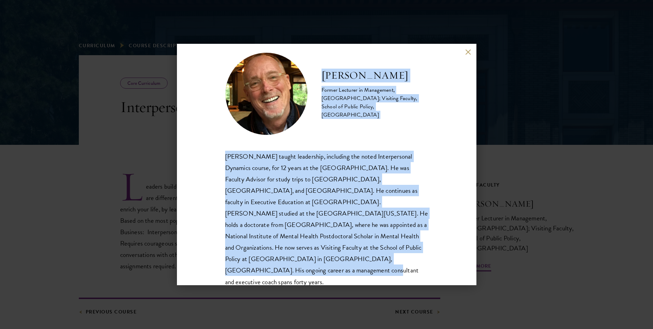
drag, startPoint x: 322, startPoint y: 87, endPoint x: 380, endPoint y: 264, distance: 186.5
click at [380, 264] on div "Gary Dexter Former Lecturer in Management, Stanford Graduate School of Business…" at bounding box center [326, 169] width 203 height 235
copy div "Gary Dexter Former Lecturer in Management, Stanford Graduate School of Business…"
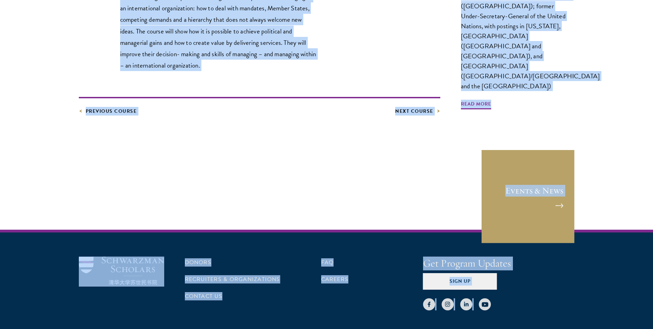
scroll to position [370, 0]
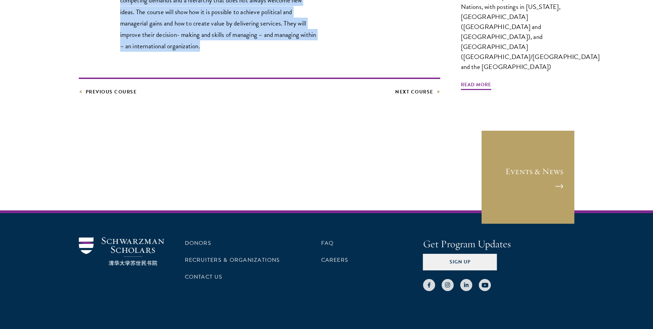
drag, startPoint x: 122, startPoint y: 178, endPoint x: 312, endPoint y: 49, distance: 230.2
copy div "Leading in International Organizations (UN) This course introduces students to …"
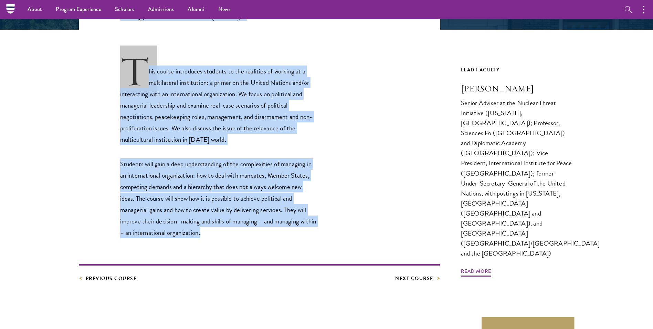
scroll to position [164, 0]
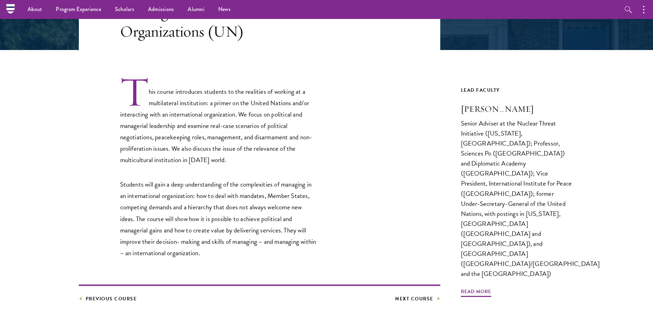
drag, startPoint x: 361, startPoint y: 285, endPoint x: 376, endPoint y: 279, distance: 15.9
click at [362, 285] on footer "Previous Course Next Course" at bounding box center [260, 293] width 362 height 19
click at [569, 221] on div "Lead Faculty [PERSON_NAME] Senior Adviser at the Nuclear Threat Initiative ([US…" at bounding box center [518, 192] width 114 height 212
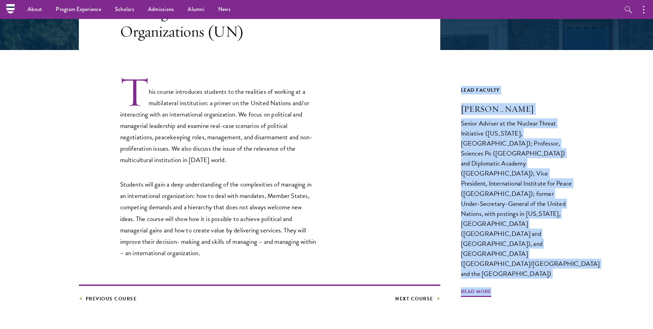
drag, startPoint x: 551, startPoint y: 243, endPoint x: 456, endPoint y: 84, distance: 184.9
click at [456, 84] on div "Core Curriculum Leading in International Organizations (UN) This course introdu…" at bounding box center [327, 131] width 496 height 342
copy link "Lead Faculty [PERSON_NAME] Senior Adviser at the Nuclear Threat Initiative ([US…"
click at [481, 287] on span "Read More" at bounding box center [476, 292] width 30 height 11
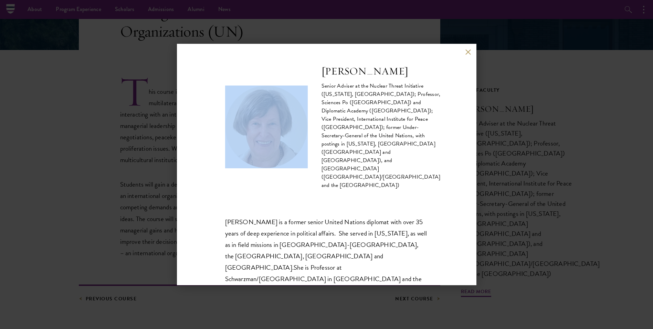
scroll to position [135, 0]
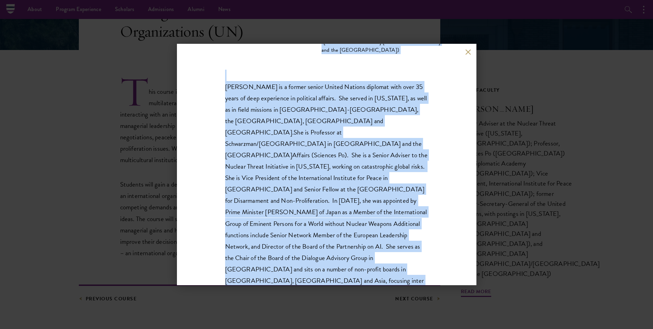
drag, startPoint x: 322, startPoint y: 71, endPoint x: 412, endPoint y: 246, distance: 195.9
click at [412, 246] on div "[PERSON_NAME] Senior Adviser at the Nuclear Threat Initiative ([US_STATE], [GEO…" at bounding box center [326, 130] width 203 height 402
copy div "Loremi Dolo Sitame Consect ad eli Seddoei Tempor Incididunt (Utlaboreet, DO); M…"
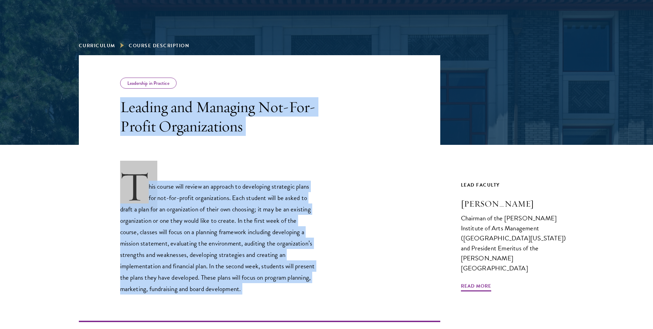
scroll to position [332, 0]
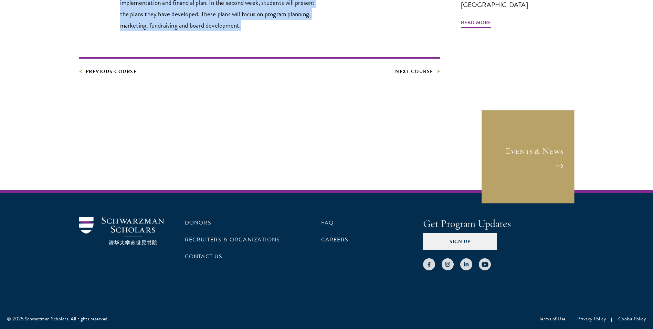
drag, startPoint x: 121, startPoint y: 176, endPoint x: 308, endPoint y: 24, distance: 241.1
copy div "Leading and Managing Not-For-Profit Organizations This course will review an ap…"
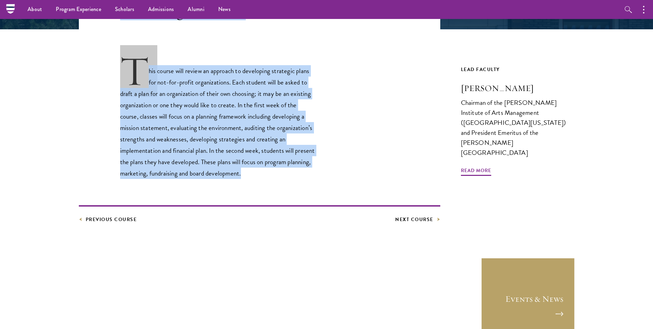
scroll to position [91, 0]
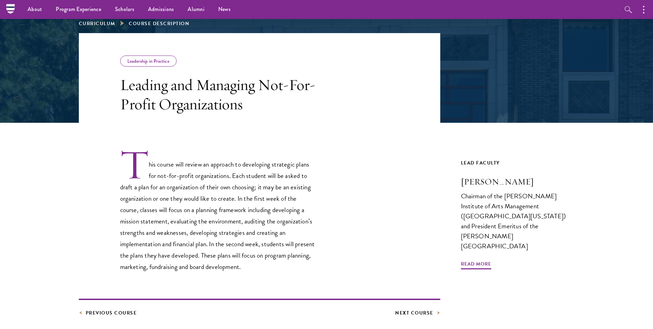
click at [595, 284] on article "Leadership in Practice Leading and Managing Not-For-Profit Organizations This c…" at bounding box center [326, 214] width 653 height 363
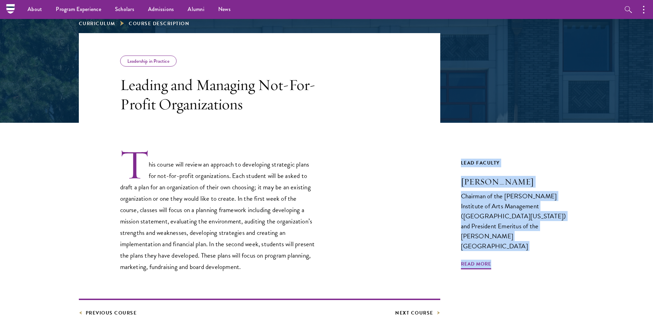
drag, startPoint x: 555, startPoint y: 256, endPoint x: 460, endPoint y: 150, distance: 142.2
click at [460, 150] on div "Leadership in Practice Leading and Managing Not-For-Profit Organizations This c…" at bounding box center [327, 175] width 496 height 284
copy link "Lead Faculty [PERSON_NAME] Chairman of the [PERSON_NAME] Institute of Arts Mana…"
click at [486, 259] on span "Read More" at bounding box center [476, 264] width 30 height 11
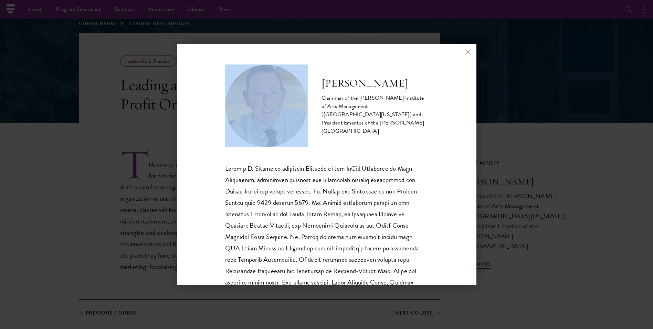
scroll to position [103, 0]
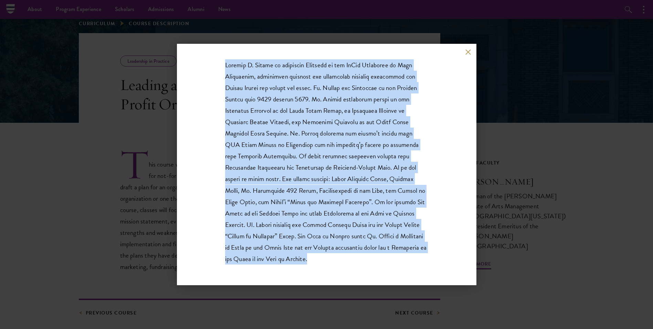
drag, startPoint x: 325, startPoint y: 87, endPoint x: 422, endPoint y: 255, distance: 194.4
click at [422, 255] on div "[PERSON_NAME] Chairman of the [PERSON_NAME] Institute of Arts Management ([GEOG…" at bounding box center [326, 112] width 203 height 303
copy div "Loremip D. Sitame Consecte ad eli SeDdo Eiusmodte in Utla Etdolorema (Aliquaeni…"
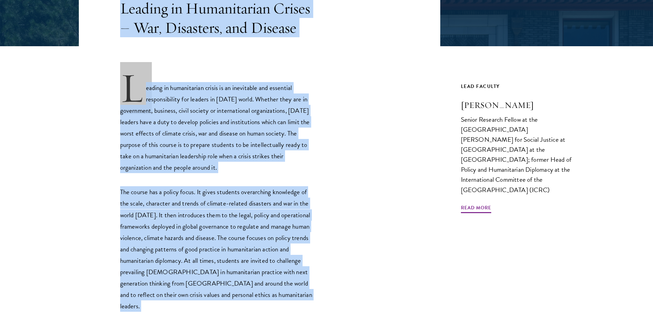
scroll to position [207, 0]
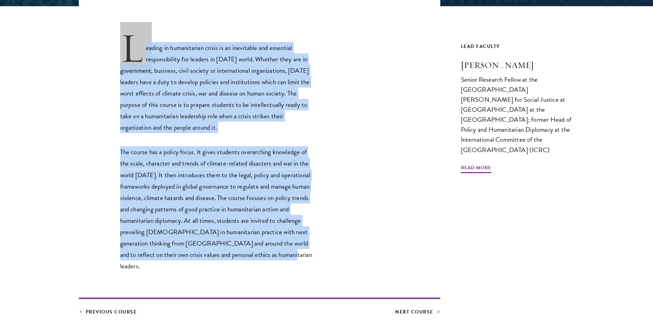
drag, startPoint x: 113, startPoint y: 173, endPoint x: 340, endPoint y: 254, distance: 241.2
click at [340, 254] on div "Core Curriculum Leading in Humanitarian Crises – War, Disasters, and Disease Le…" at bounding box center [327, 116] width 496 height 399
copy div "Leading in Humanitarian Crises – War, Disasters, and Disease Leading in humanit…"
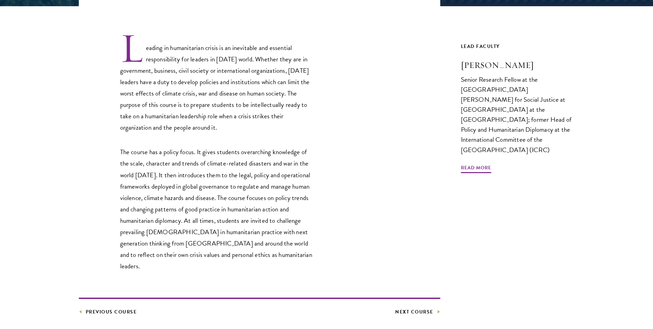
drag, startPoint x: 498, startPoint y: 305, endPoint x: 501, endPoint y: 300, distance: 6.4
click at [498, 305] on article "Core Curriculum Leading in Humanitarian Crises – War, Disasters, and Disease Le…" at bounding box center [326, 156] width 653 height 479
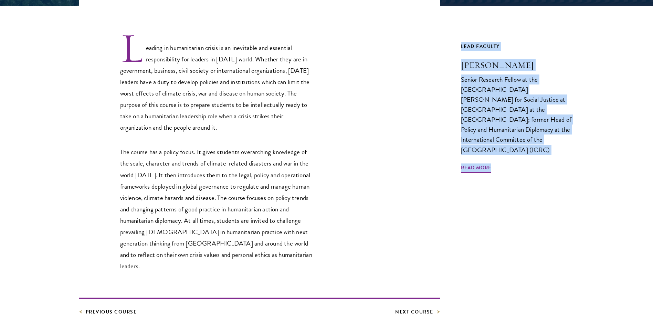
drag, startPoint x: 532, startPoint y: 164, endPoint x: 461, endPoint y: 49, distance: 135.2
click at [461, 49] on div "Lead Faculty Hugo Slim Senior Research Fellow at the Las Casas Institute for So…" at bounding box center [518, 179] width 114 height 274
copy link "Lead Faculty Hugo Slim Senior Research Fellow at the Las Casas Institute for So…"
click at [480, 163] on span "Read More" at bounding box center [476, 168] width 30 height 11
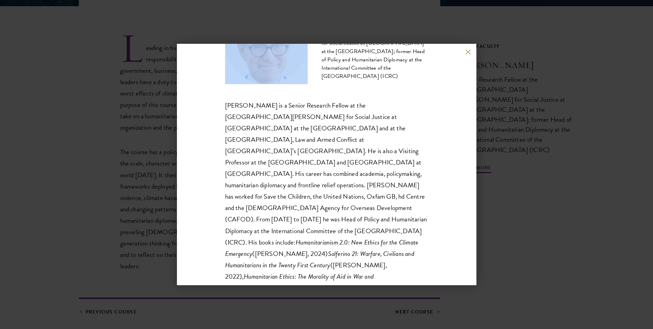
scroll to position [69, 0]
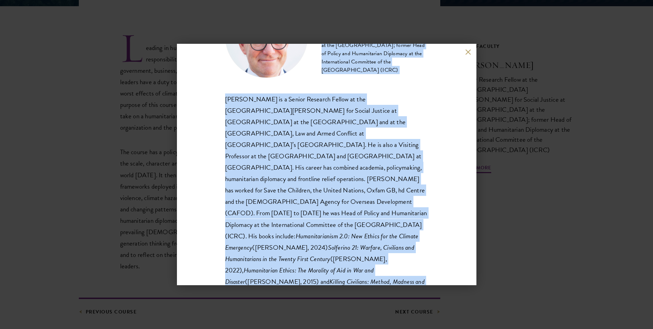
drag, startPoint x: 323, startPoint y: 78, endPoint x: 432, endPoint y: 259, distance: 211.7
click at [432, 259] on div "Hugo Slim Senior Research Fellow at the Las Casas Institute for Social Justice …" at bounding box center [327, 164] width 300 height 241
copy div "Hugo Slim Senior Research Fellow at the Las Casas Institute for Social Justice …"
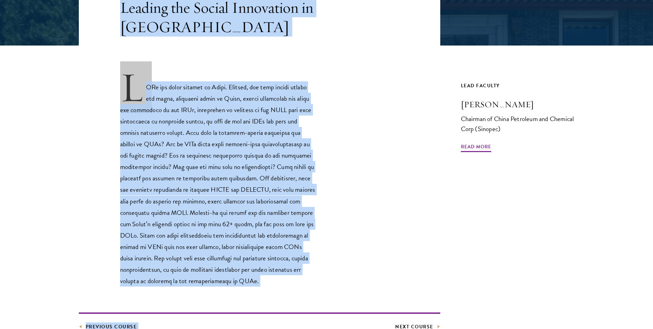
scroll to position [318, 0]
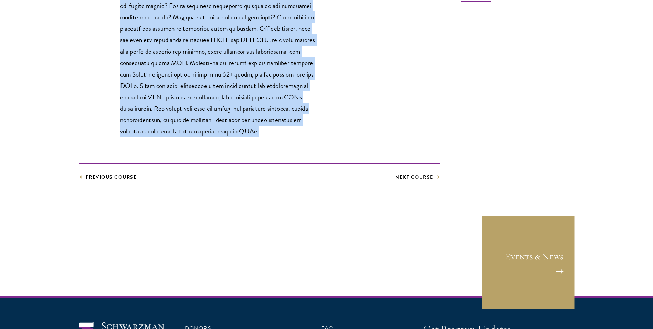
drag, startPoint x: 121, startPoint y: 177, endPoint x: 312, endPoint y: 128, distance: 197.3
copy div "Loremip dol Sitame Consectetu ad Elits DOEi tem incid utlabor et Dolor. Magnaal…"
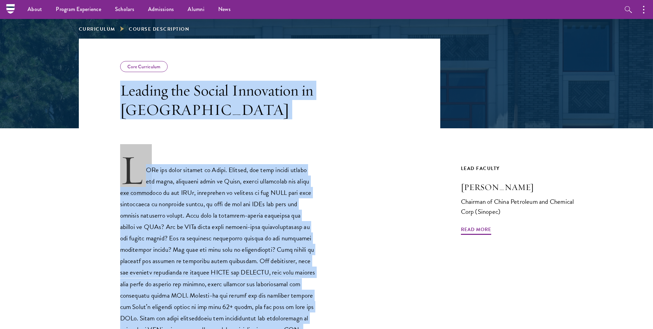
scroll to position [76, 0]
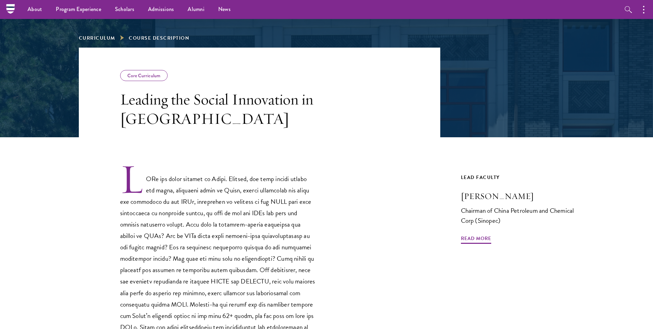
click at [568, 263] on div "Lead Faculty [PERSON_NAME] Chairman of China Petroleum and Chemical Corp ([GEOG…" at bounding box center [518, 297] width 114 height 249
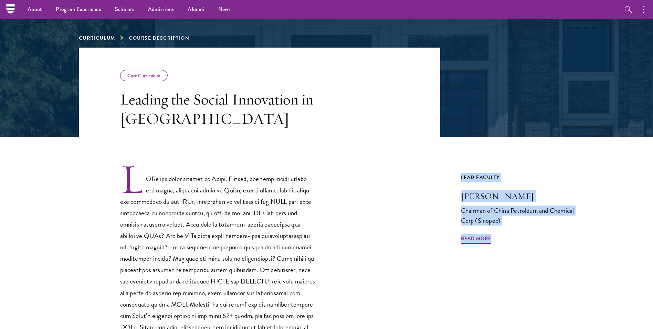
drag, startPoint x: 526, startPoint y: 235, endPoint x: 460, endPoint y: 172, distance: 91.4
click at [460, 172] on div "Core Curriculum Leading the Social Innovation in [GEOGRAPHIC_DATA] Previous Cou…" at bounding box center [327, 235] width 496 height 375
copy link "Lead Faculty [PERSON_NAME] Chairman of China Petroleum and Chemical Corp ([GEOG…"
click at [480, 235] on span "Read More" at bounding box center [476, 239] width 30 height 11
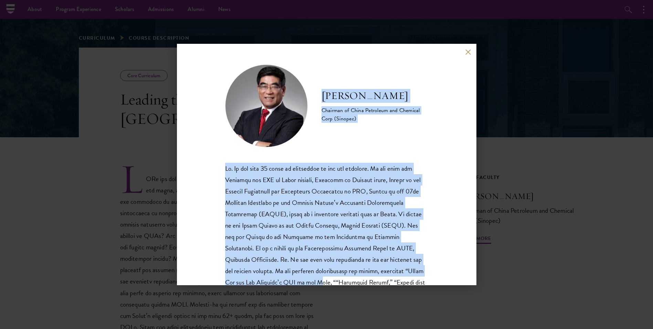
scroll to position [126, 0]
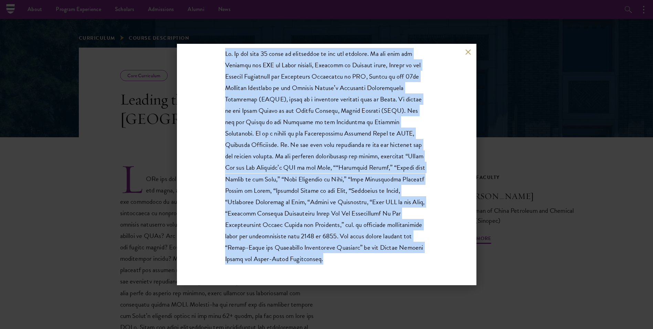
drag, startPoint x: 322, startPoint y: 95, endPoint x: 414, endPoint y: 284, distance: 209.6
click at [414, 284] on div "[PERSON_NAME] Chairman of China Petroleum and Chemical Corp (Sinopec)" at bounding box center [327, 164] width 300 height 241
copy div "Lo Ipsumdo Sitametc ad Elits Doeiusmod tem Incididu Utla (Etdolor) Ma. Al eni a…"
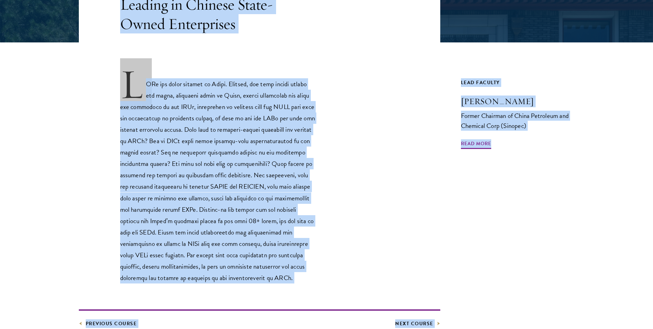
scroll to position [274, 0]
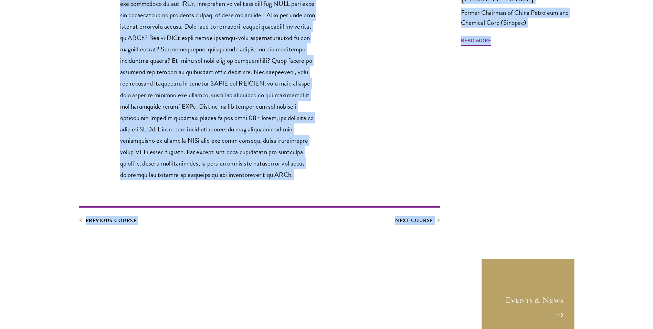
drag, startPoint x: 121, startPoint y: 172, endPoint x: 495, endPoint y: 41, distance: 396.8
click at [495, 41] on div "Core Curriculum Leading in Chinese State-Owned Enterprises Previous Course Next…" at bounding box center [327, 37] width 496 height 375
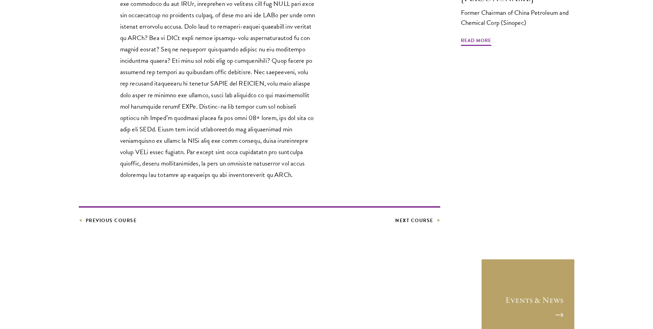
click at [538, 48] on div "Lead Faculty [PERSON_NAME] Former Chairman of China Petroleum and Chemical Corp…" at bounding box center [518, 99] width 114 height 249
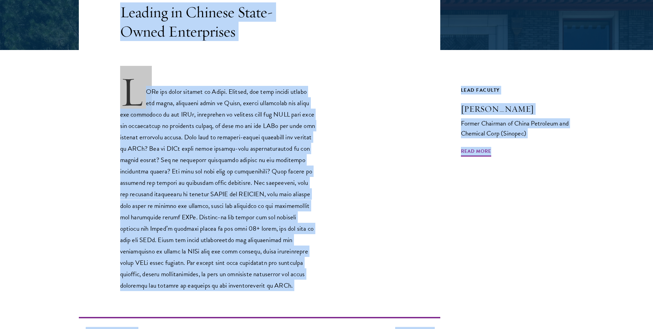
scroll to position [0, 0]
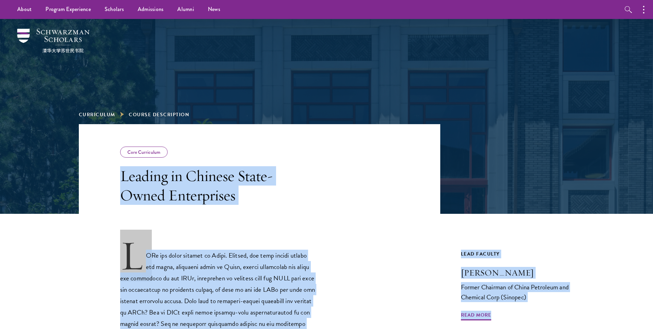
drag, startPoint x: 494, startPoint y: 33, endPoint x: 117, endPoint y: 183, distance: 405.5
click at [117, 183] on div "Core Curriculum Leading in Chinese State-Owned Enterprises Previous Course Next…" at bounding box center [327, 311] width 496 height 375
copy div "Loremip do Sitamet Conse-Adipi Elitseddoei TEMp inc utlab etdolor ma Aliqu. Eni…"
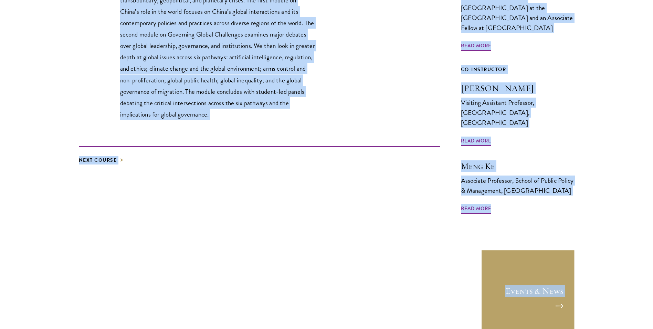
scroll to position [299, 0]
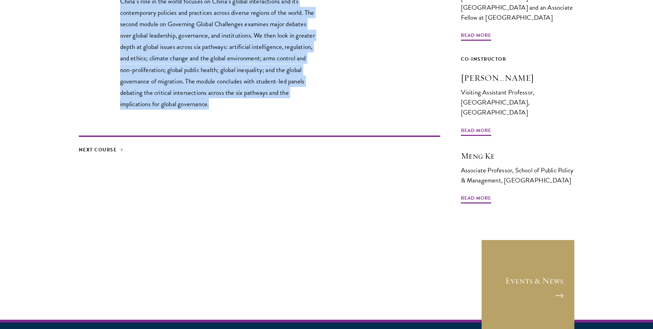
drag, startPoint x: 121, startPoint y: 175, endPoint x: 260, endPoint y: 101, distance: 157.8
click at [260, 101] on div "Core Curriculum Global Affairs Next Course Lead Faculty [PERSON_NAME] External …" at bounding box center [327, 15] width 496 height 381
copy div "Global Affairs This two-module core course in global affairs examines China’s e…"
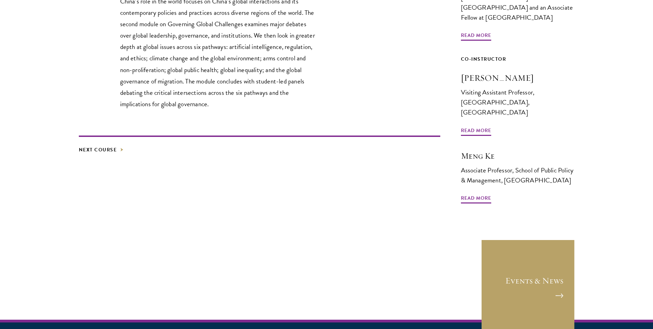
click at [573, 185] on div "Co-Instructor [PERSON_NAME] Associate Professor, School of Public Policy & Mana…" at bounding box center [518, 177] width 114 height 55
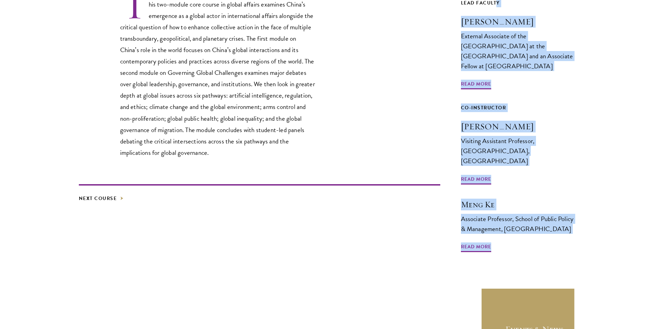
scroll to position [155, 0]
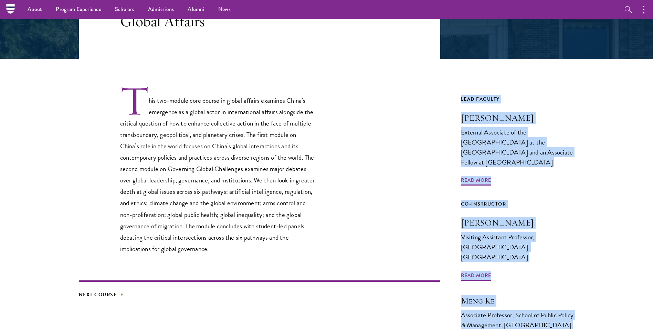
drag, startPoint x: 563, startPoint y: 196, endPoint x: 457, endPoint y: 97, distance: 145.7
click at [457, 97] on article "Core Curriculum Global Affairs Next Course Lead Faculty [PERSON_NAME] External …" at bounding box center [326, 199] width 653 height 460
copy div "Lead Faculty [PERSON_NAME] External Associate of the [GEOGRAPHIC_DATA] at the […"
click at [502, 115] on h3 "[PERSON_NAME]" at bounding box center [518, 118] width 114 height 12
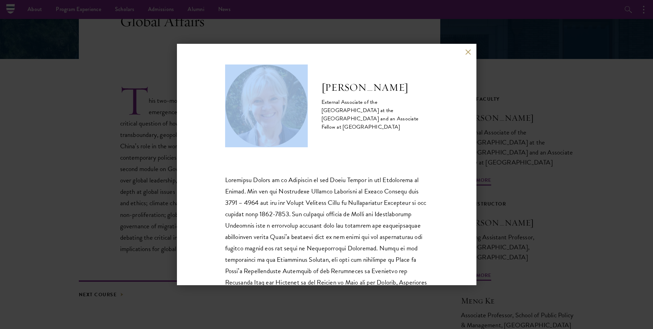
scroll to position [115, 0]
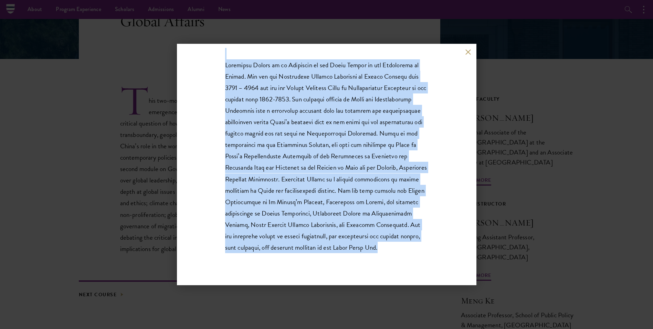
drag, startPoint x: 328, startPoint y: 93, endPoint x: 412, endPoint y: 247, distance: 175.2
click at [412, 247] on div "[PERSON_NAME] External Associate of the [GEOGRAPHIC_DATA] at the [GEOGRAPHIC_DA…" at bounding box center [326, 107] width 203 height 314
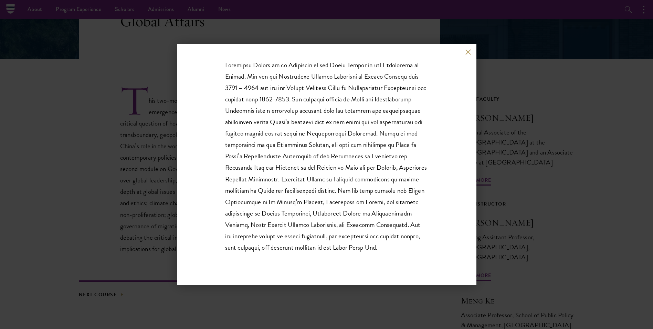
click at [566, 139] on div "[PERSON_NAME] External Associate of the [GEOGRAPHIC_DATA] at the [GEOGRAPHIC_DA…" at bounding box center [326, 164] width 653 height 329
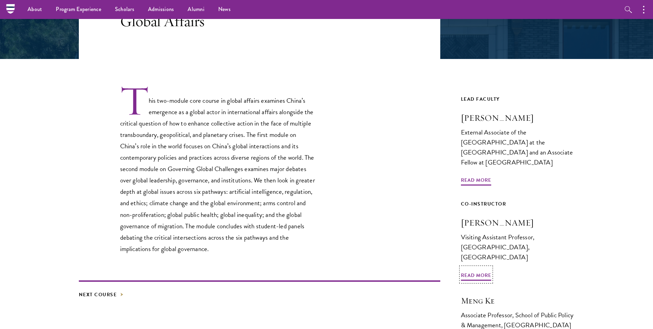
click at [480, 217] on h3 "[PERSON_NAME]" at bounding box center [518, 223] width 114 height 12
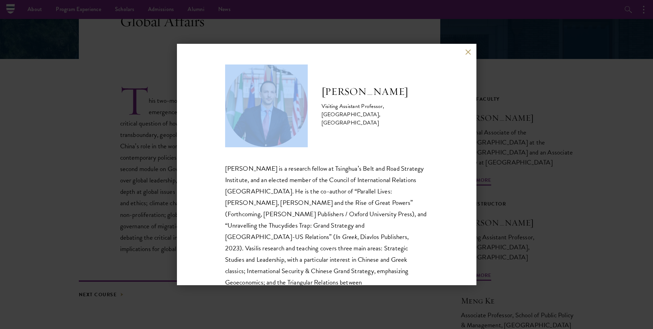
scroll to position [206, 0]
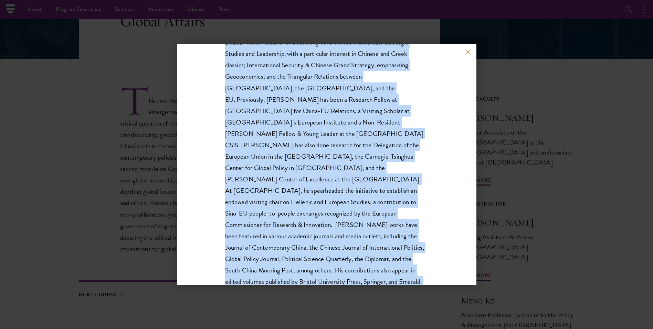
drag, startPoint x: 323, startPoint y: 95, endPoint x: 402, endPoint y: 272, distance: 194.0
click at [402, 272] on div "[PERSON_NAME] Visiting Assistant Professor, [GEOGRAPHIC_DATA], [GEOGRAPHIC_DATA…" at bounding box center [327, 164] width 300 height 241
copy div "Loremip Dolorsi Ametcons Adipiscin Elitseddo, Eiusmodtem Incidid, Utlabore Etdo…"
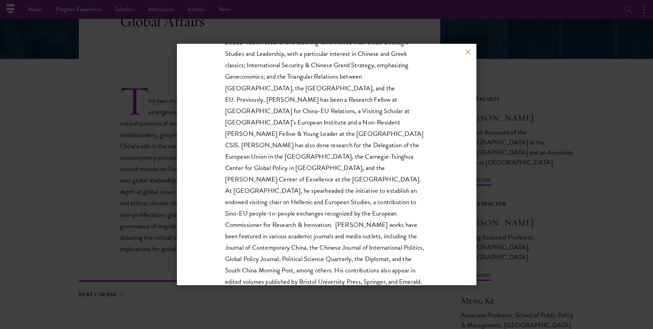
click at [576, 107] on div "[PERSON_NAME] Visiting Assistant Professor, [GEOGRAPHIC_DATA], [GEOGRAPHIC_DATA…" at bounding box center [326, 164] width 653 height 329
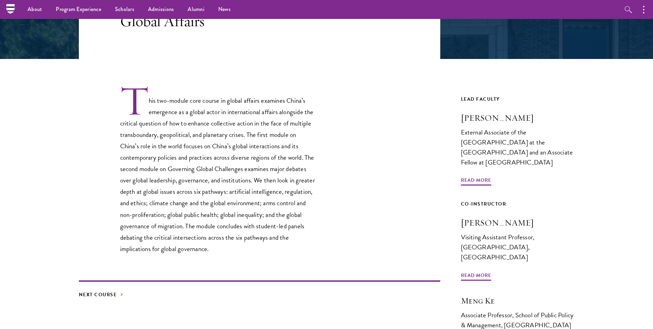
click at [488, 310] on div "Associate Professor, School of Public Policy & Management, [GEOGRAPHIC_DATA]" at bounding box center [518, 320] width 114 height 20
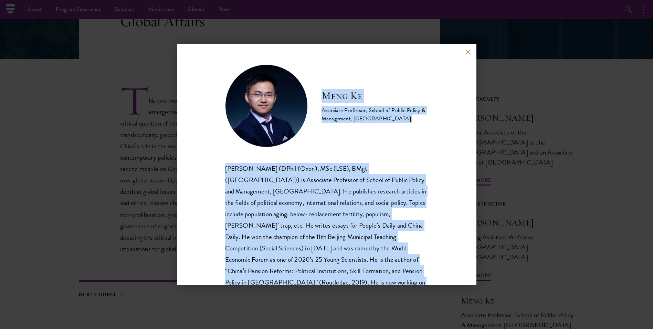
scroll to position [35, 0]
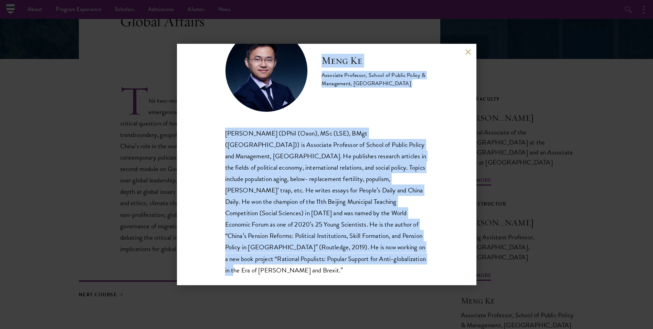
drag, startPoint x: 323, startPoint y: 93, endPoint x: 428, endPoint y: 270, distance: 205.7
click at [428, 270] on div "[PERSON_NAME] Associate Professor, School of Public Policy & Management, [GEOGR…" at bounding box center [327, 164] width 300 height 241
copy div "[PERSON_NAME] Associate Professor, School of Public Policy & Management, [GEOGR…"
click at [467, 49] on button at bounding box center [469, 52] width 6 height 6
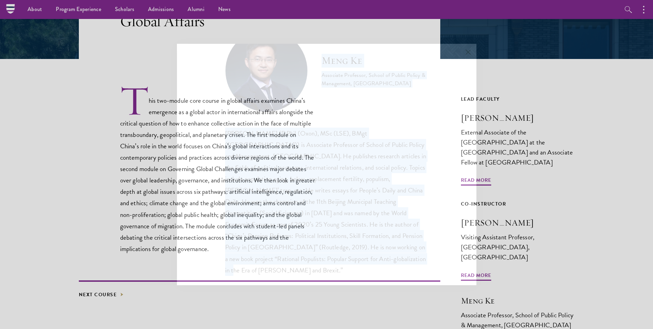
scroll to position [155, 0]
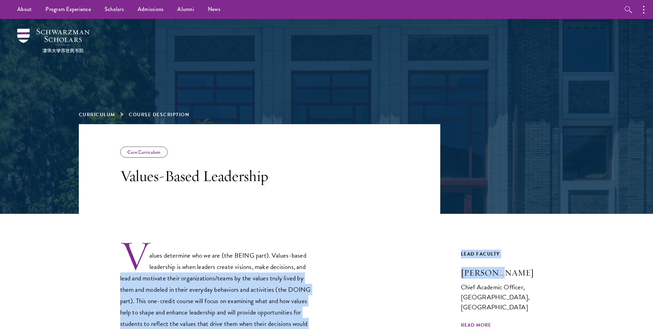
drag, startPoint x: 454, startPoint y: 270, endPoint x: 498, endPoint y: 272, distance: 44.1
